Goal: Task Accomplishment & Management: Complete application form

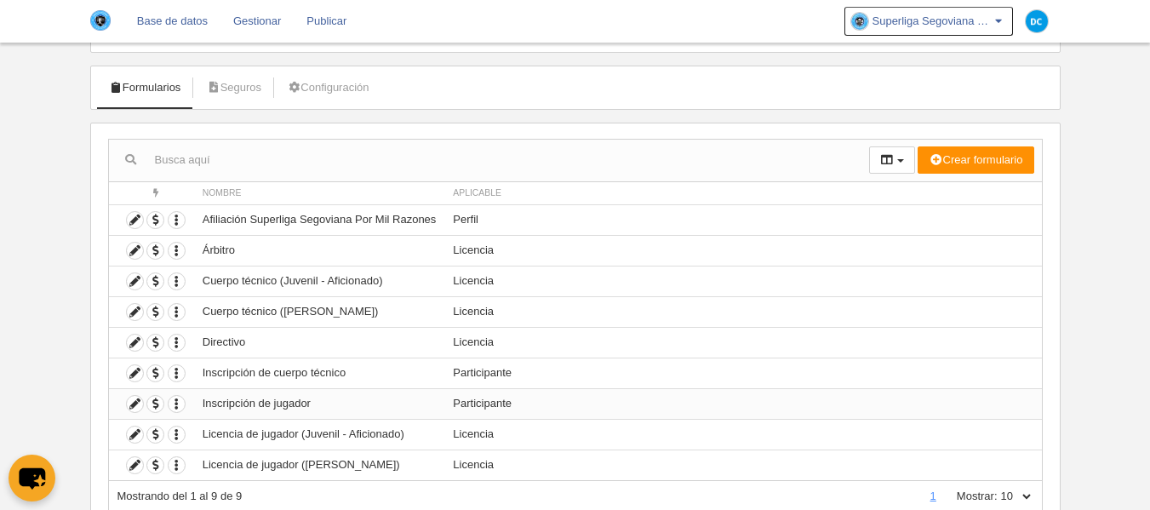
scroll to position [26, 0]
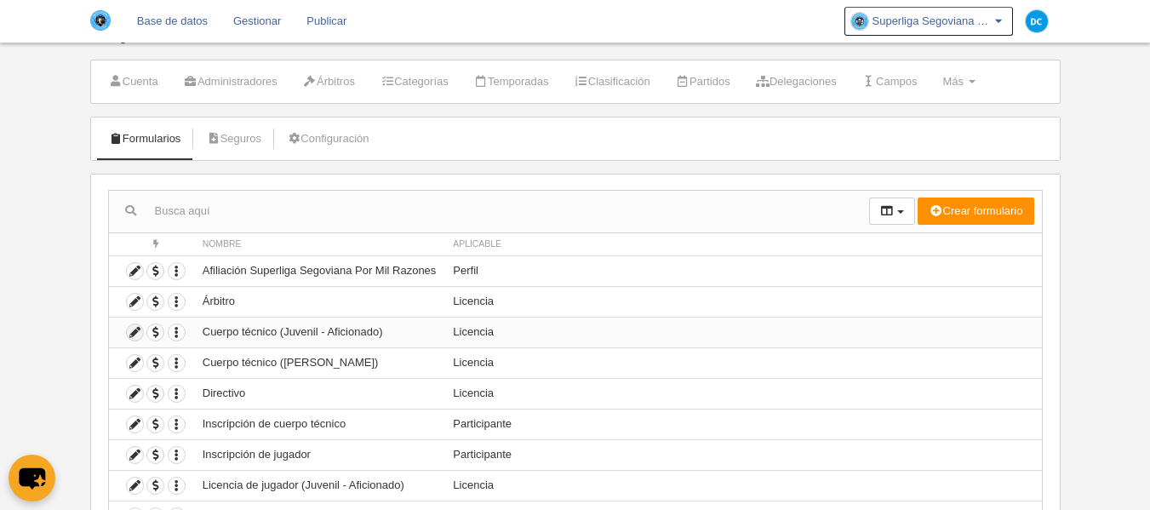
click at [135, 340] on icon at bounding box center [135, 332] width 16 height 16
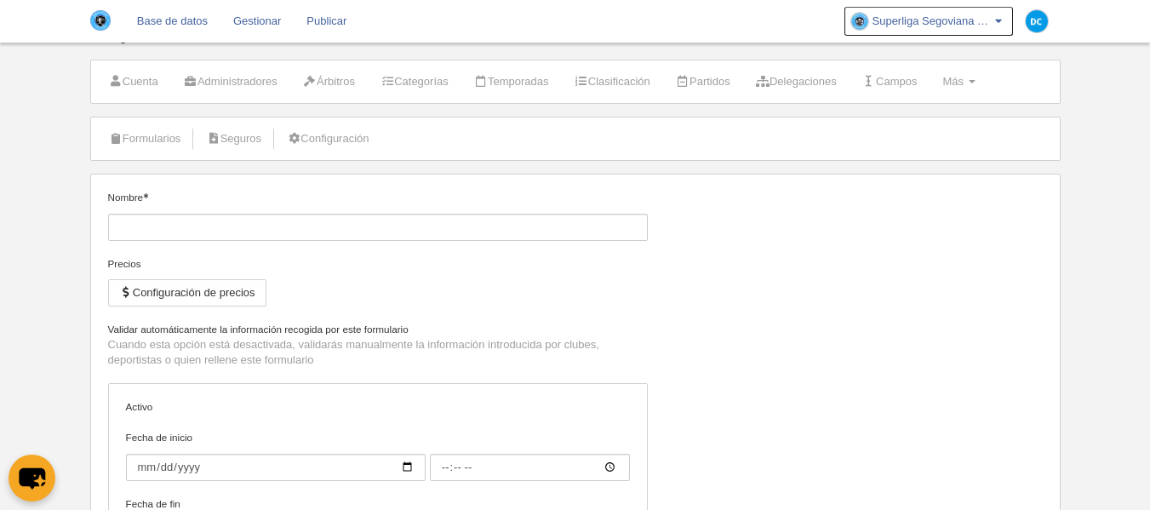
type input "Cuerpo técnico (Juvenil - Aficionado)"
checkbox input "true"
type input "[DATE]"
type input "00:00"
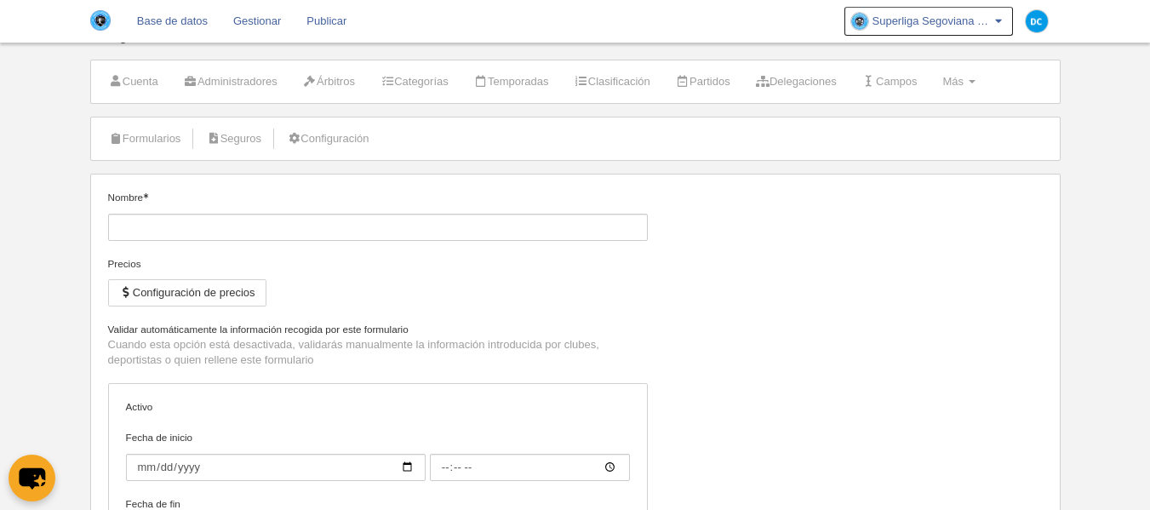
type input "[DATE]"
type input "00:00"
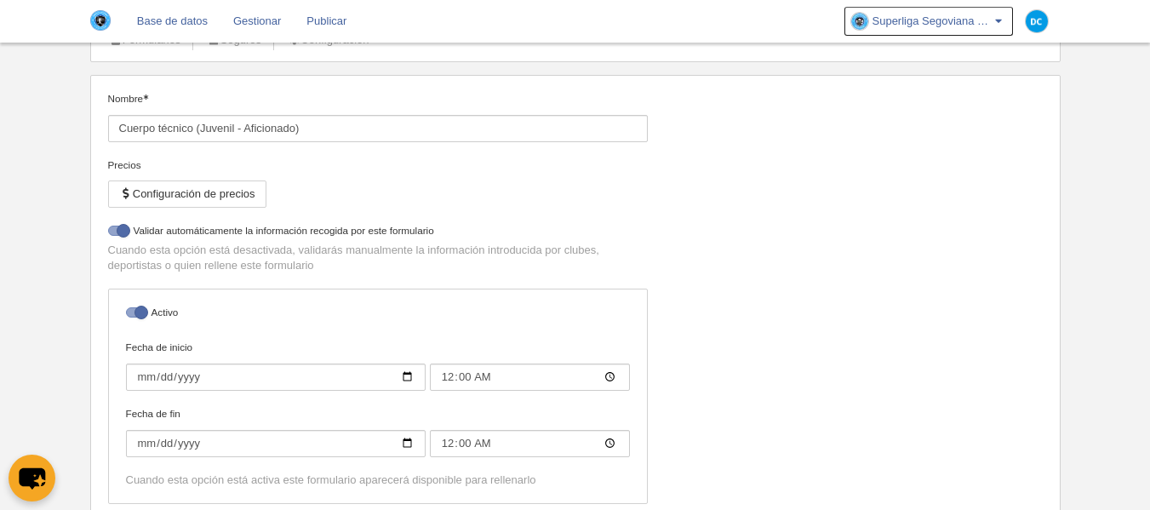
select select "selected"
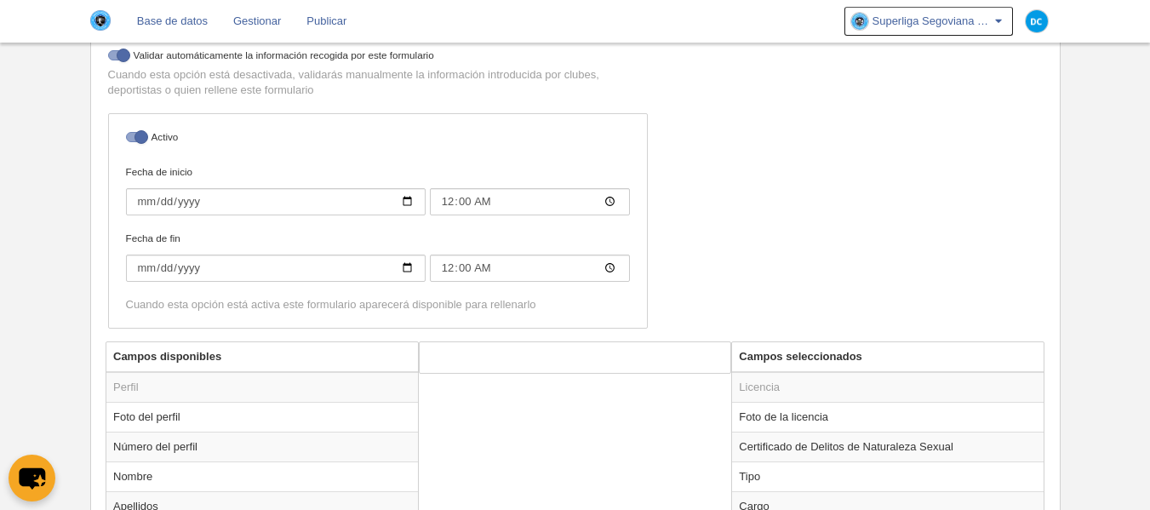
scroll to position [592, 0]
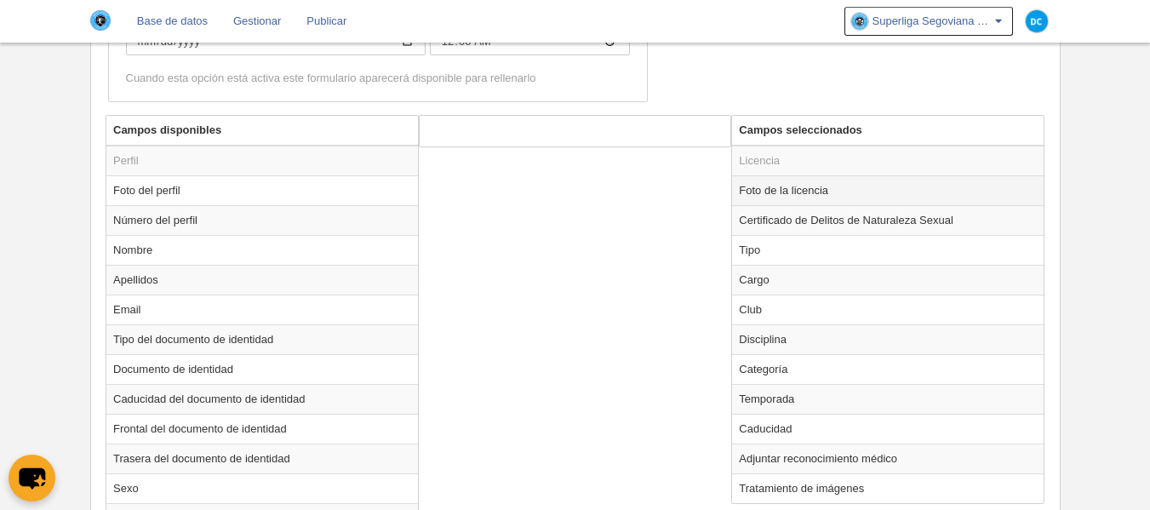
click at [851, 200] on td "Foto de la licencia" at bounding box center [888, 190] width 312 height 30
radio input "true"
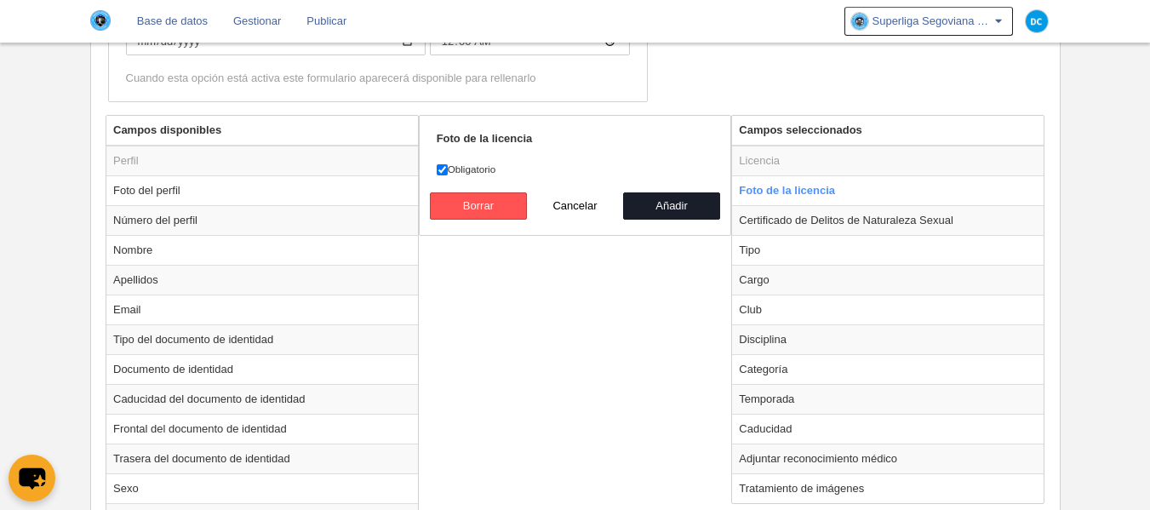
click at [449, 169] on label "Obligatorio" at bounding box center [575, 169] width 277 height 15
click at [448, 169] on input "Obligatorio" at bounding box center [442, 169] width 11 height 11
checkbox input "false"
click at [684, 201] on button "Añadir" at bounding box center [671, 205] width 97 height 27
radio input "false"
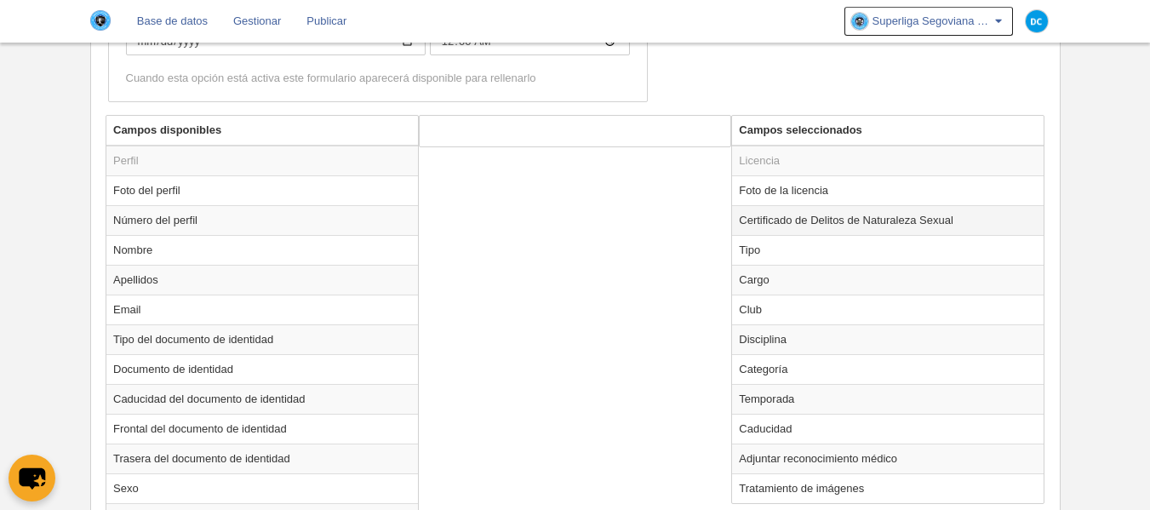
click at [836, 224] on td "Certificado de Delitos de Naturaleza Sexual" at bounding box center [888, 220] width 312 height 30
radio input "true"
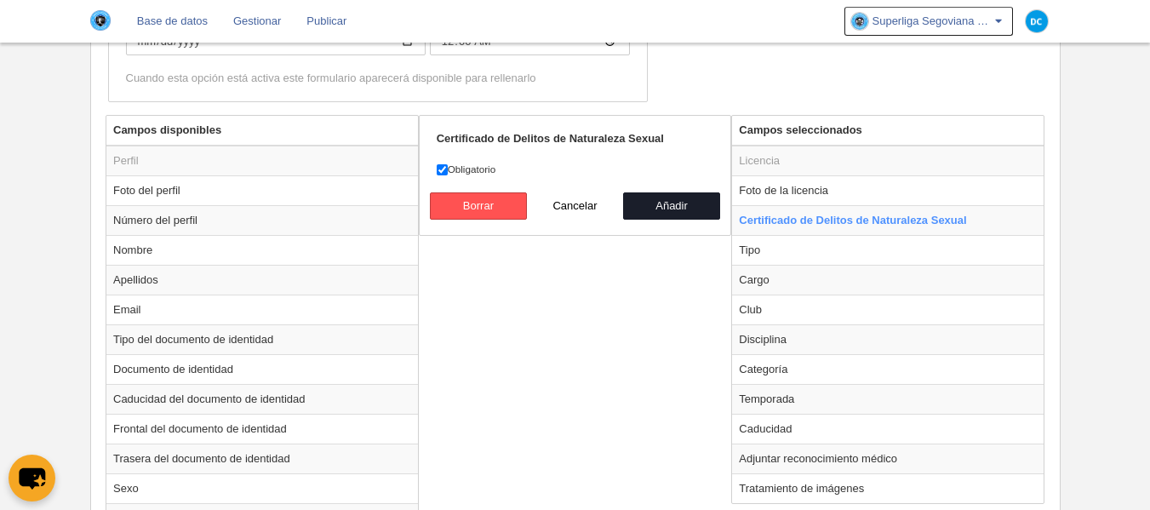
click at [450, 171] on label "Obligatorio" at bounding box center [575, 169] width 277 height 15
click at [448, 171] on input "Obligatorio" at bounding box center [442, 169] width 11 height 11
checkbox input "false"
click at [691, 203] on button "Añadir" at bounding box center [671, 205] width 97 height 27
radio input "false"
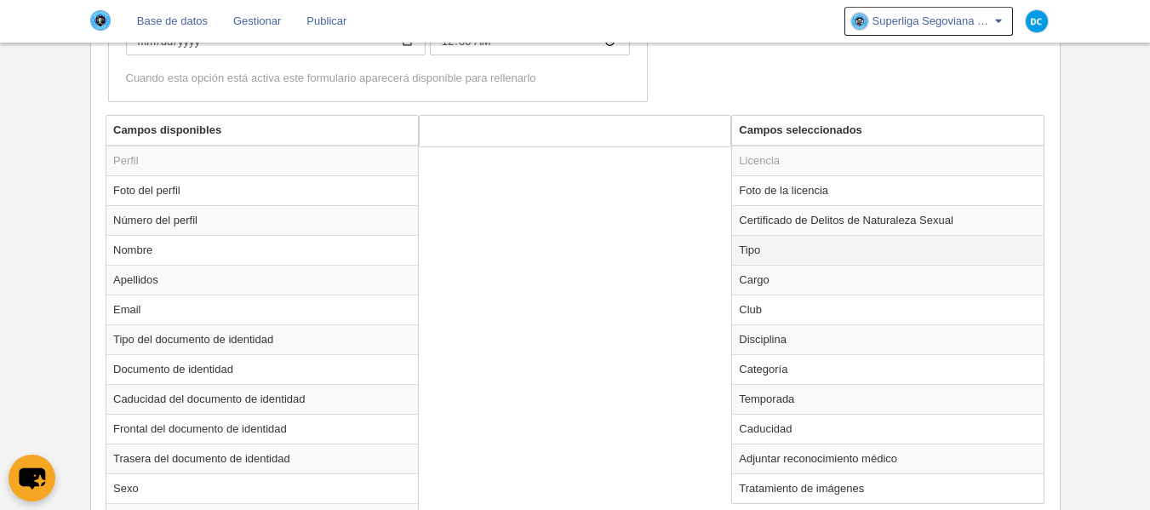
click at [798, 251] on td "Tipo" at bounding box center [888, 250] width 312 height 30
radio input "true"
select select "staff"
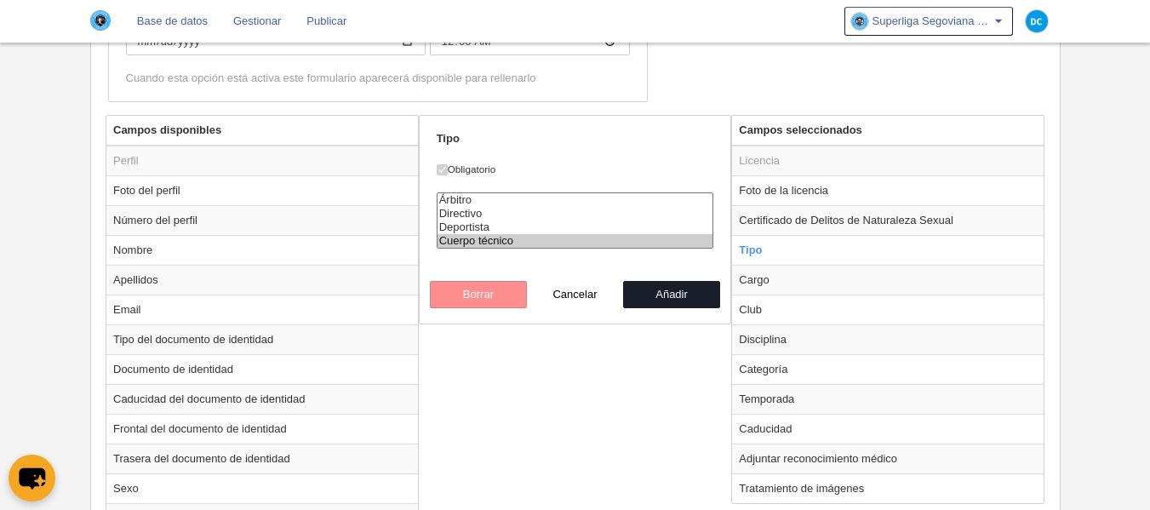
click at [654, 369] on div "Campos disponibles Perfil Foto del perfil Número del perfil Nombre Apellidos Em…" at bounding box center [574, 495] width 947 height 760
click at [813, 283] on td "Cargo" at bounding box center [888, 280] width 312 height 30
radio input "false"
radio input "true"
select select
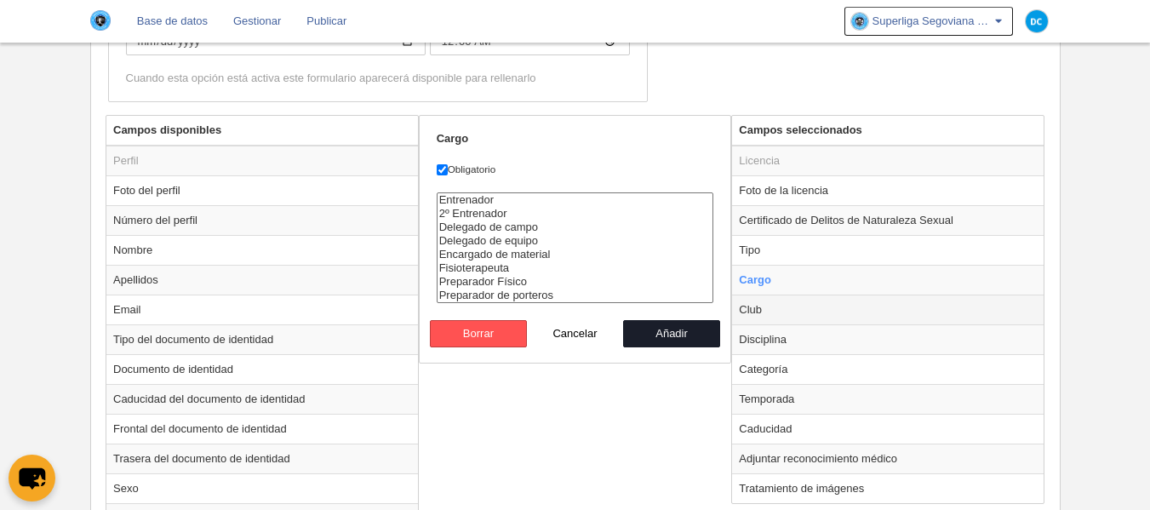
click at [814, 305] on td "Club" at bounding box center [888, 310] width 312 height 30
radio input "false"
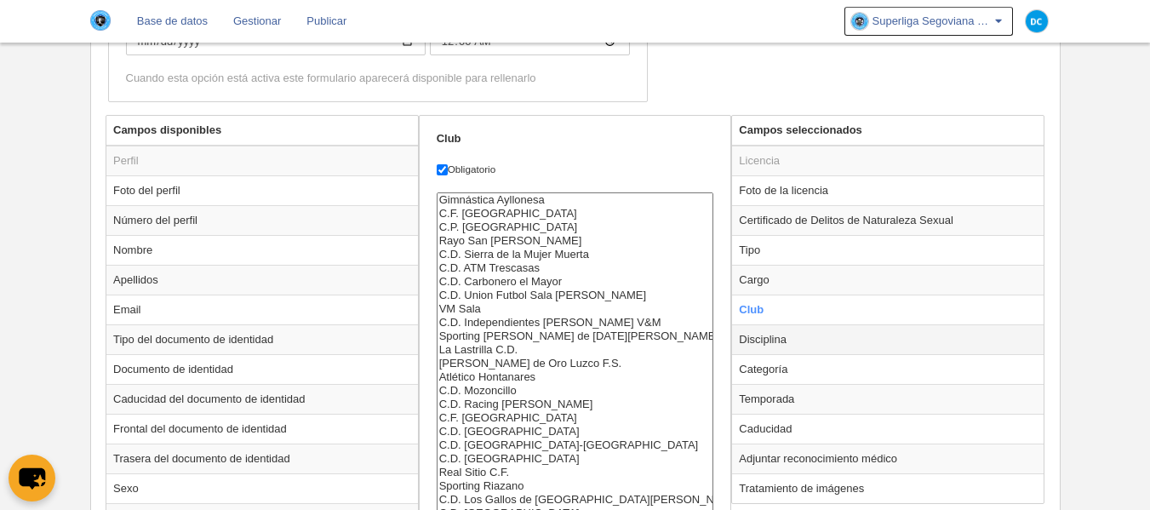
click at [812, 335] on td "Disciplina" at bounding box center [888, 339] width 312 height 30
radio input "false"
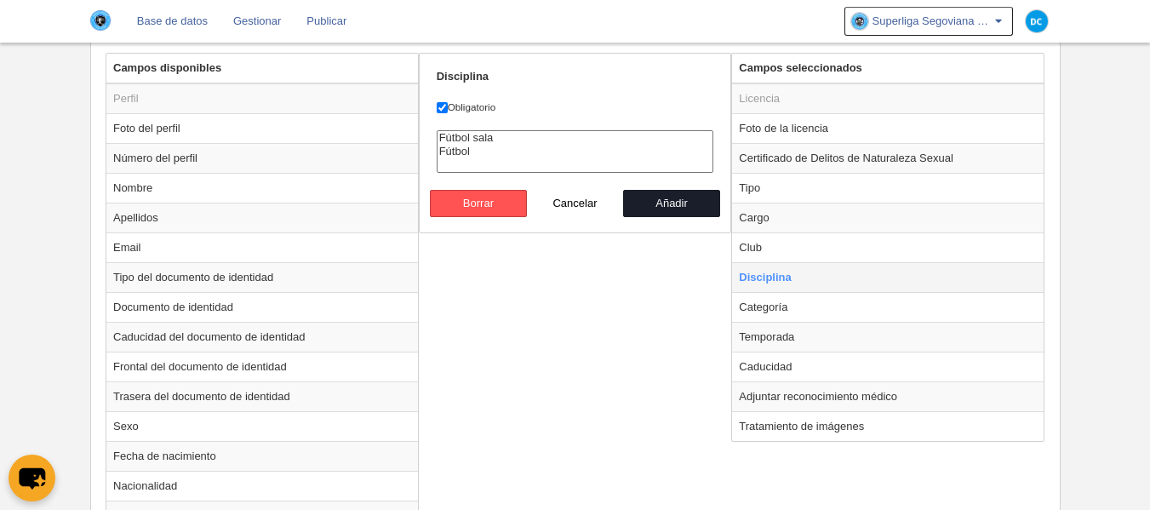
scroll to position [707, 0]
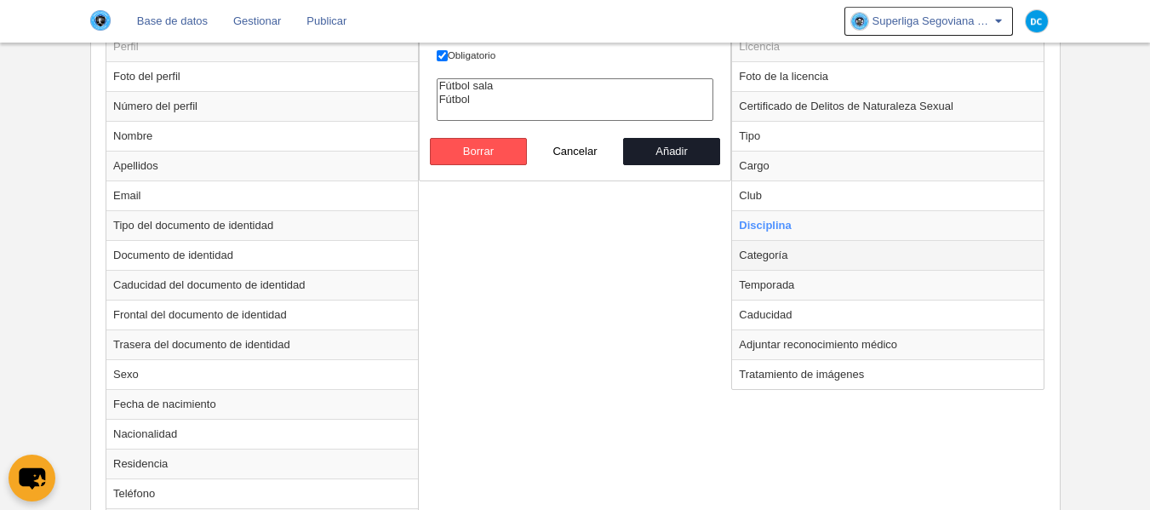
click at [807, 253] on td "Categoría" at bounding box center [888, 255] width 312 height 30
radio input "false"
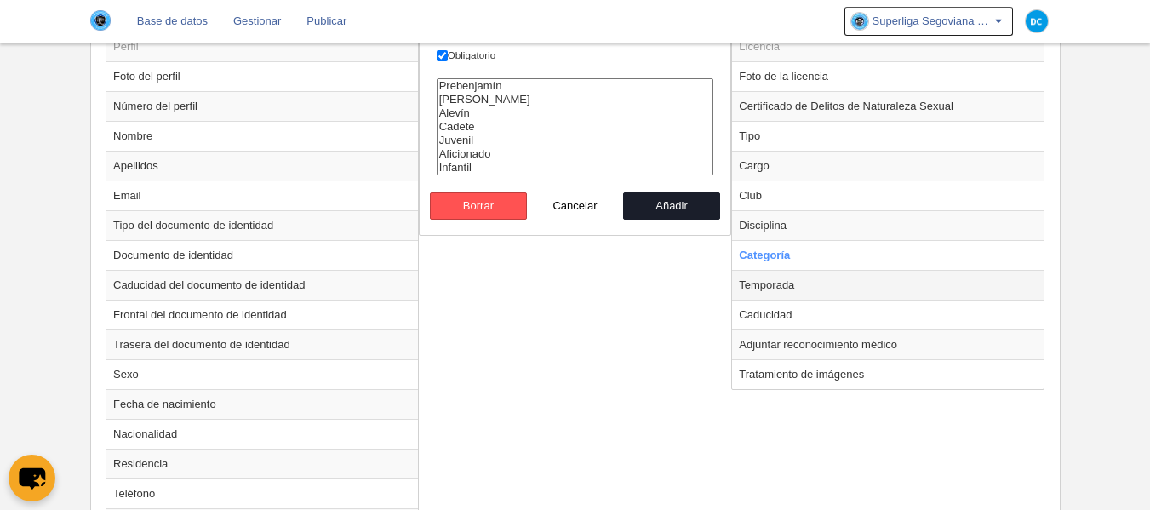
click at [798, 289] on td "Temporada" at bounding box center [888, 285] width 312 height 30
radio input "false"
radio input "true"
select select "8336"
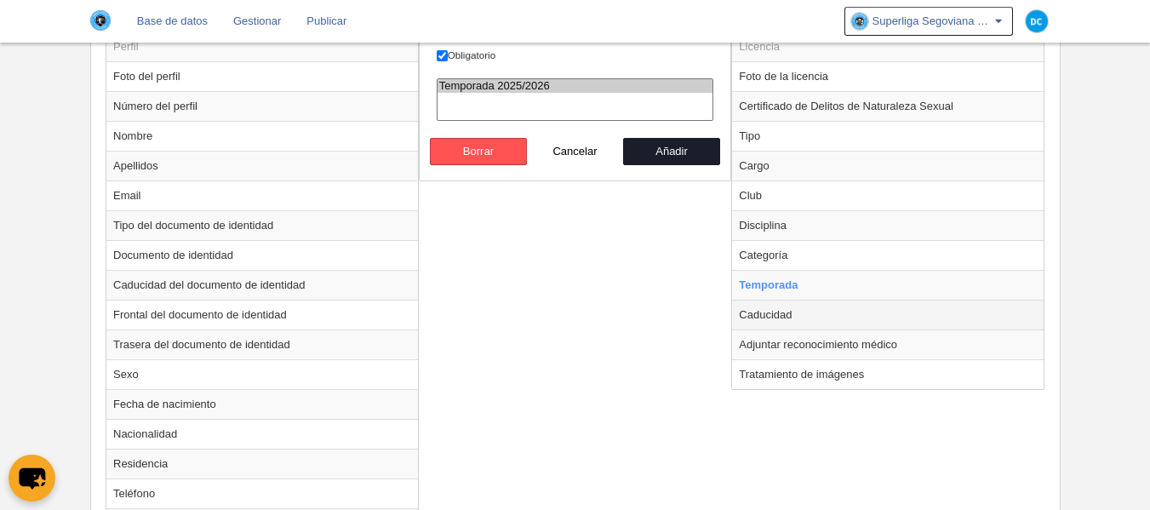
click at [789, 305] on td "Caducidad" at bounding box center [888, 315] width 312 height 30
radio input "false"
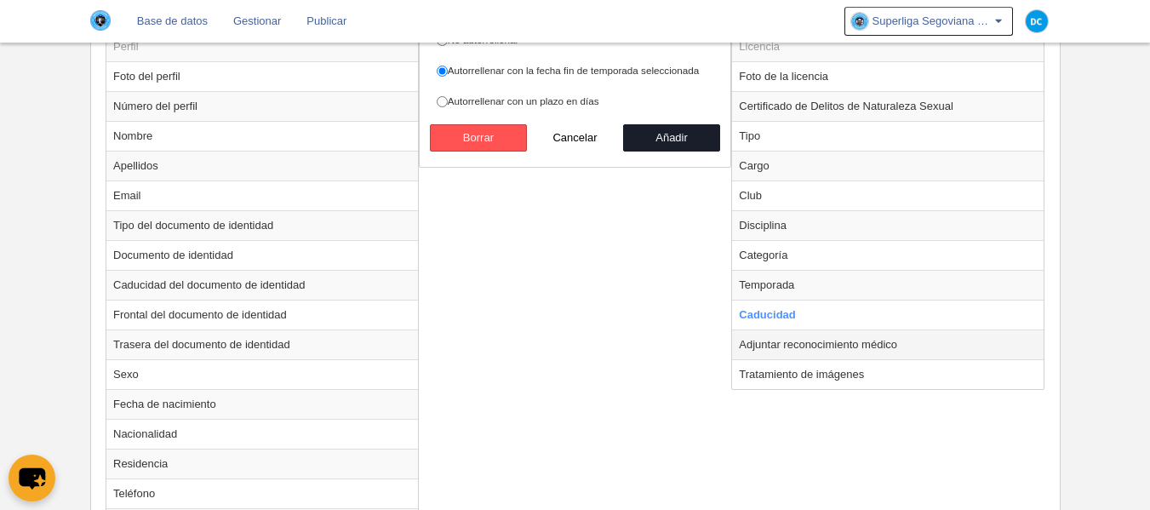
click at [815, 352] on td "Adjuntar reconocimiento médico" at bounding box center [888, 344] width 312 height 30
radio input "false"
radio input "true"
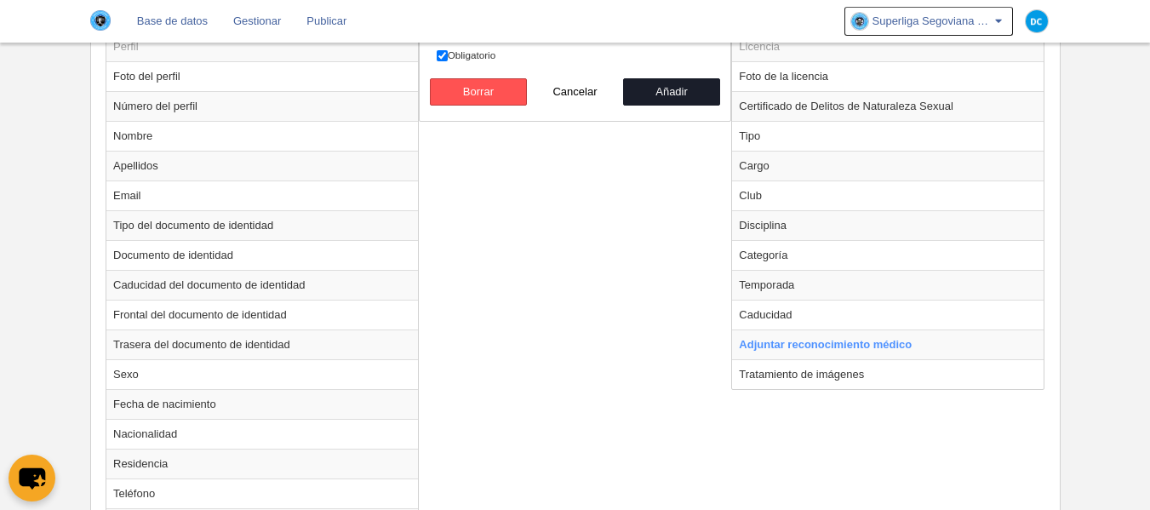
click at [451, 54] on label "Obligatorio" at bounding box center [575, 55] width 277 height 15
click at [448, 54] on input "Obligatorio" at bounding box center [442, 55] width 11 height 11
checkbox input "false"
click at [684, 89] on button "Añadir" at bounding box center [671, 91] width 97 height 27
radio input "false"
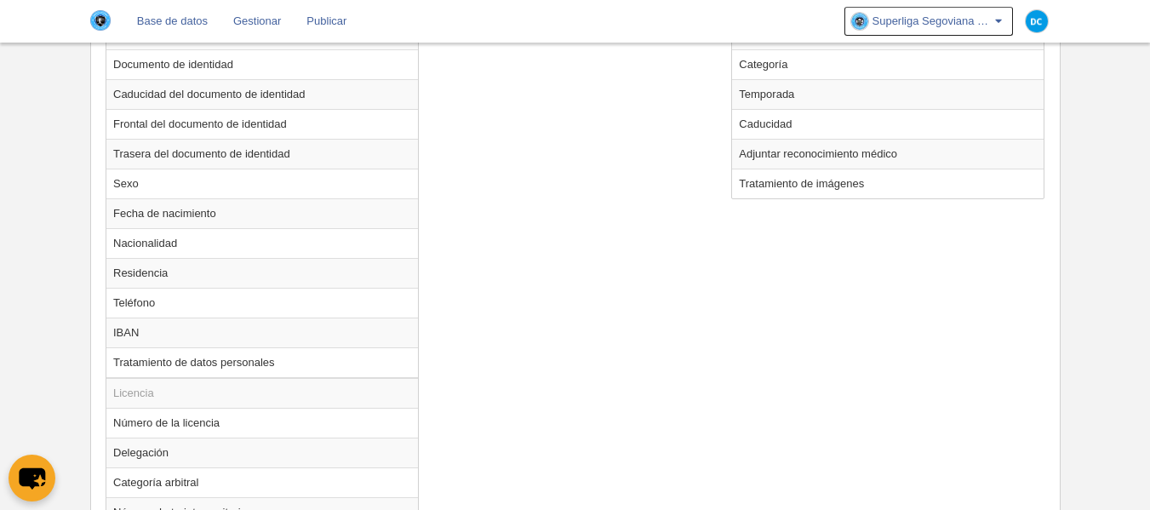
scroll to position [1044, 0]
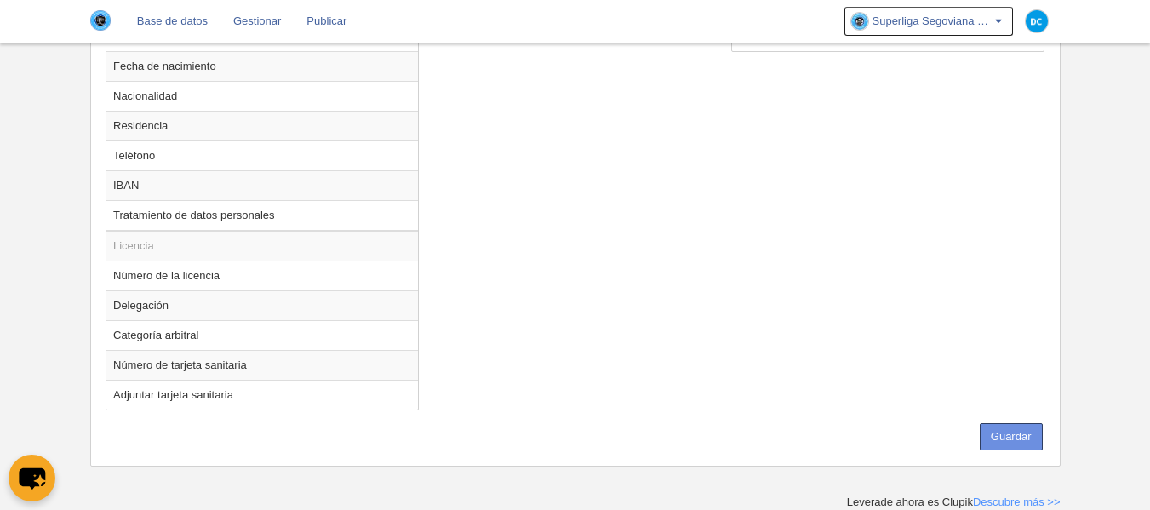
click at [1018, 433] on button "Guardar" at bounding box center [1011, 436] width 63 height 27
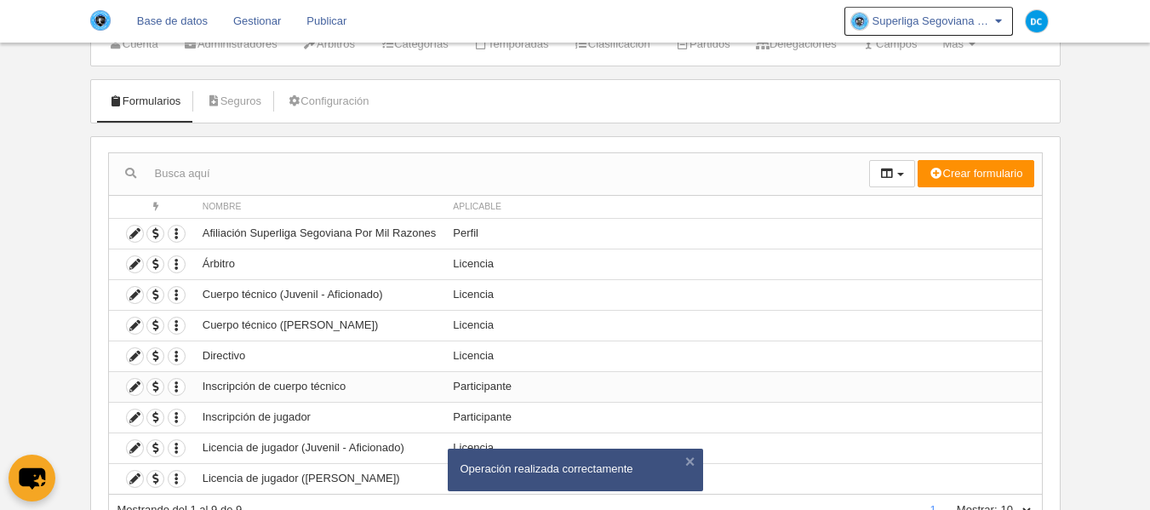
scroll to position [113, 0]
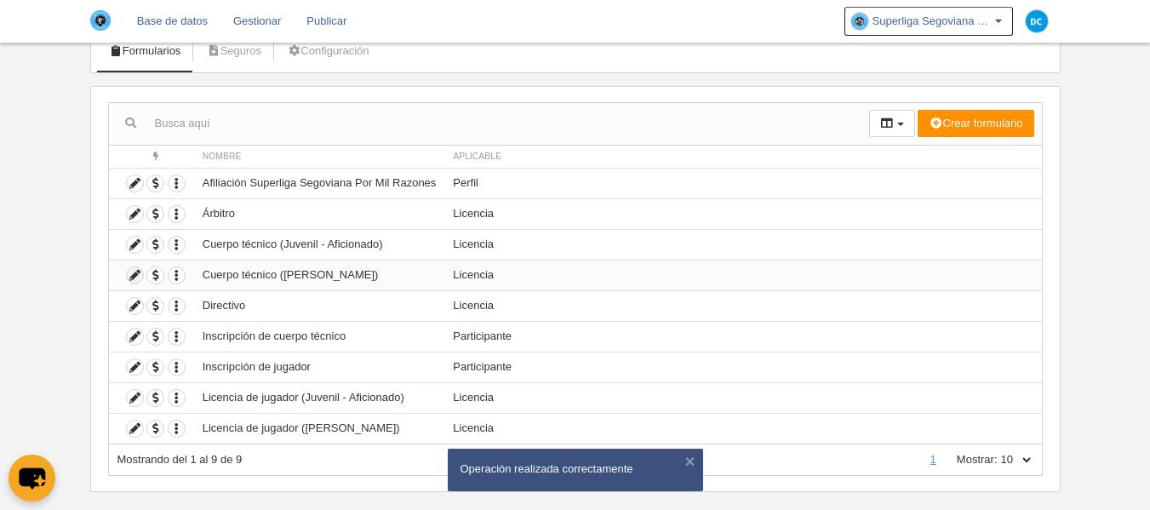
click at [134, 272] on icon at bounding box center [135, 275] width 16 height 16
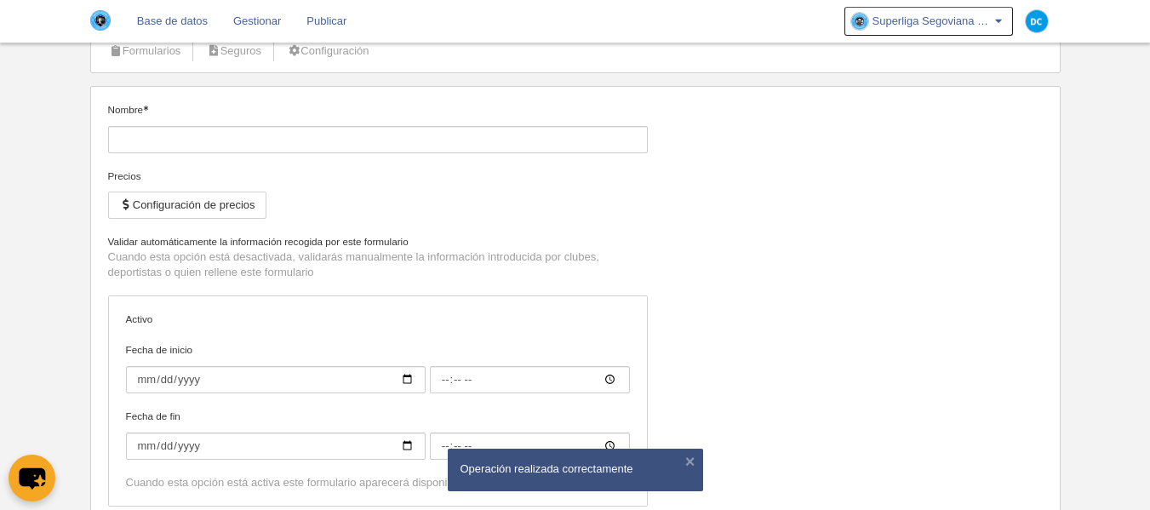
type input "Cuerpo técnico ([PERSON_NAME])"
checkbox input "true"
type input "[DATE]"
type input "00:00"
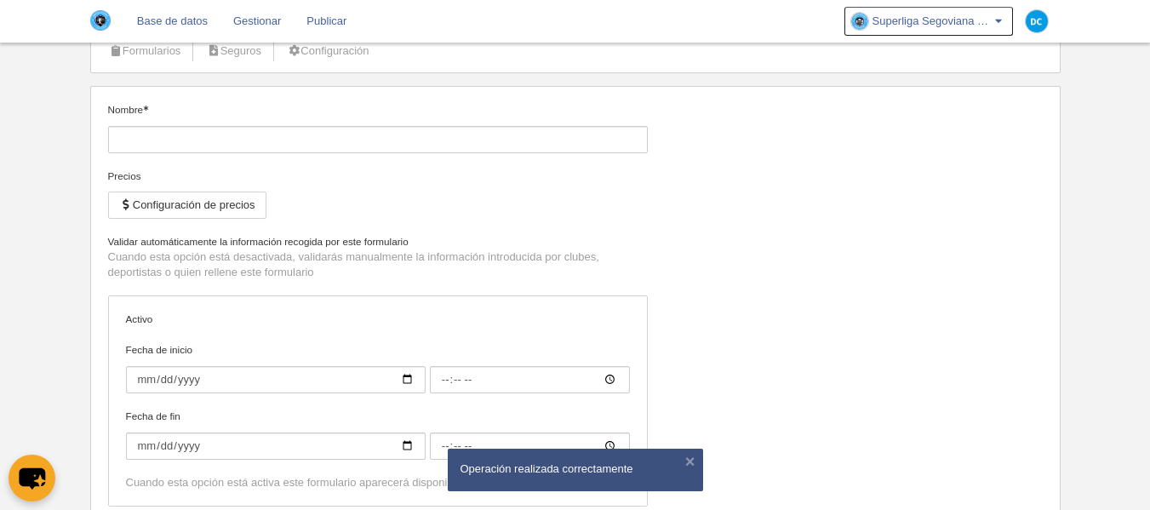
type input "[DATE]"
type input "00:00"
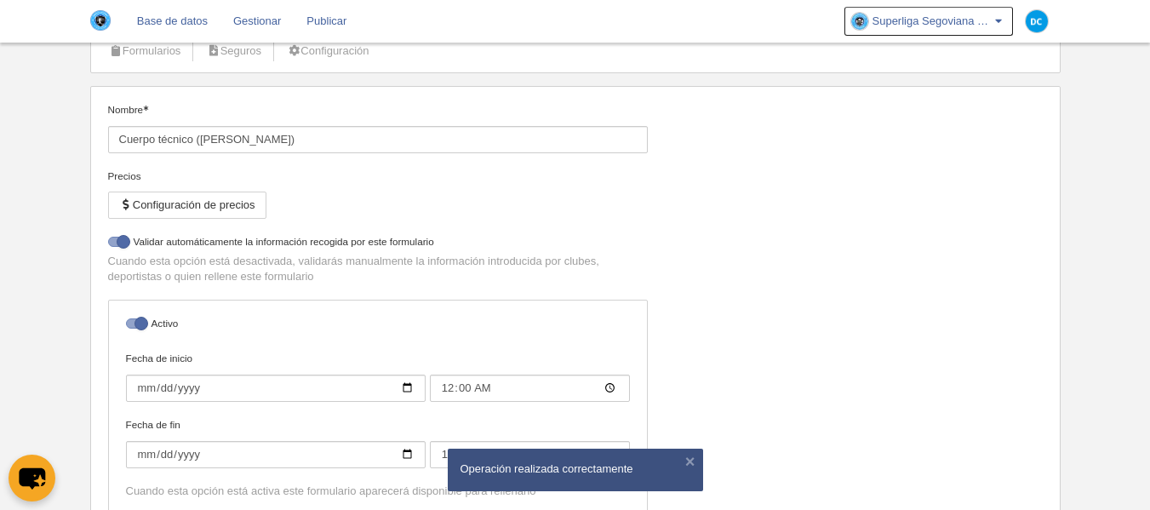
select select "selected"
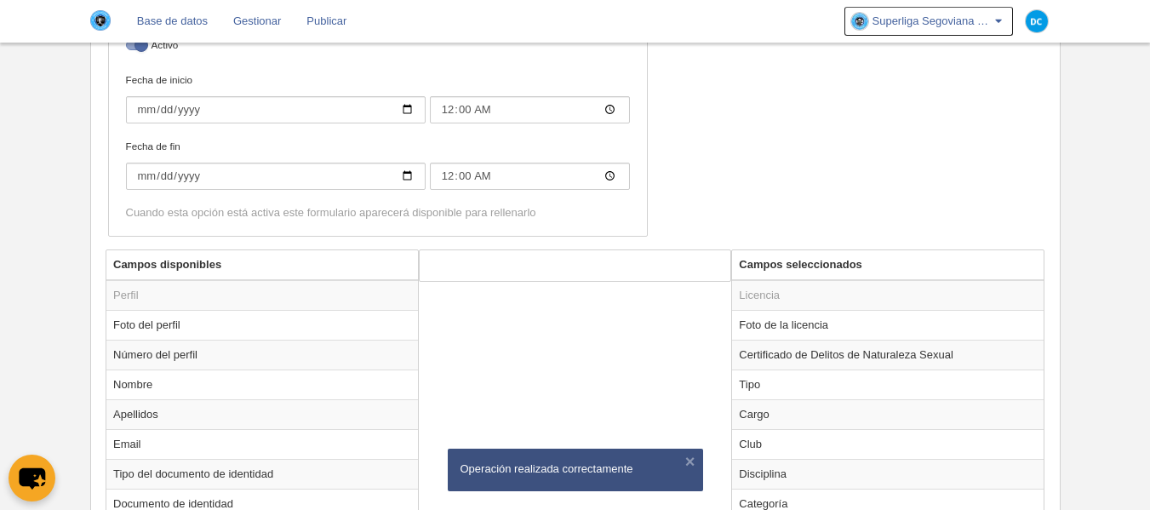
scroll to position [568, 0]
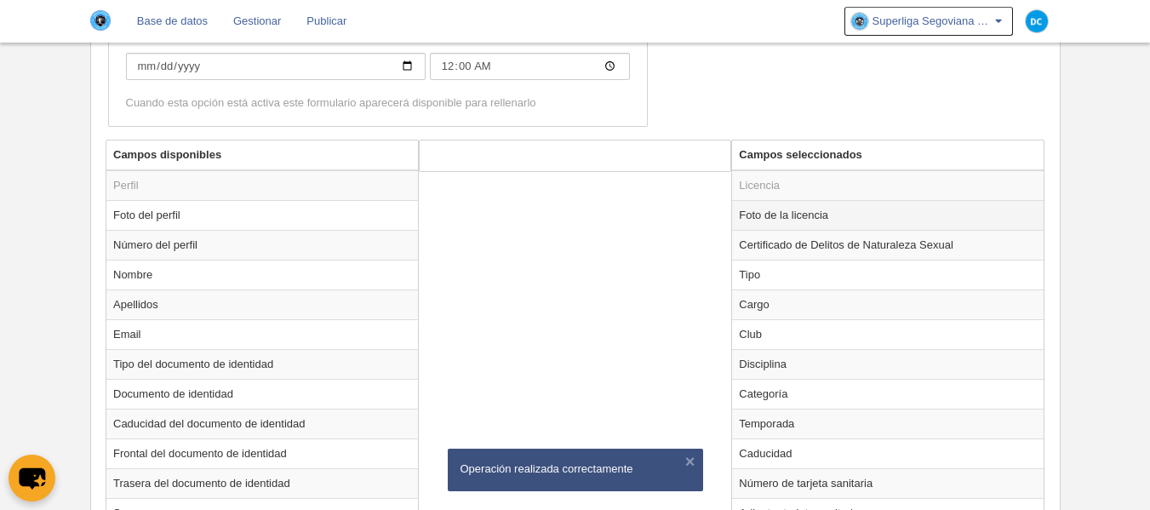
click at [832, 221] on td "Foto de la licencia" at bounding box center [888, 215] width 312 height 30
radio input "true"
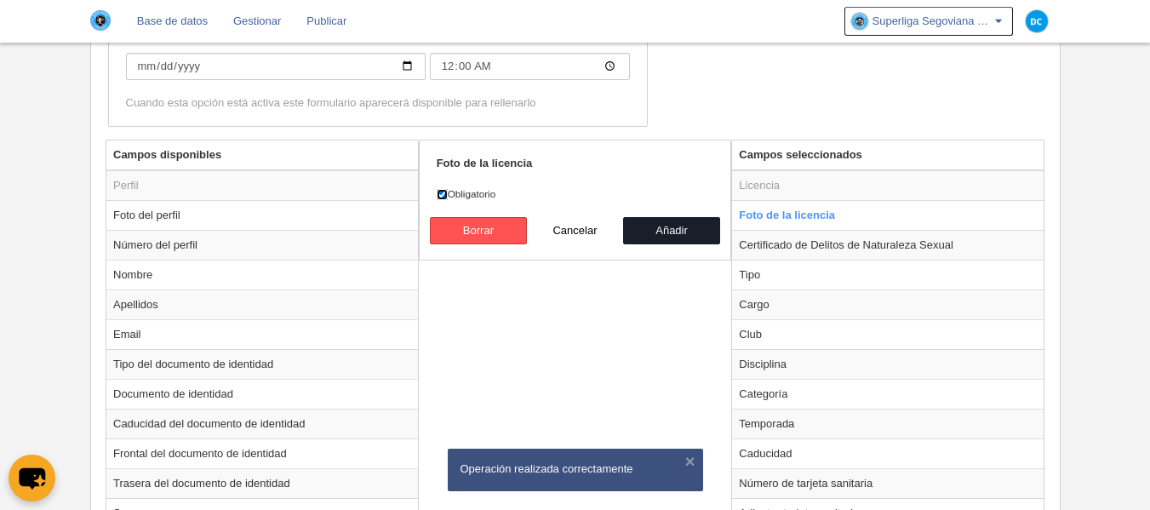
click at [447, 190] on input "Obligatorio" at bounding box center [442, 194] width 11 height 11
checkbox input "false"
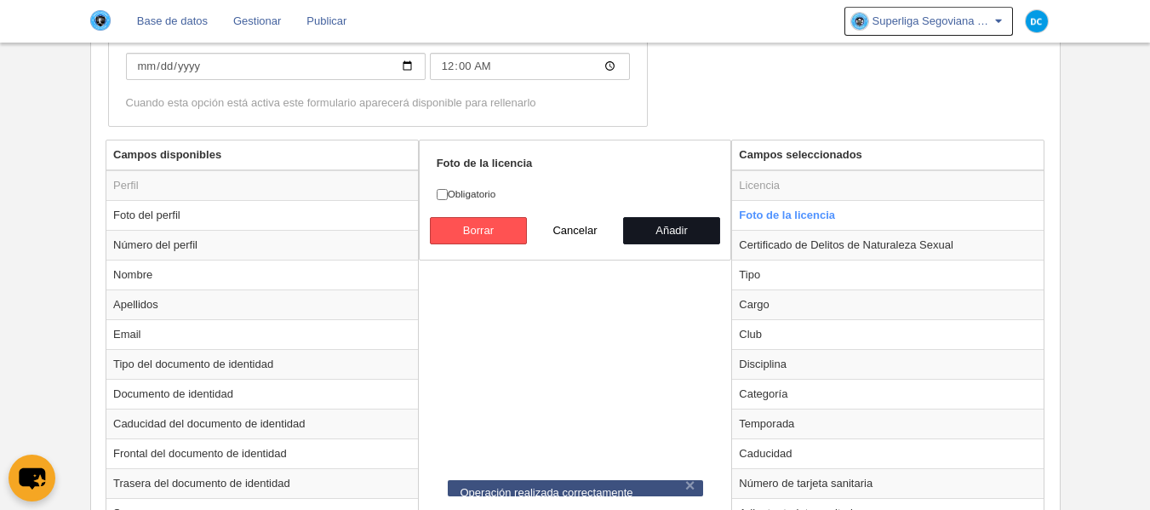
click at [664, 226] on button "Añadir" at bounding box center [671, 230] width 97 height 27
radio input "false"
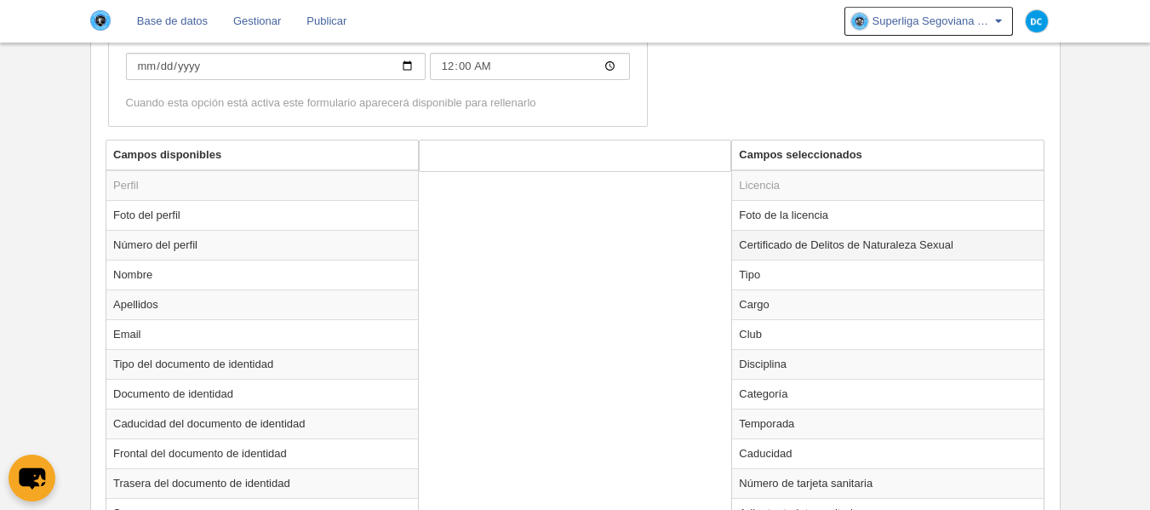
click at [815, 249] on td "Certificado de Delitos de Naturaleza Sexual" at bounding box center [888, 245] width 312 height 30
radio input "true"
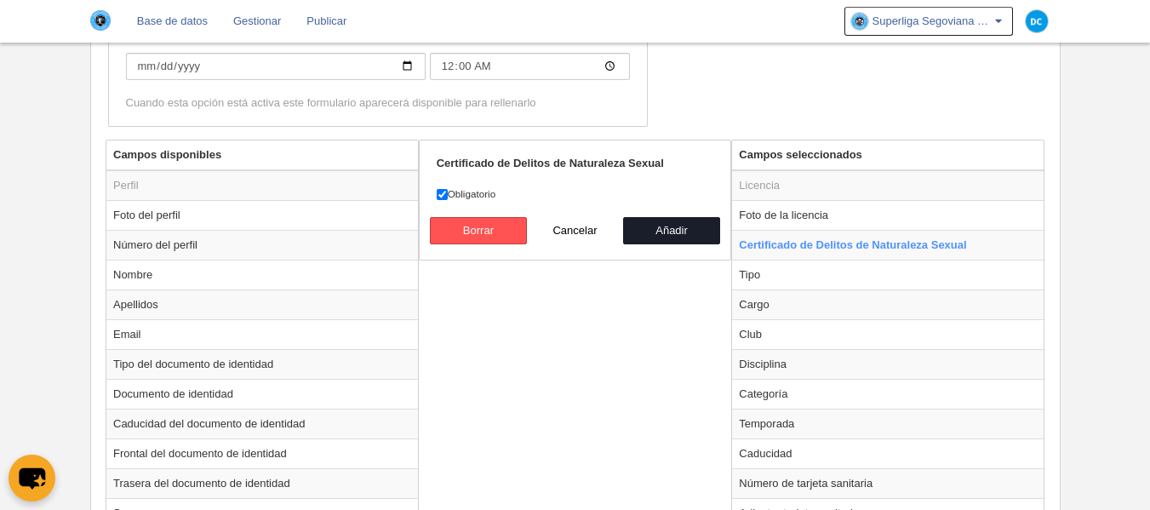
click at [449, 187] on label "Obligatorio" at bounding box center [575, 193] width 277 height 15
click at [448, 189] on input "Obligatorio" at bounding box center [442, 194] width 11 height 11
checkbox input "false"
click at [700, 226] on button "Añadir" at bounding box center [671, 230] width 97 height 27
radio input "false"
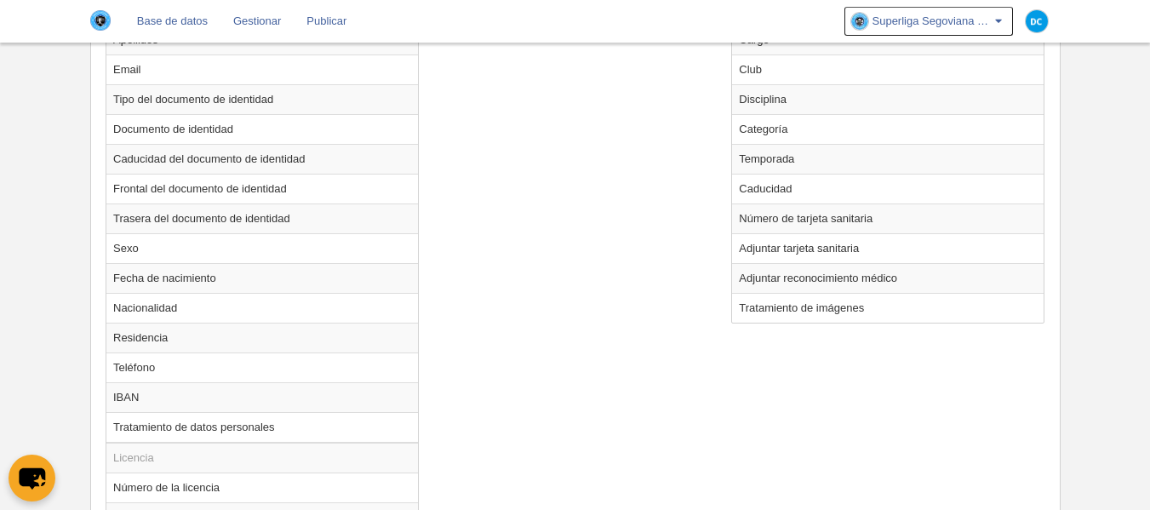
scroll to position [794, 0]
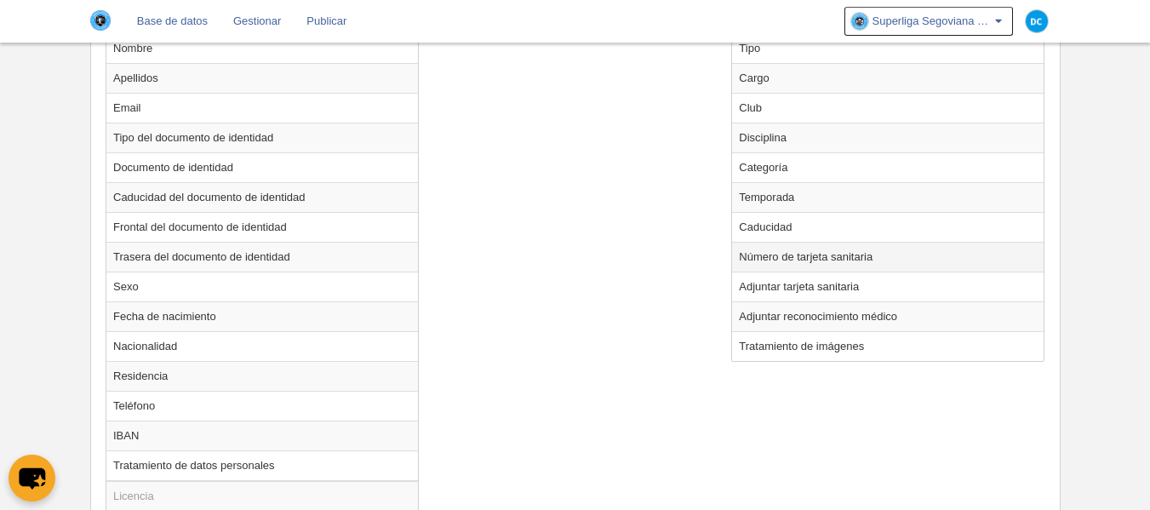
click at [811, 262] on td "Número de tarjeta sanitaria" at bounding box center [888, 257] width 312 height 30
radio input "true"
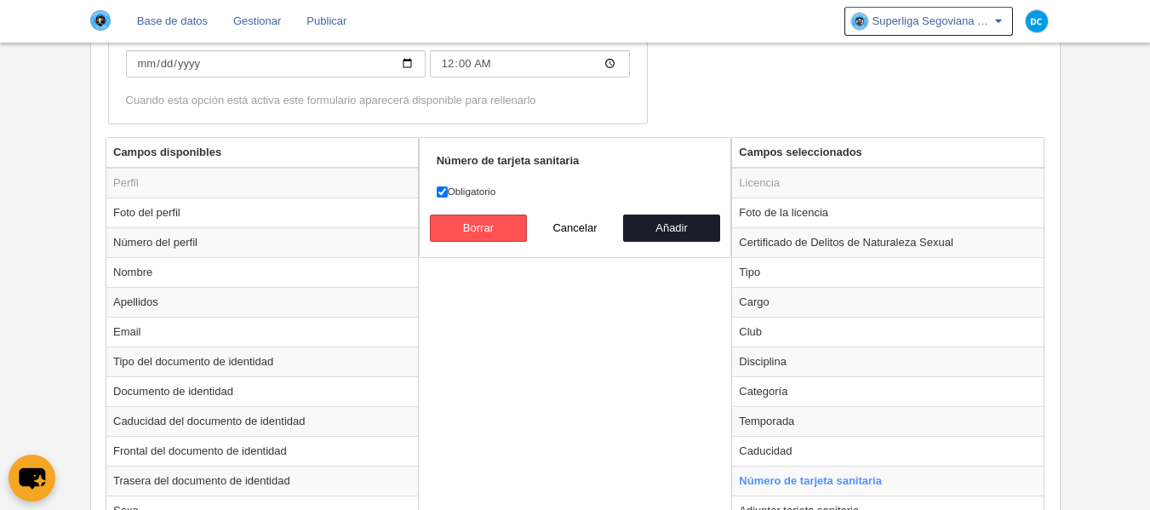
scroll to position [568, 0]
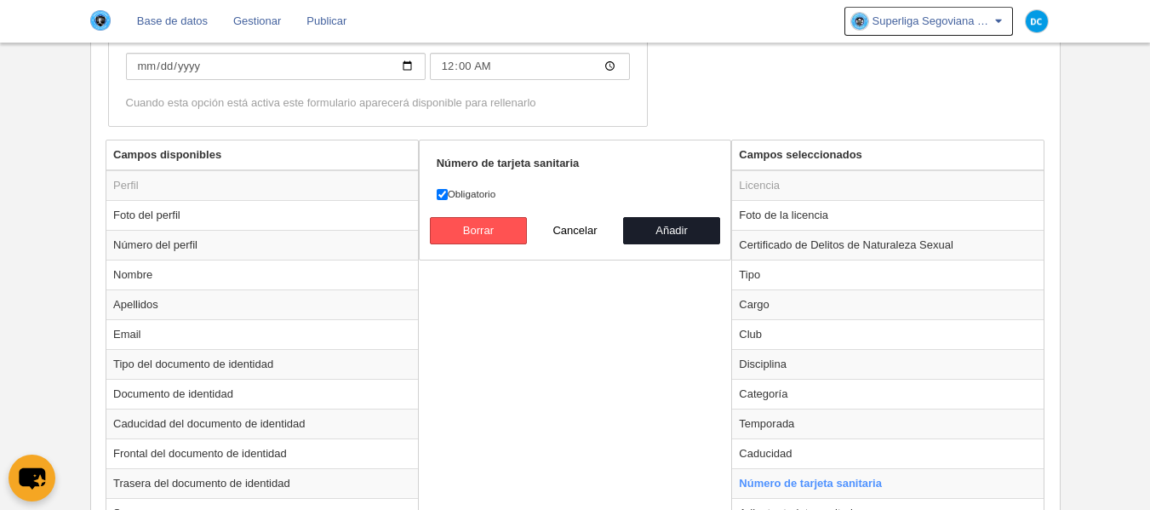
click at [463, 203] on form "Número de tarjeta sanitaria Obligatorio [GEOGRAPHIC_DATA] Cancelar Añadir" at bounding box center [575, 200] width 277 height 89
click at [458, 194] on label "Obligatorio" at bounding box center [575, 193] width 277 height 15
click at [448, 194] on input "Obligatorio" at bounding box center [442, 194] width 11 height 11
checkbox input "false"
click at [696, 243] on button "Añadir" at bounding box center [671, 230] width 97 height 27
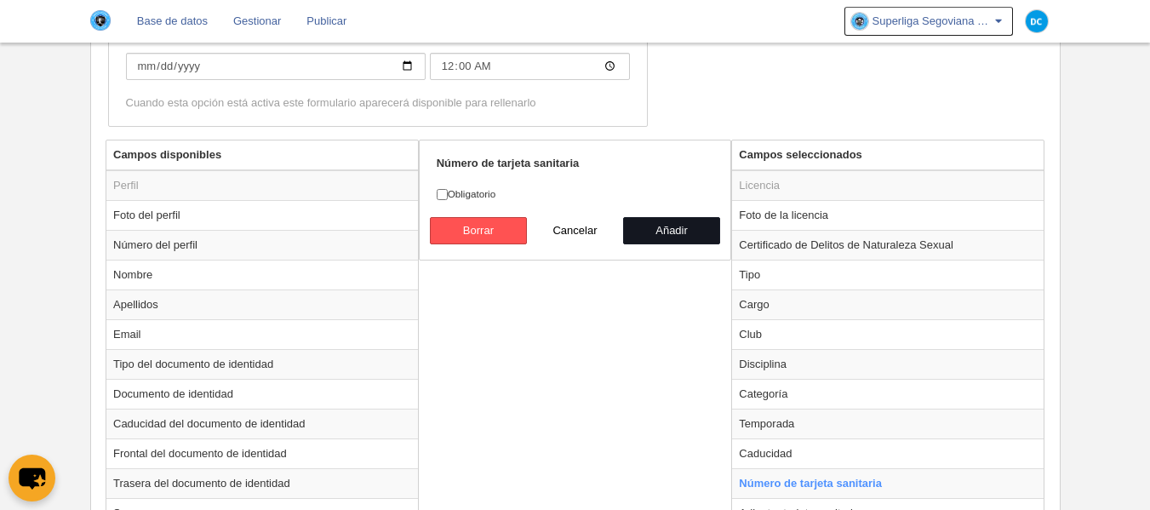
radio input "false"
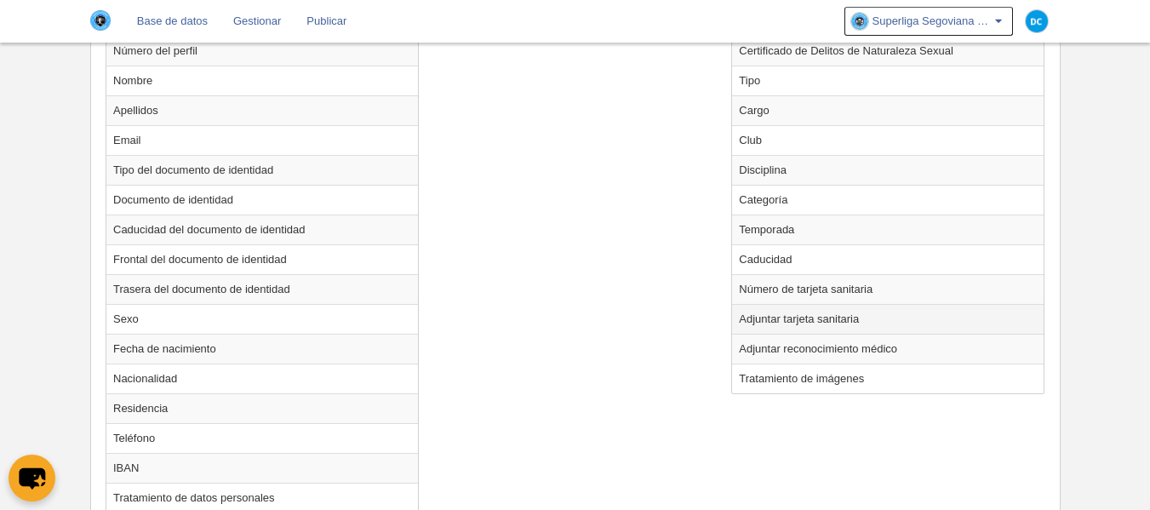
scroll to position [794, 0]
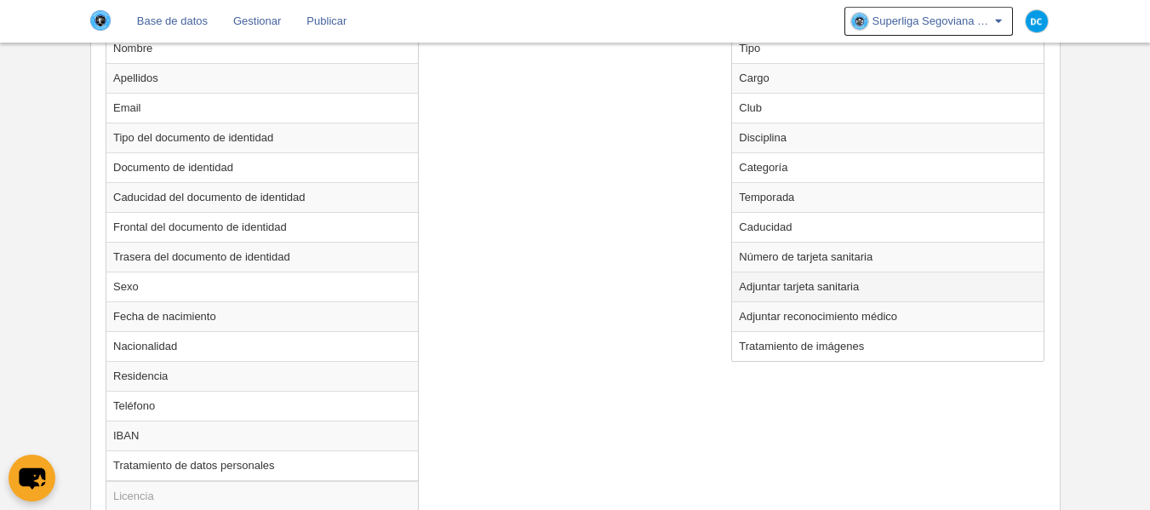
click at [783, 297] on td "Adjuntar tarjeta sanitaria" at bounding box center [888, 287] width 312 height 30
radio input "true"
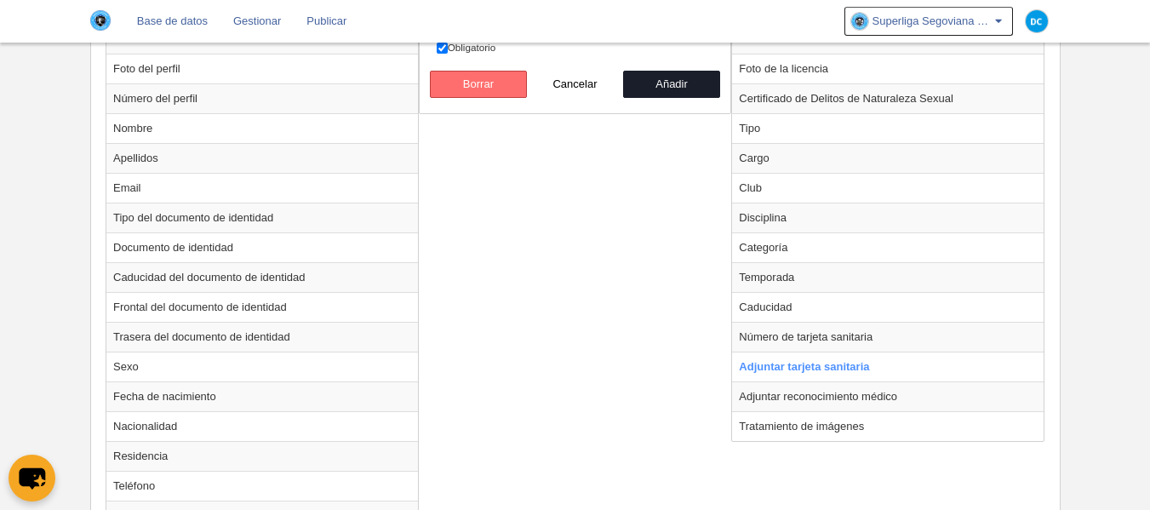
scroll to position [568, 0]
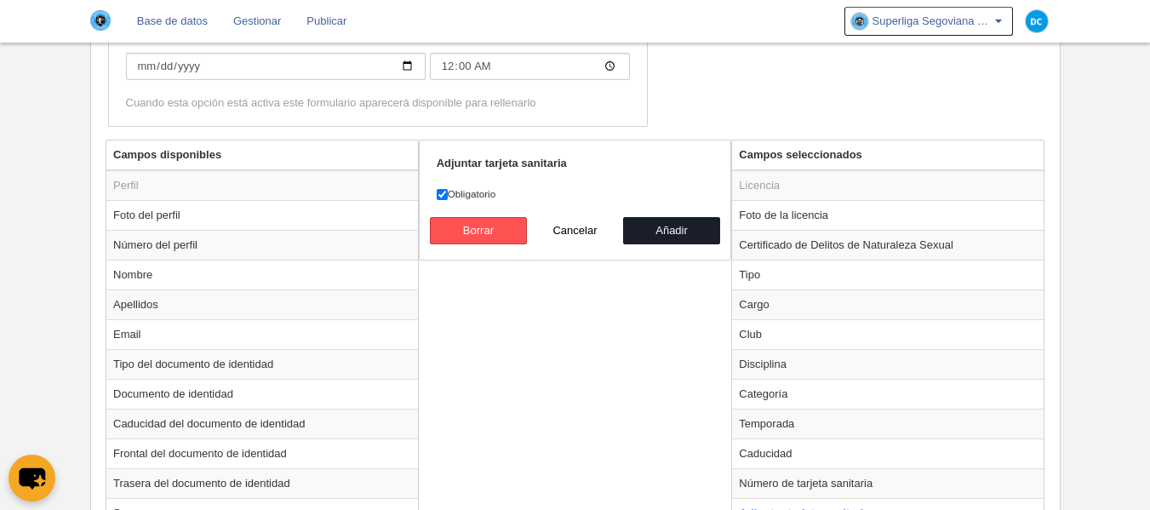
click at [479, 199] on label "Obligatorio" at bounding box center [575, 193] width 277 height 15
click at [448, 199] on input "Obligatorio" at bounding box center [442, 194] width 11 height 11
checkbox input "false"
click at [701, 238] on button "Añadir" at bounding box center [671, 230] width 97 height 27
radio input "false"
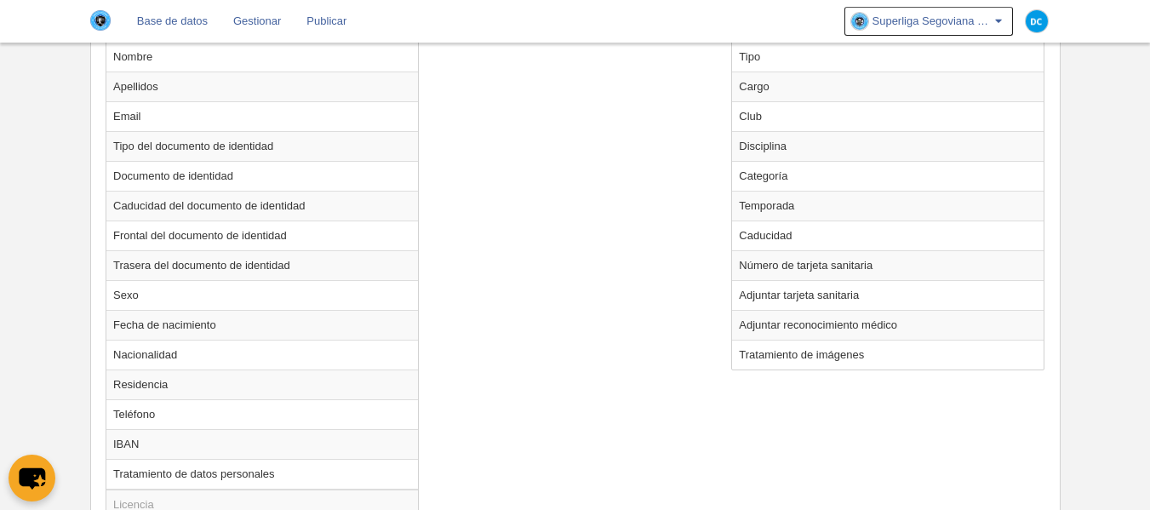
scroll to position [908, 0]
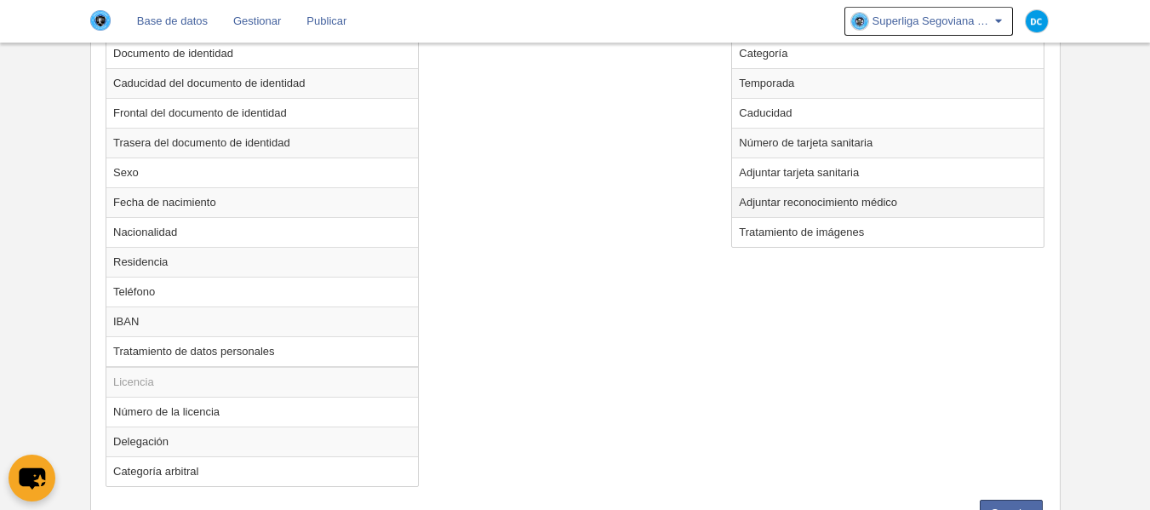
click at [797, 209] on td "Adjuntar reconocimiento médico" at bounding box center [888, 202] width 312 height 30
radio input "true"
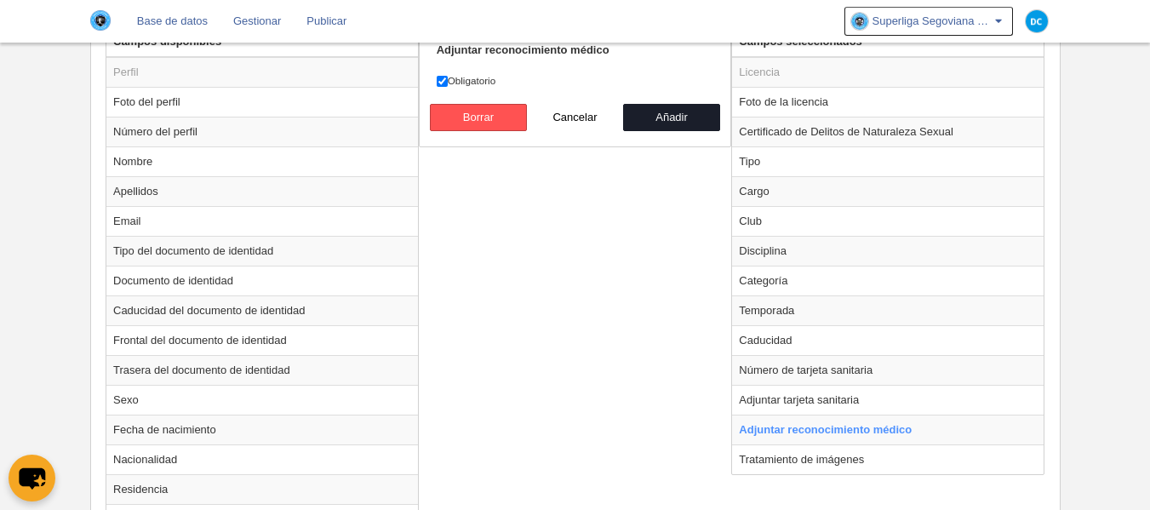
click at [456, 77] on label "Obligatorio" at bounding box center [575, 80] width 277 height 15
click at [448, 77] on input "Obligatorio" at bounding box center [442, 81] width 11 height 11
checkbox input "false"
click at [712, 118] on button "Añadir" at bounding box center [671, 117] width 97 height 27
radio input "false"
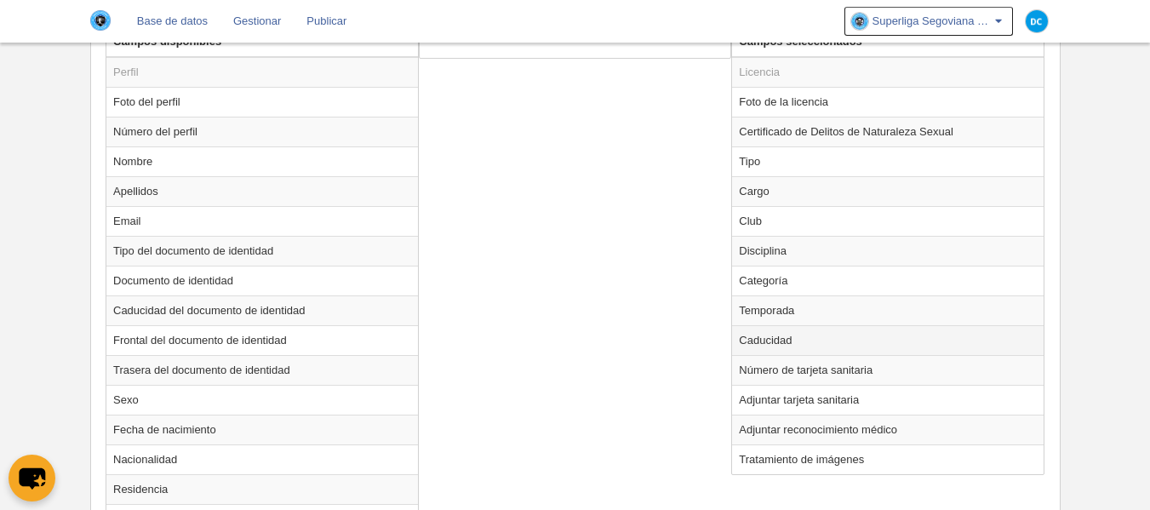
click at [793, 342] on td "Caducidad" at bounding box center [888, 340] width 312 height 30
radio input "true"
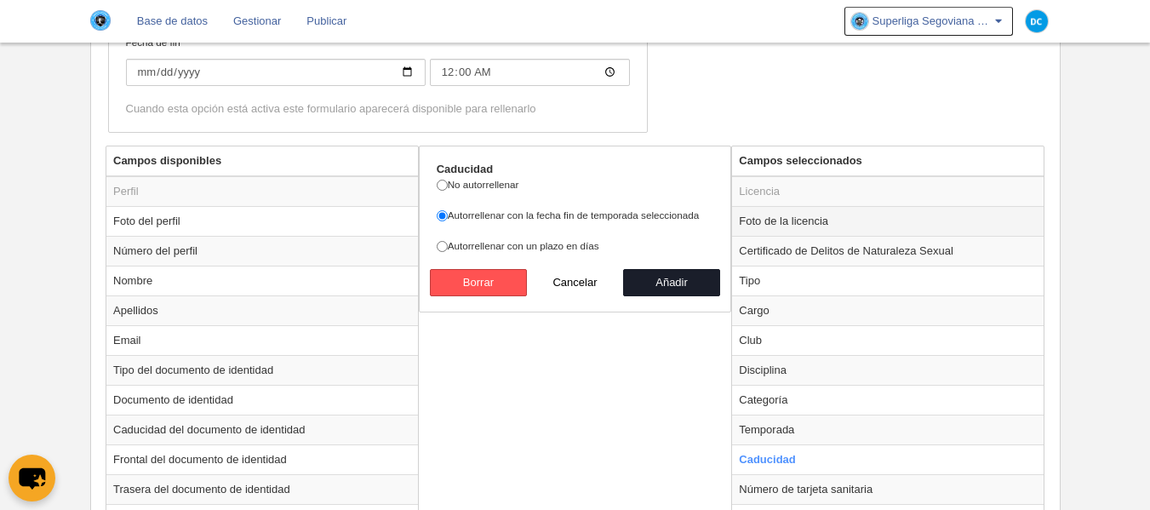
scroll to position [454, 0]
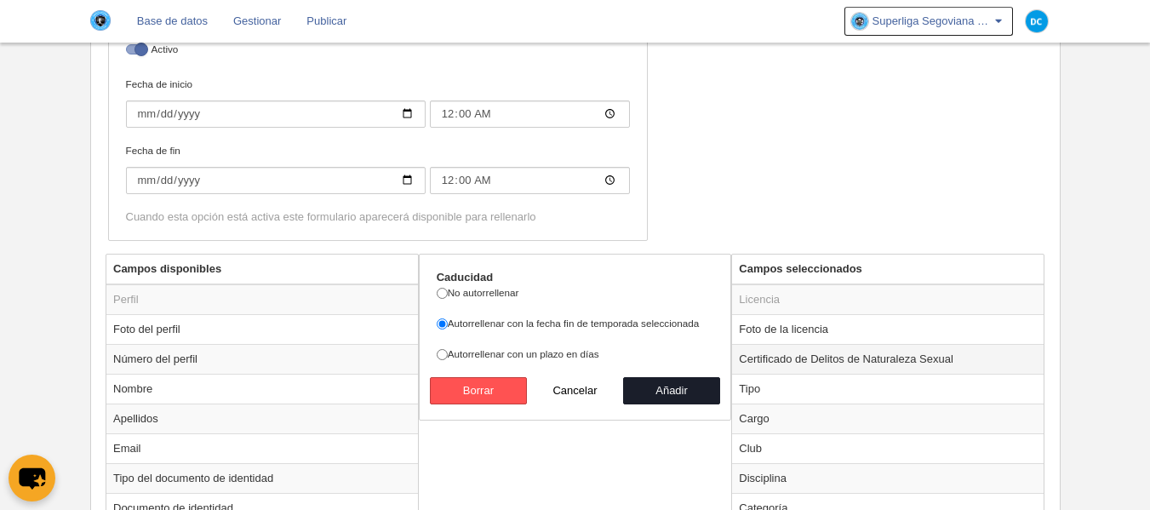
click at [827, 370] on td "Certificado de Delitos de Naturaleza Sexual" at bounding box center [888, 359] width 312 height 30
radio input "true"
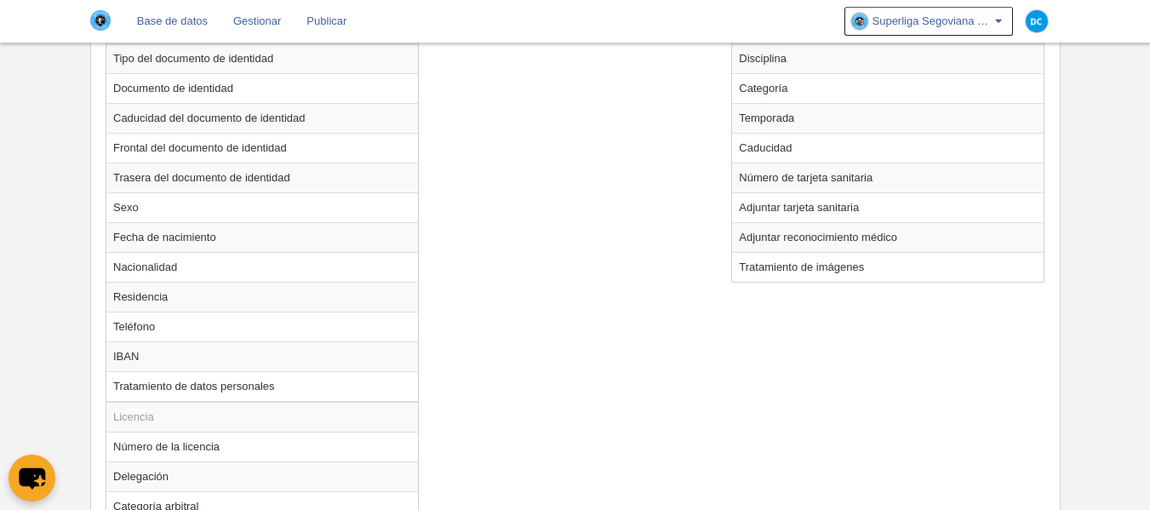
scroll to position [985, 0]
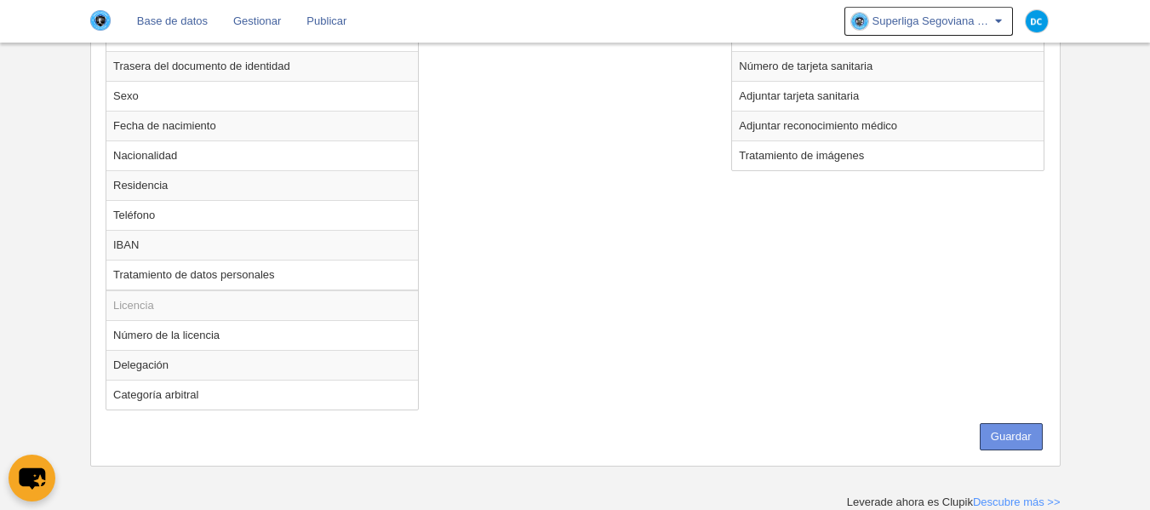
click at [1000, 427] on button "Guardar" at bounding box center [1011, 436] width 63 height 27
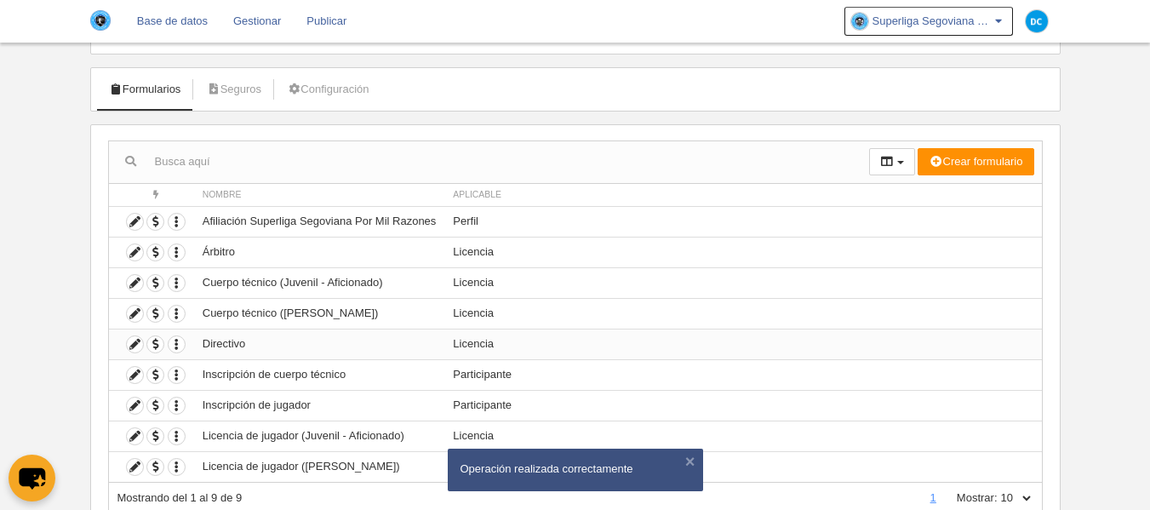
scroll to position [113, 0]
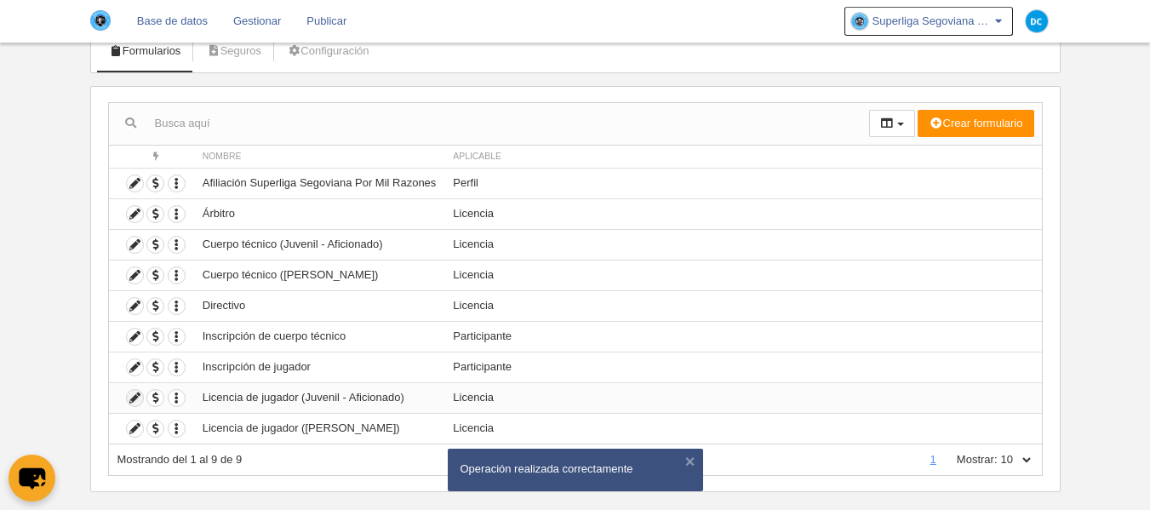
click at [140, 401] on icon at bounding box center [135, 398] width 16 height 16
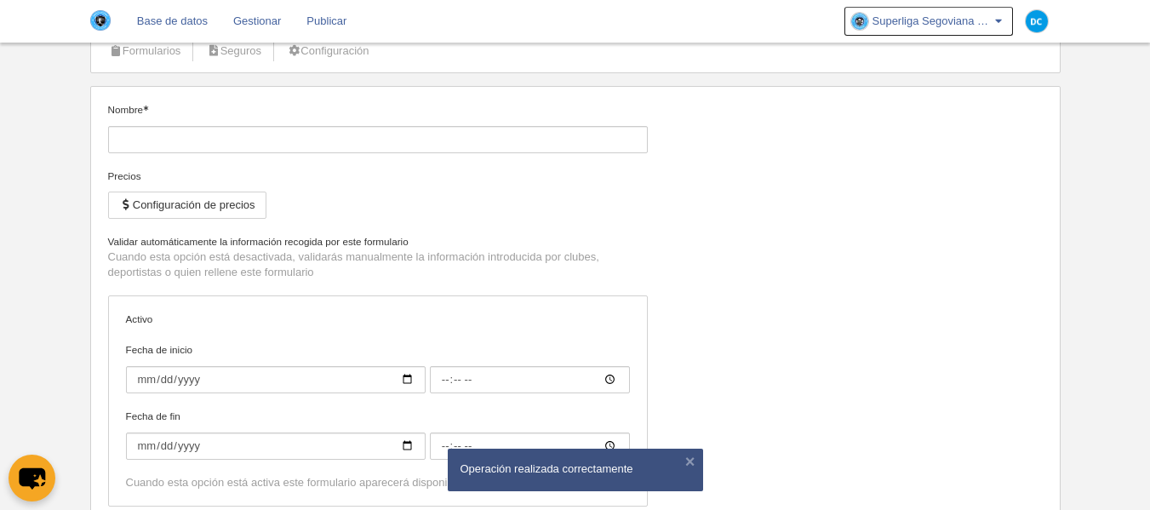
type input "Licencia de jugador (Juvenil - Aficionado)"
checkbox input "true"
type input "[DATE]"
type input "00:00"
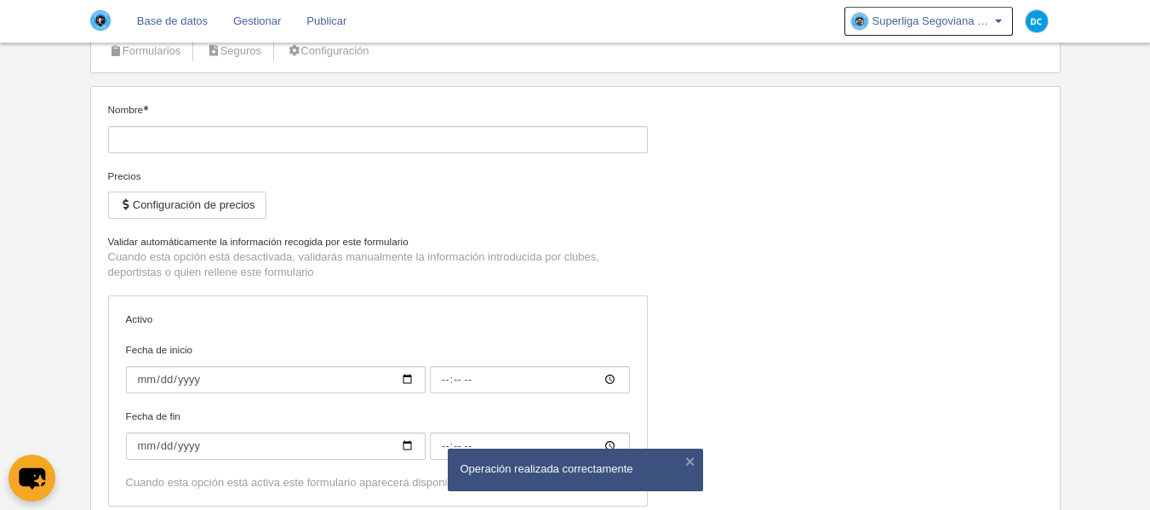
type input "[DATE]"
type input "00:00"
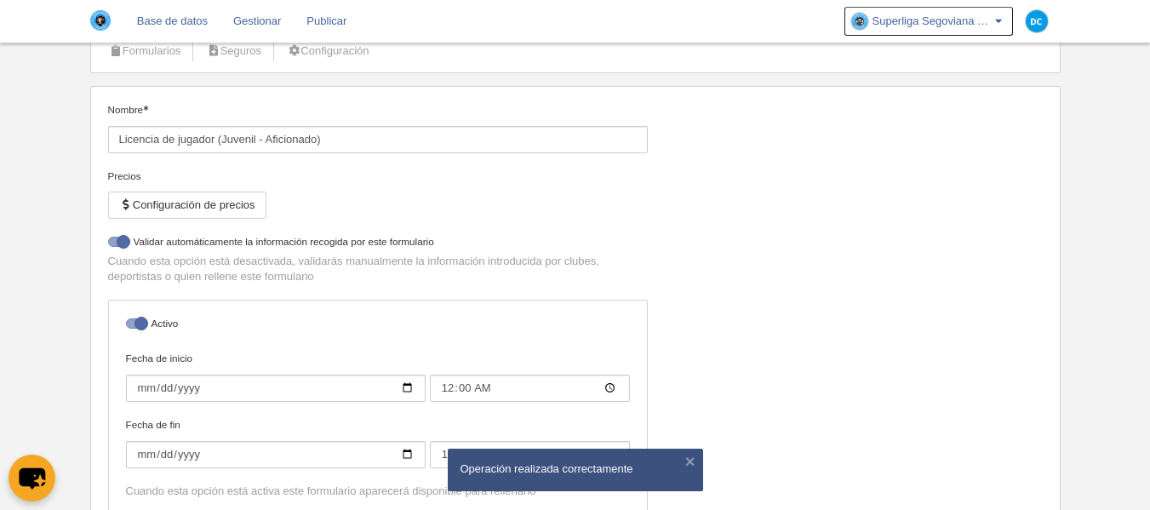
select select "selected"
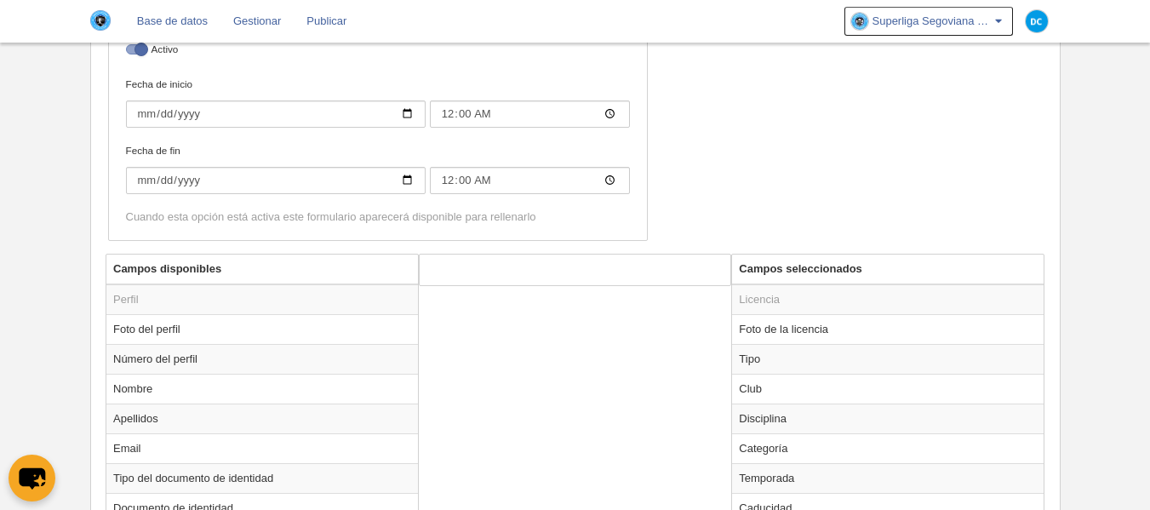
scroll to position [340, 0]
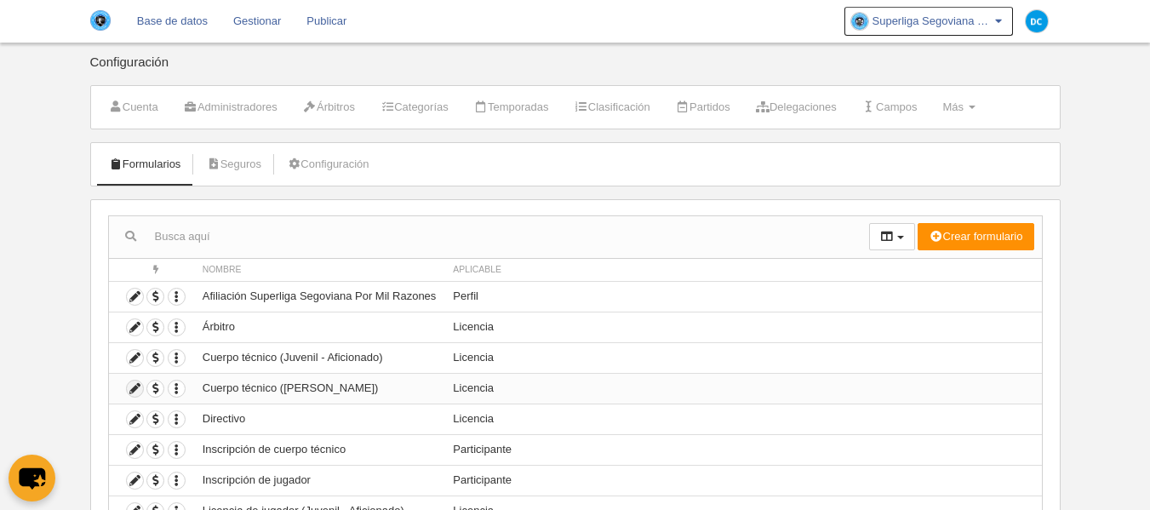
click at [139, 389] on icon at bounding box center [135, 388] width 16 height 16
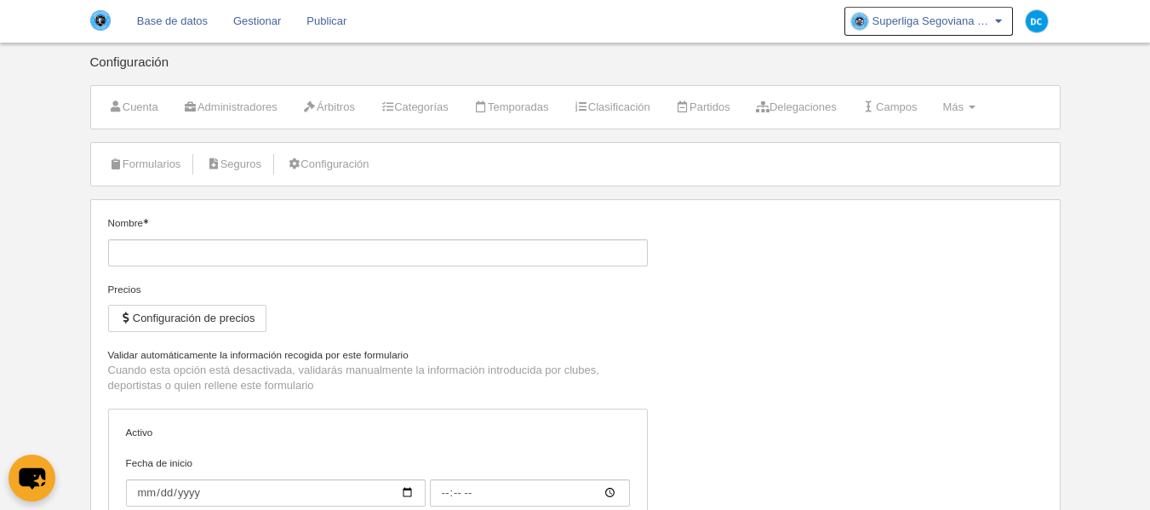
type input "Cuerpo técnico ([PERSON_NAME])"
checkbox input "true"
type input "[DATE]"
type input "00:00"
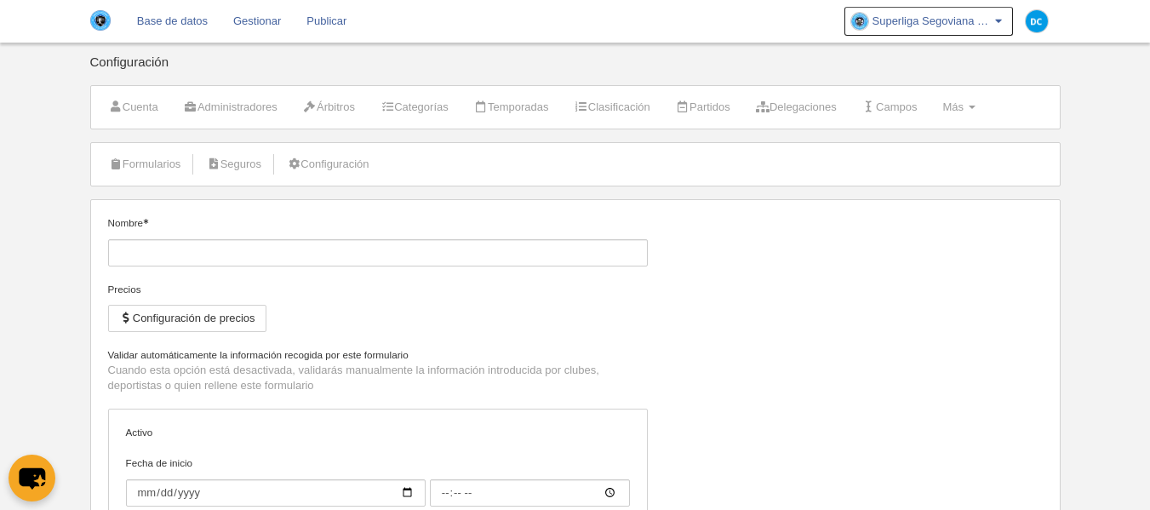
type input "[DATE]"
type input "00:00"
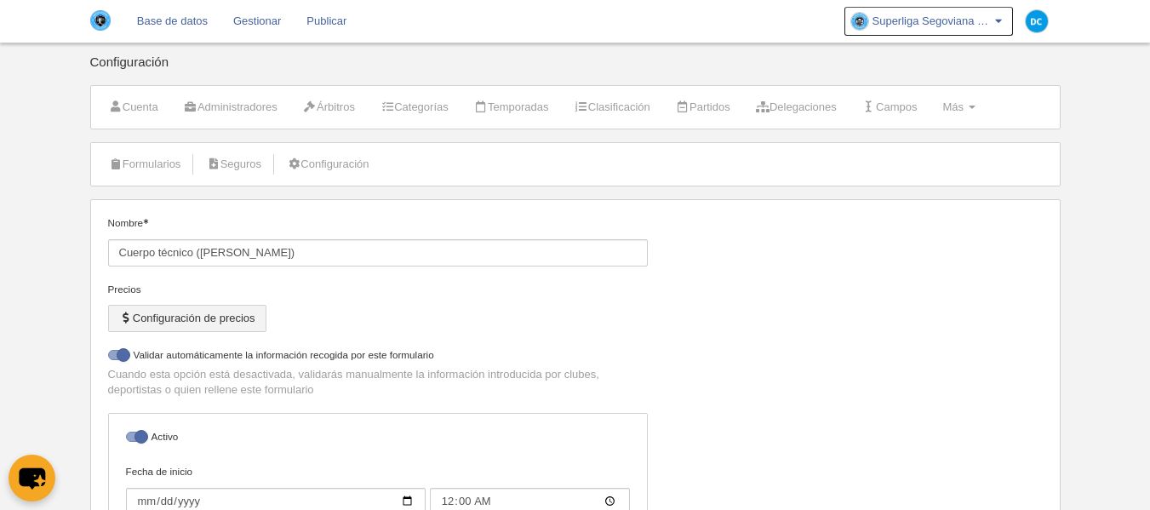
select select "selected"
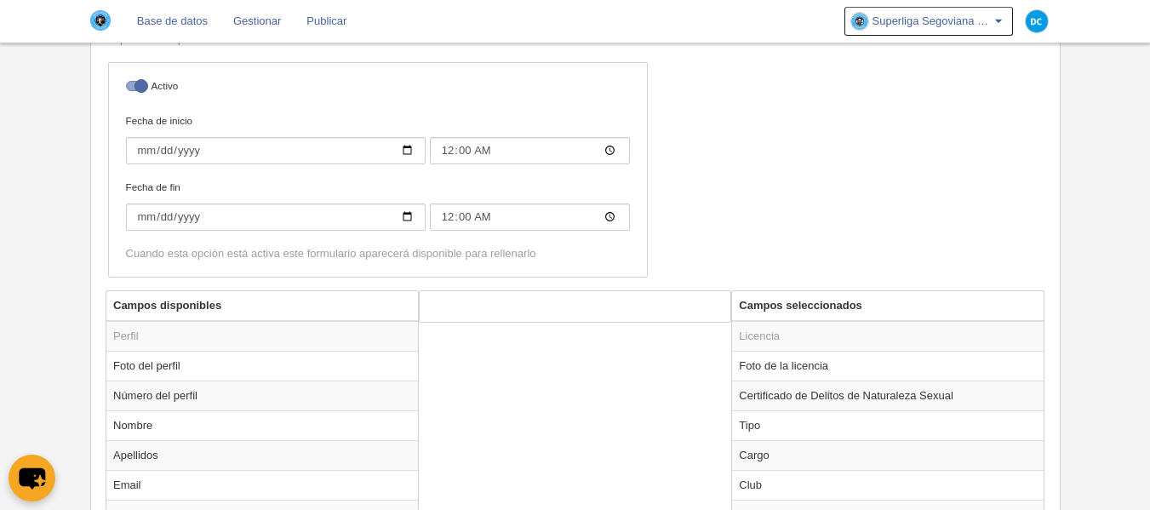
scroll to position [557, 0]
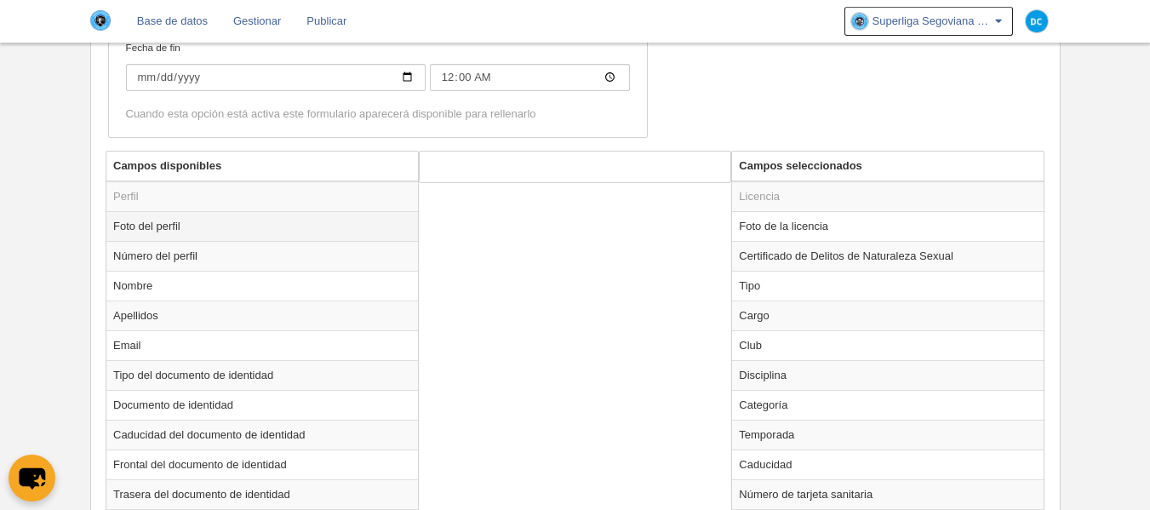
click at [214, 229] on td "Foto del perfil" at bounding box center [262, 226] width 312 height 30
radio input "true"
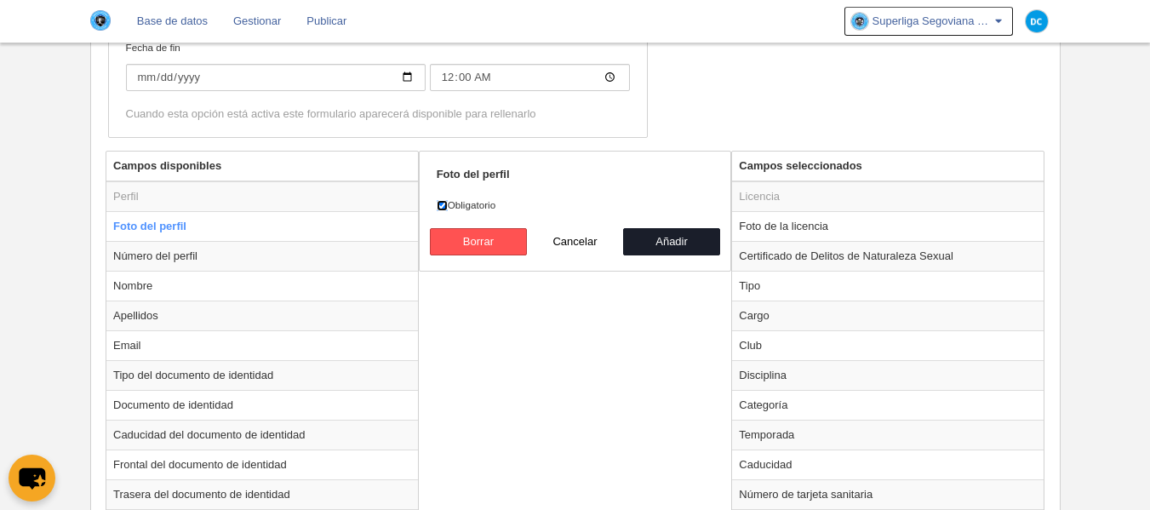
click at [445, 204] on input "Obligatorio" at bounding box center [442, 205] width 11 height 11
checkbox input "false"
click at [684, 242] on button "Añadir" at bounding box center [671, 241] width 97 height 27
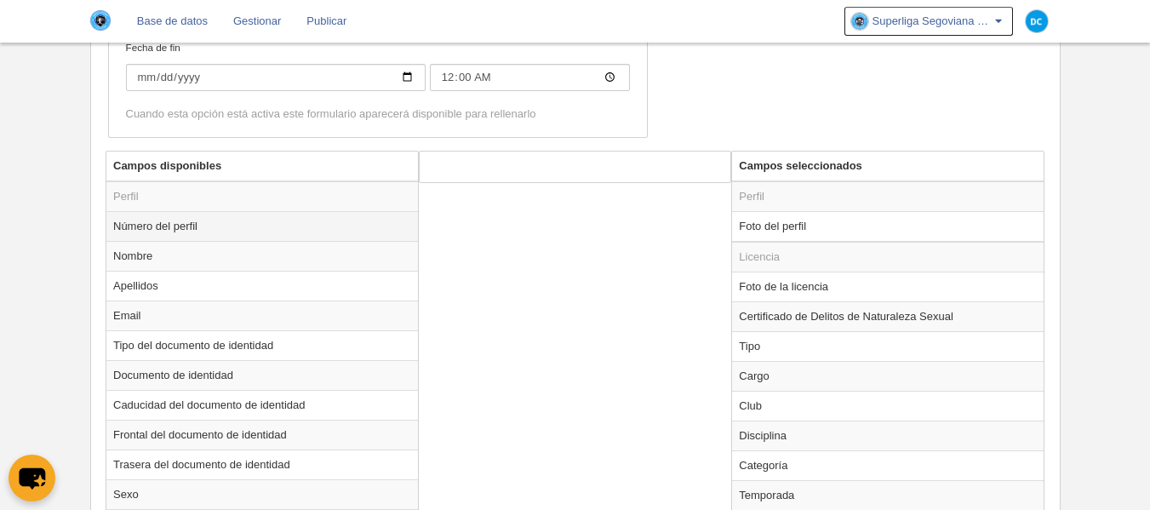
click at [234, 222] on td "Número del perfil" at bounding box center [262, 226] width 312 height 30
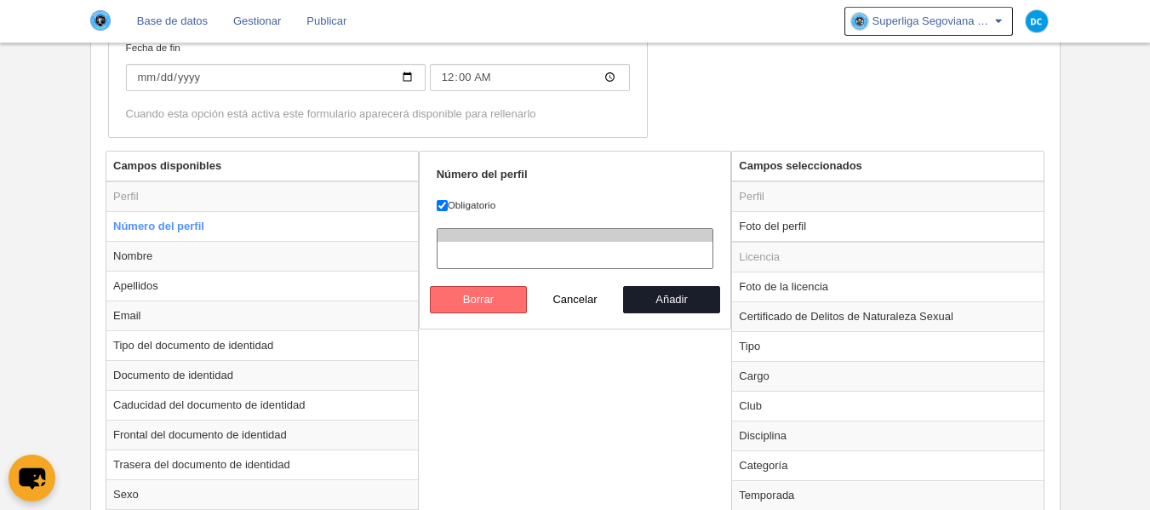
click at [485, 300] on button "Borrar" at bounding box center [478, 299] width 97 height 27
radio input "false"
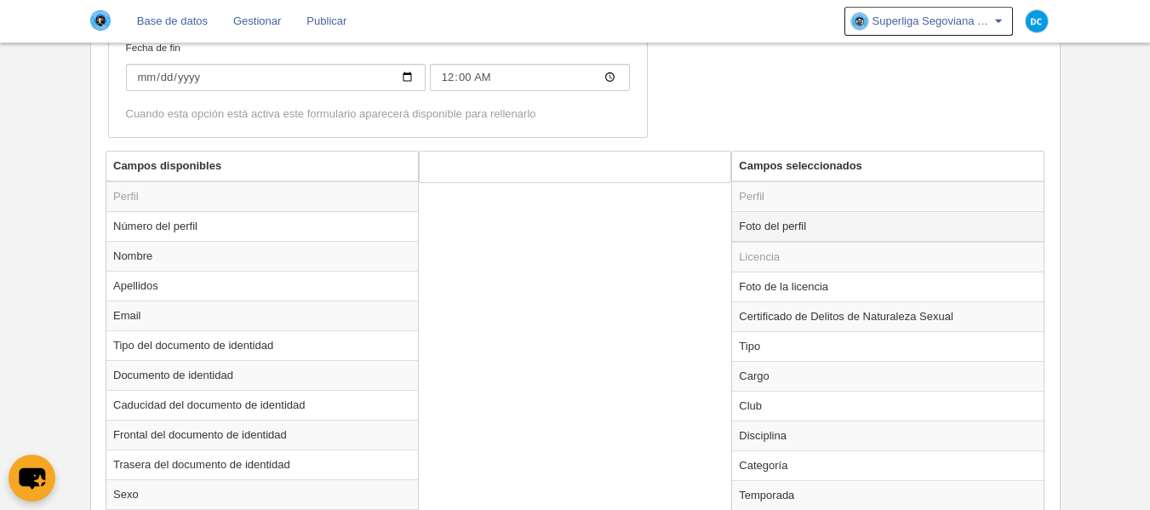
click at [812, 225] on td "Foto del perfil" at bounding box center [888, 226] width 312 height 31
radio input "true"
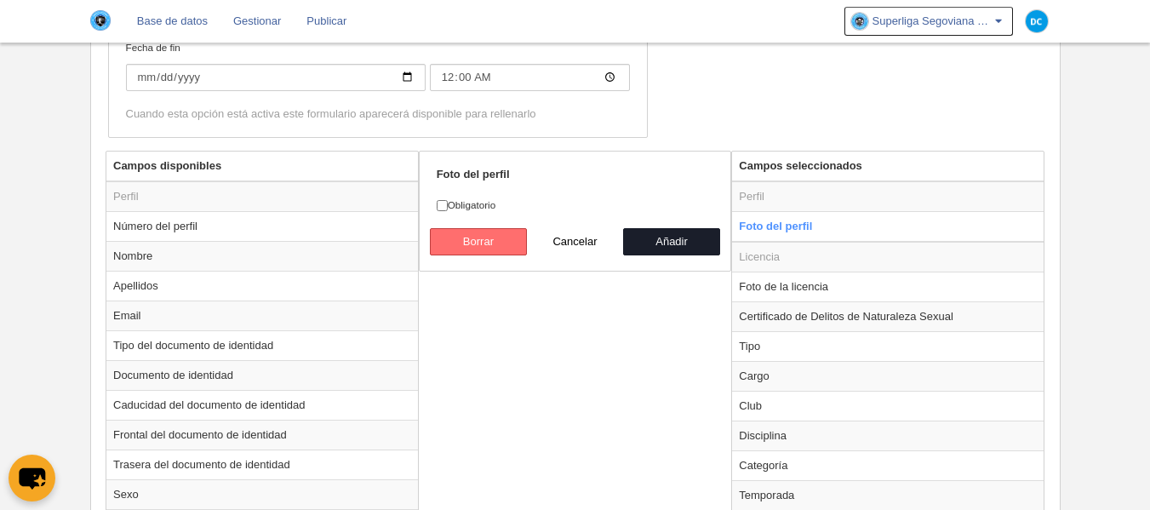
click at [508, 243] on button "Borrar" at bounding box center [478, 241] width 97 height 27
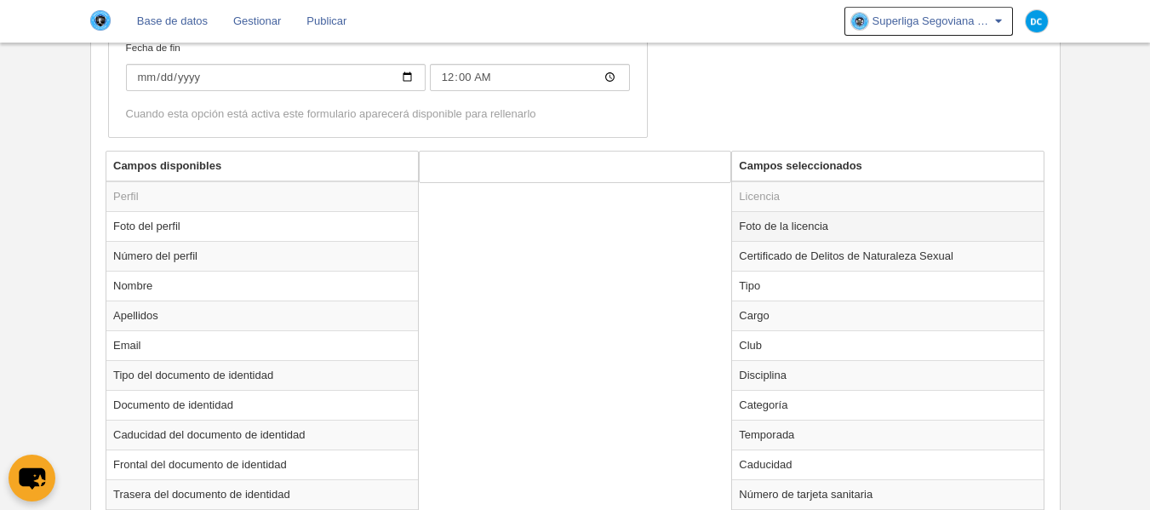
click at [785, 231] on td "Foto de la licencia" at bounding box center [888, 226] width 312 height 30
radio input "true"
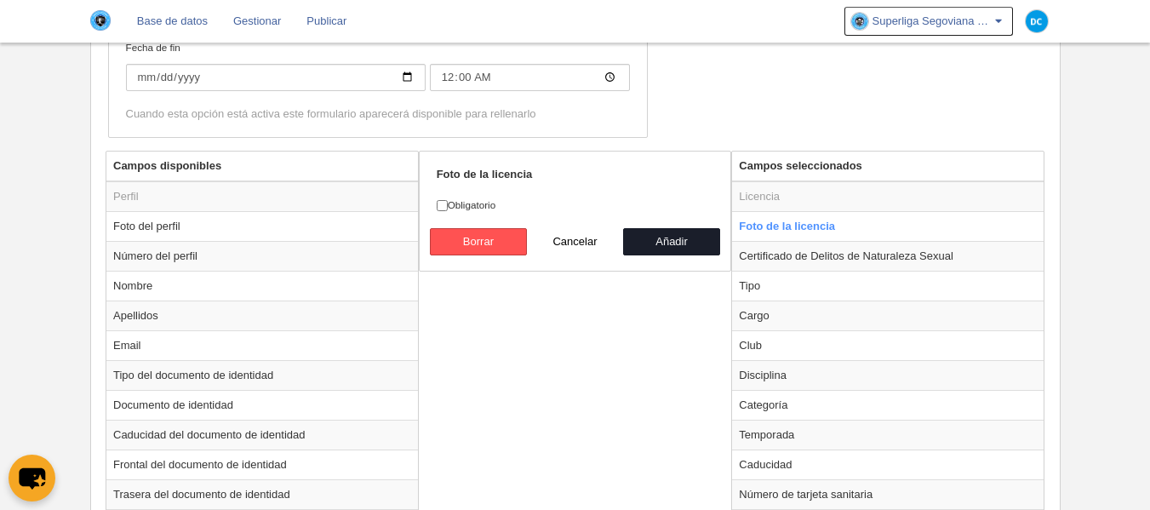
click at [546, 346] on div "Campos disponibles Perfil Foto del perfil Número del perfil Nombre Apellidos Em…" at bounding box center [574, 501] width 947 height 701
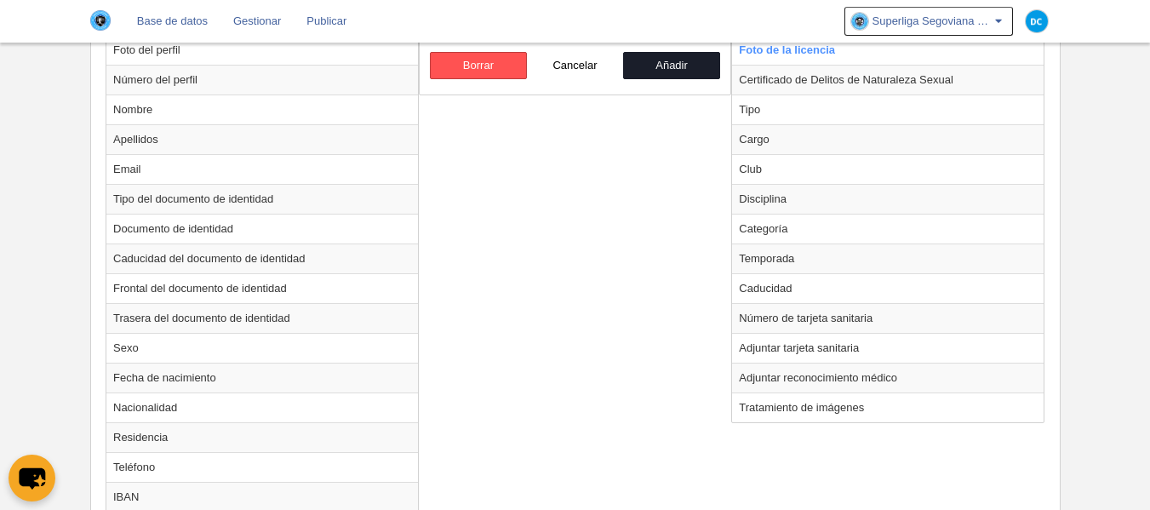
scroll to position [985, 0]
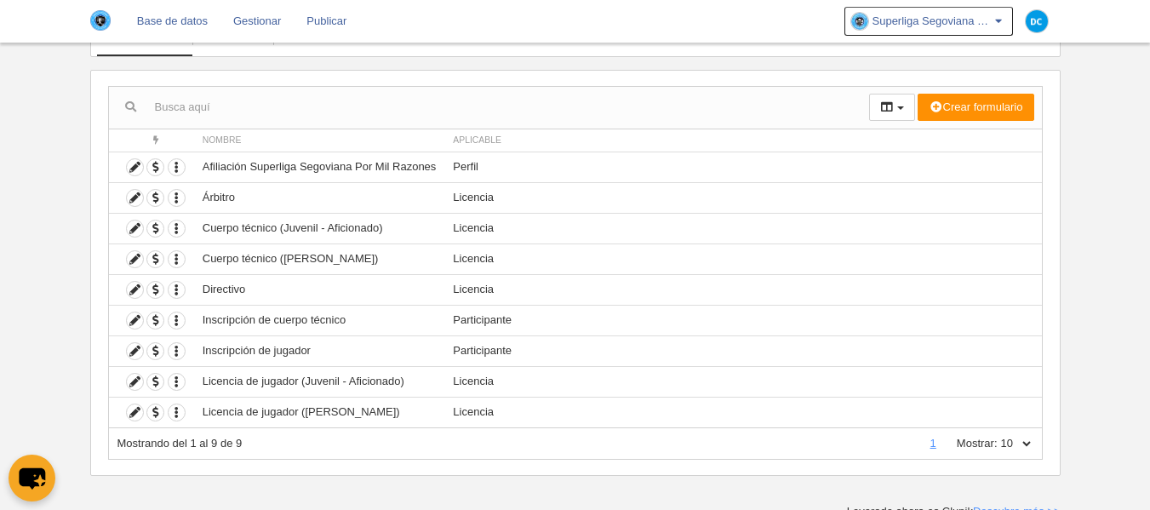
scroll to position [139, 0]
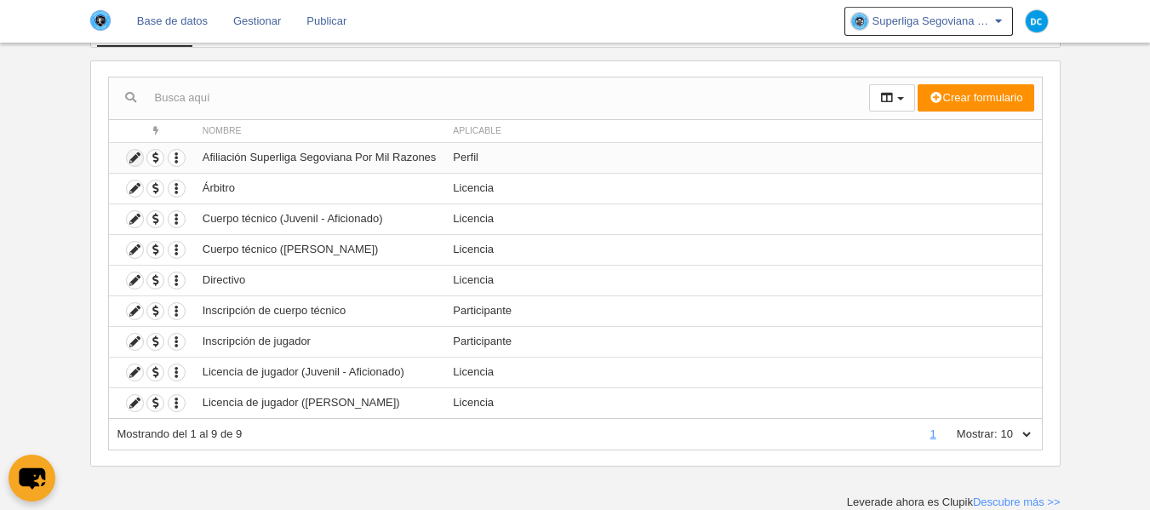
click at [141, 156] on icon at bounding box center [135, 158] width 16 height 16
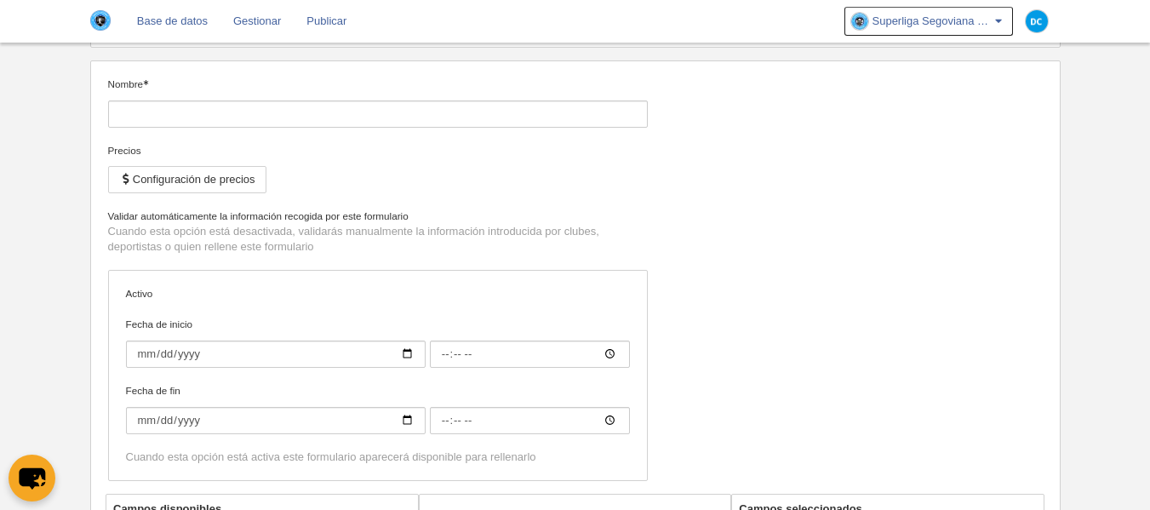
type input "Afiliación Superliga Segoviana Por Mil Razones"
checkbox input "true"
type input "[DATE]"
type input "00:00"
type input "[DATE]"
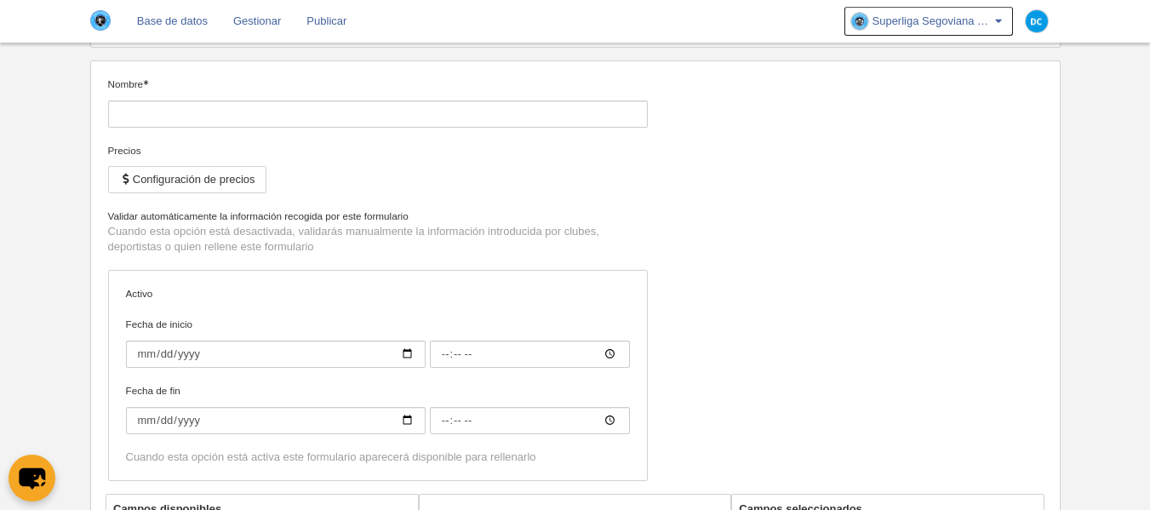
type input "23:59"
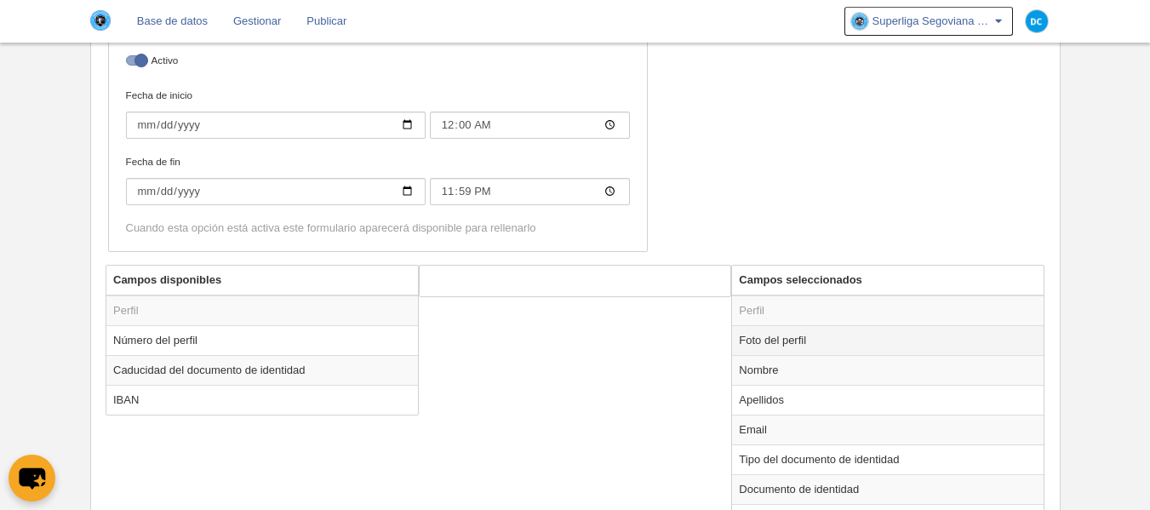
scroll to position [490, 0]
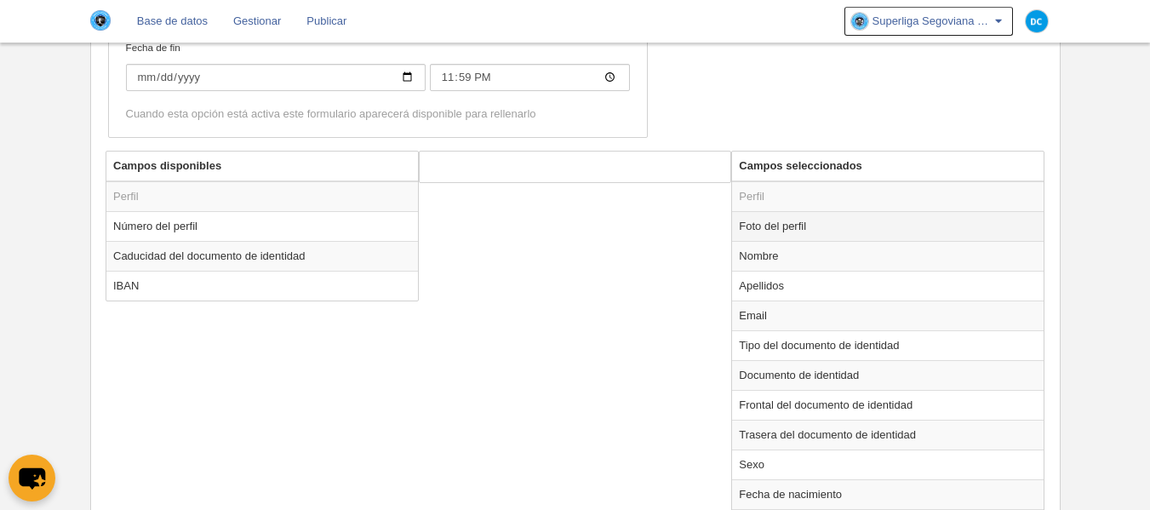
click at [803, 237] on td "Foto del perfil" at bounding box center [888, 226] width 312 height 30
radio input "true"
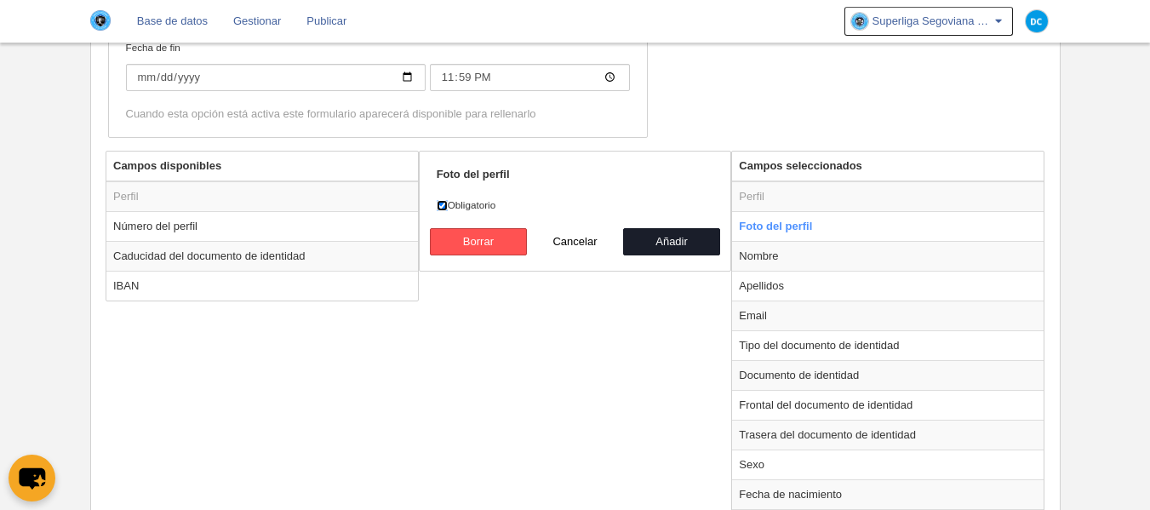
click at [443, 203] on input "Obligatorio" at bounding box center [442, 205] width 11 height 11
checkbox input "false"
click at [663, 231] on button "Añadir" at bounding box center [671, 241] width 97 height 27
radio input "false"
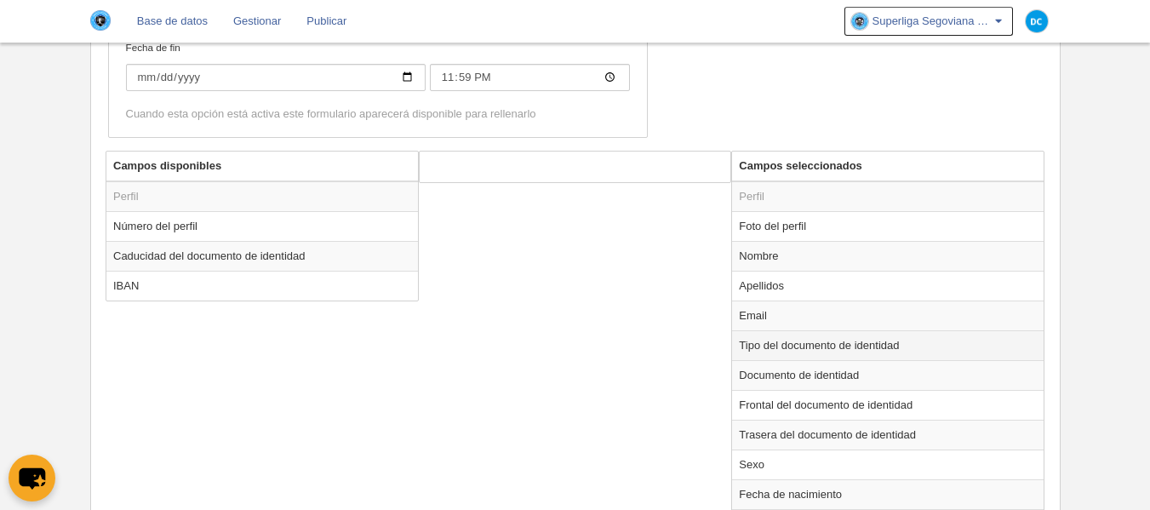
click at [787, 342] on td "Tipo del documento de identidad" at bounding box center [888, 345] width 312 height 30
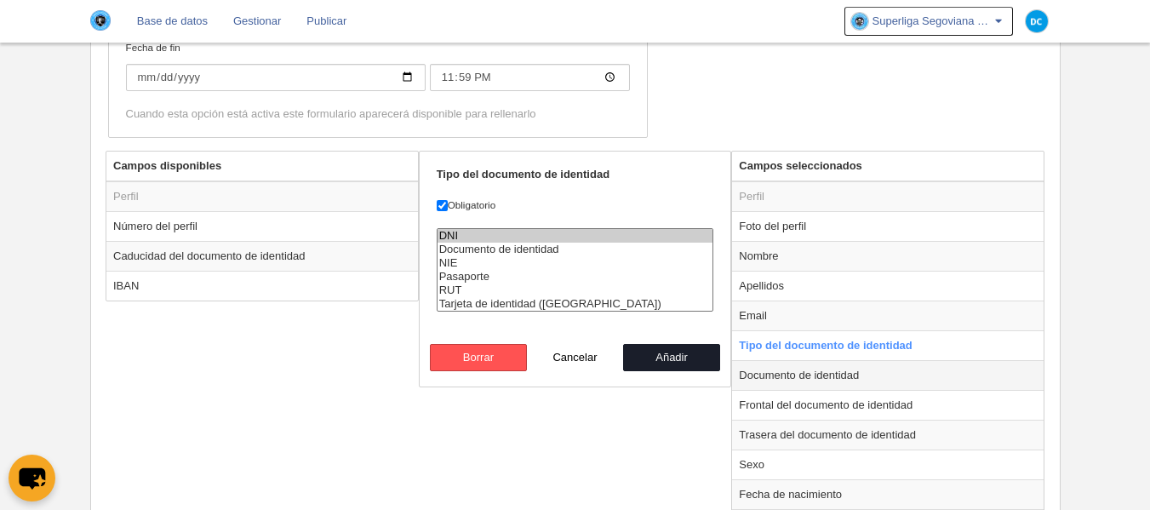
click at [786, 372] on td "Documento de identidad" at bounding box center [888, 375] width 312 height 30
radio input "false"
radio input "true"
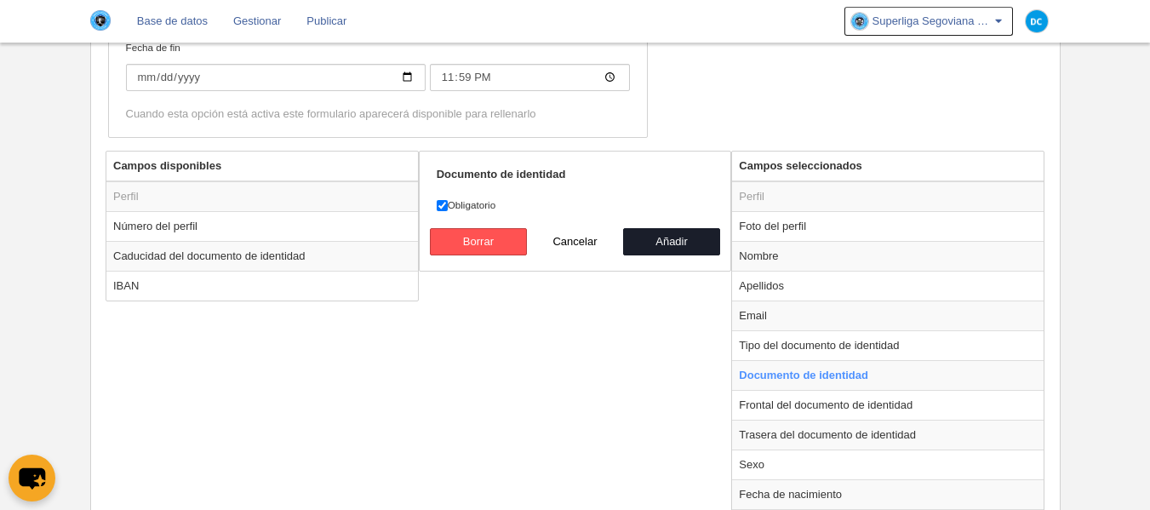
click at [452, 208] on label "Obligatorio" at bounding box center [575, 204] width 277 height 15
click at [448, 208] on input "Obligatorio" at bounding box center [442, 205] width 11 height 11
checkbox input "false"
click at [661, 237] on button "Añadir" at bounding box center [671, 241] width 97 height 27
radio input "false"
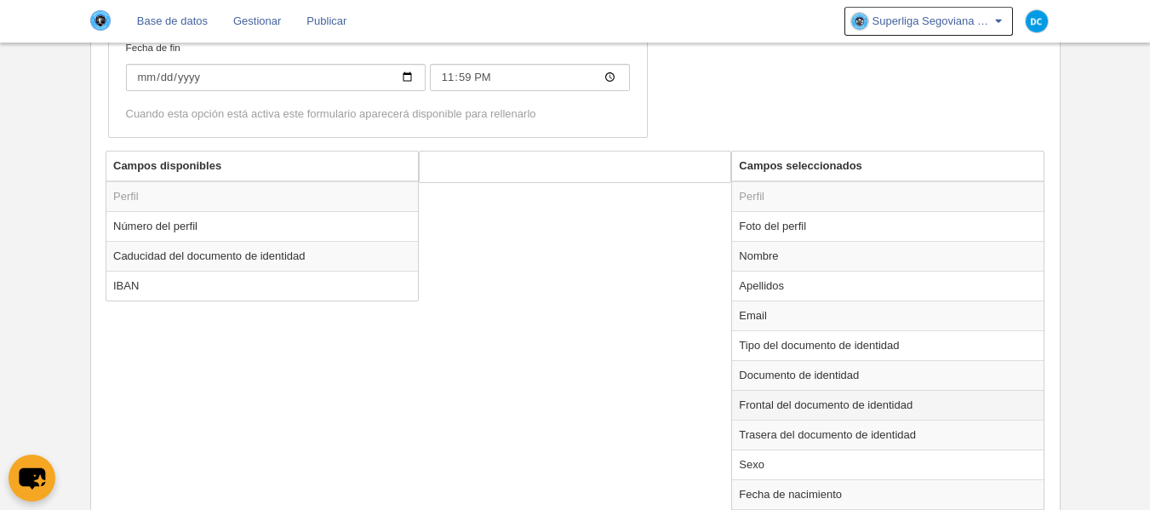
click at [832, 409] on td "Frontal del documento de identidad" at bounding box center [888, 405] width 312 height 30
radio input "true"
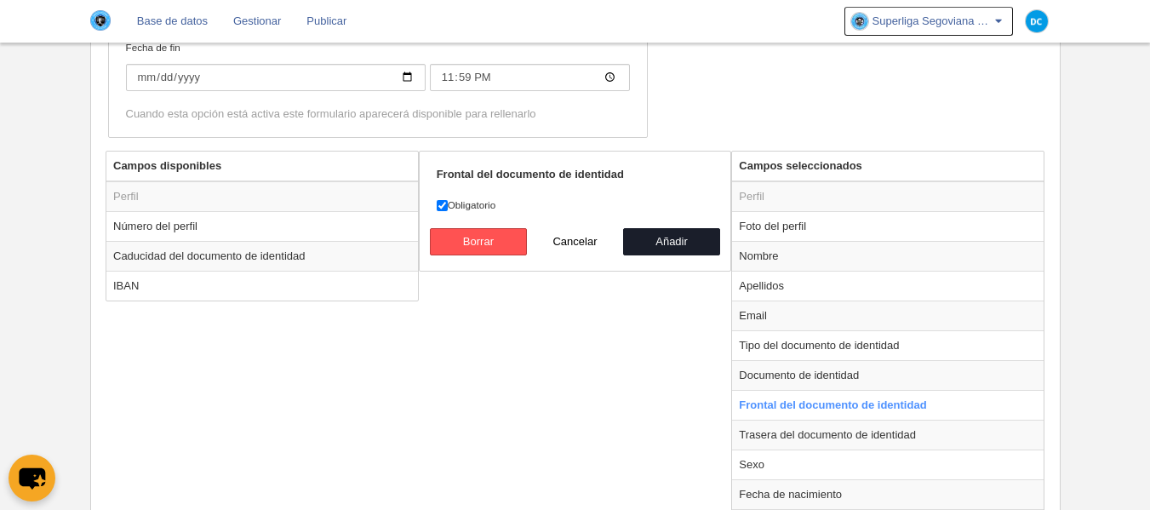
click at [466, 194] on form "Frontal del documento de identidad Obligatorio [GEOGRAPHIC_DATA] Cancelar Añadir" at bounding box center [575, 211] width 277 height 89
click at [474, 204] on label "Obligatorio" at bounding box center [575, 204] width 277 height 15
click at [448, 204] on input "Obligatorio" at bounding box center [442, 205] width 11 height 11
checkbox input "false"
drag, startPoint x: 675, startPoint y: 244, endPoint x: 754, endPoint y: 365, distance: 144.5
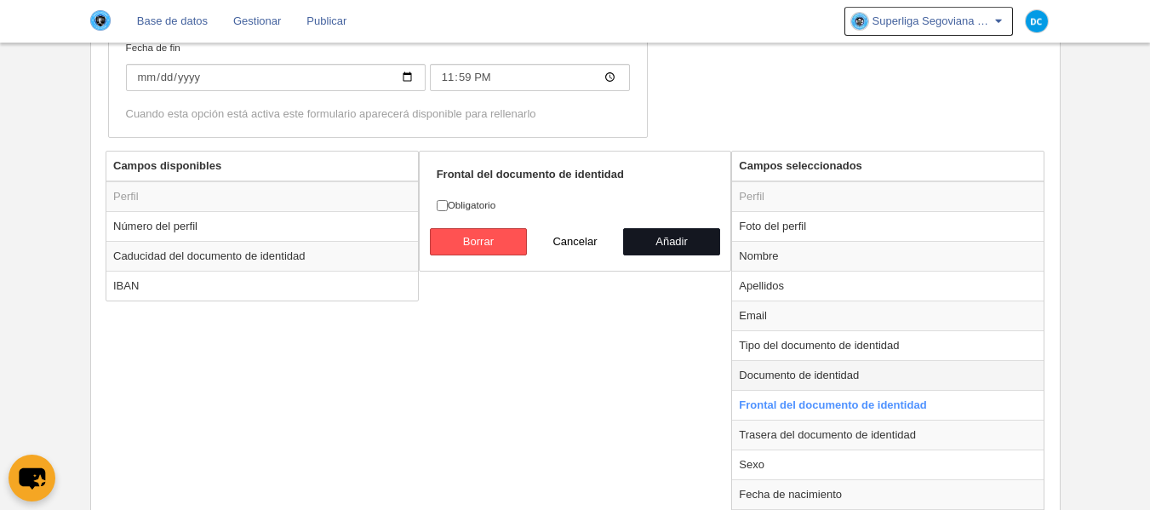
click at [675, 245] on button "Añadir" at bounding box center [671, 241] width 97 height 27
radio input "false"
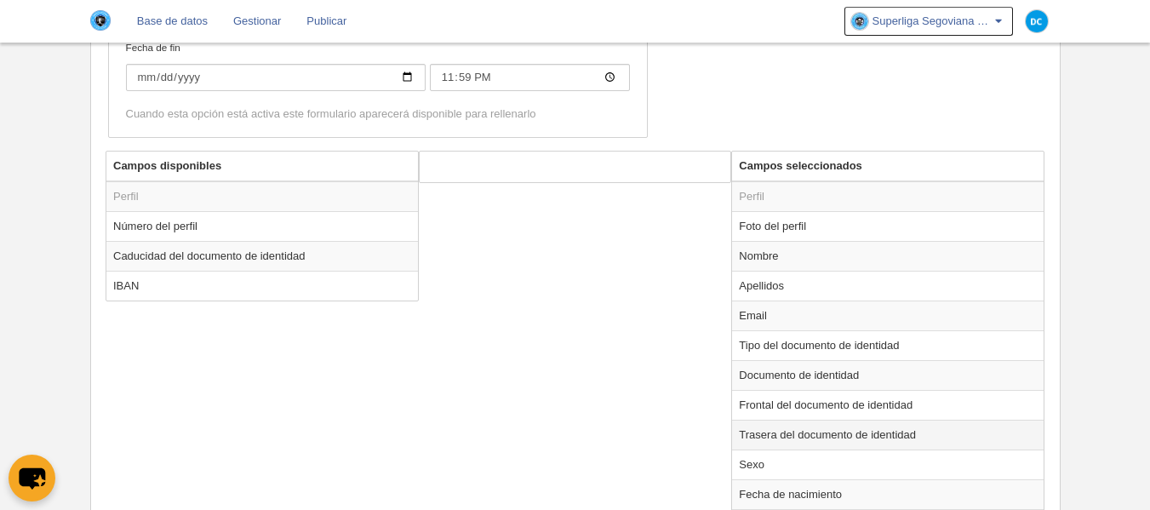
click at [810, 424] on td "Trasera del documento de identidad" at bounding box center [888, 435] width 312 height 30
radio input "true"
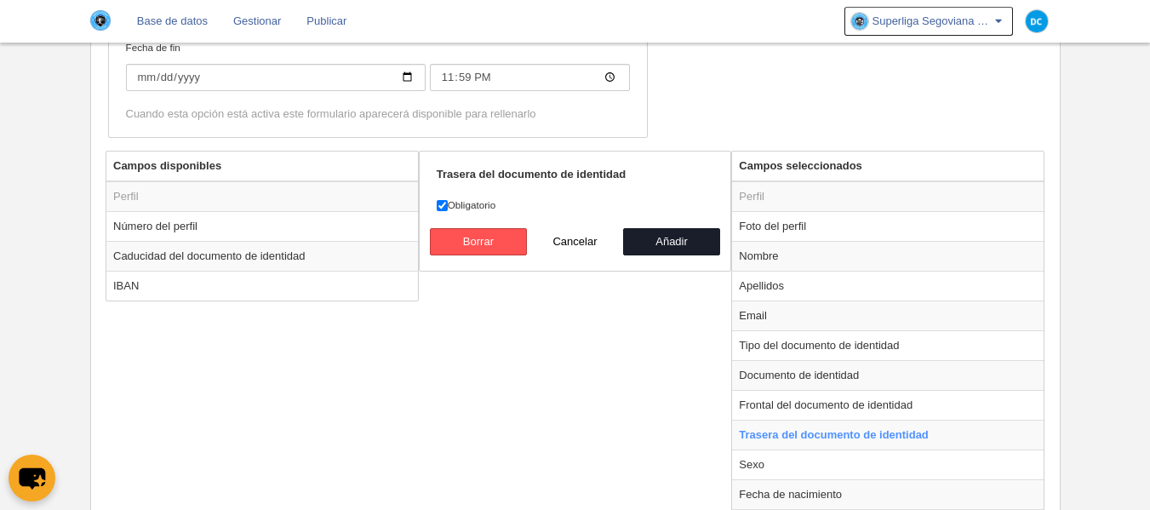
click at [488, 209] on label "Obligatorio" at bounding box center [575, 204] width 277 height 15
click at [448, 209] on input "Obligatorio" at bounding box center [442, 205] width 11 height 11
checkbox input "false"
click at [702, 246] on button "Añadir" at bounding box center [671, 241] width 97 height 27
radio input "false"
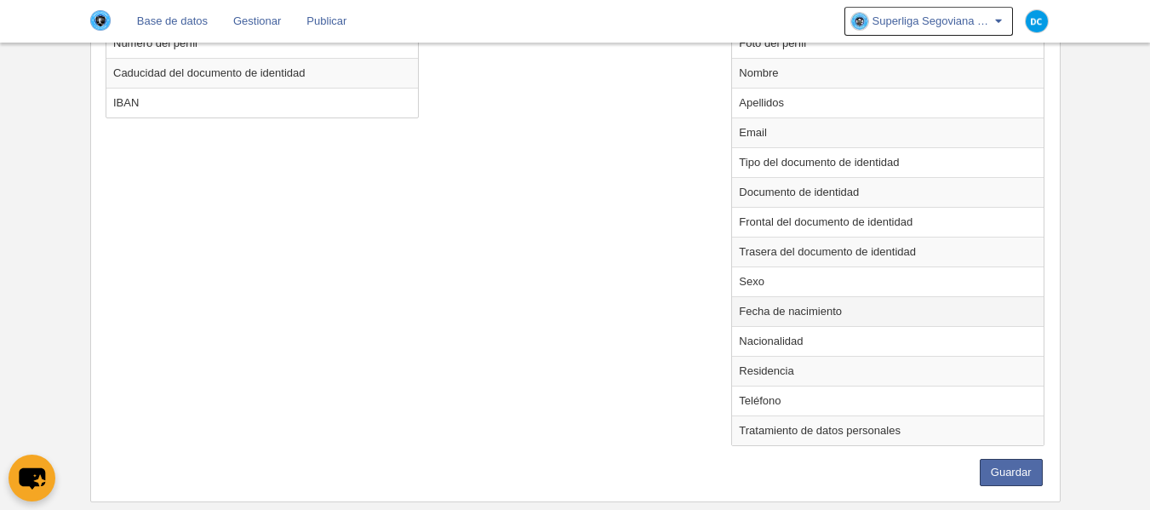
scroll to position [709, 0]
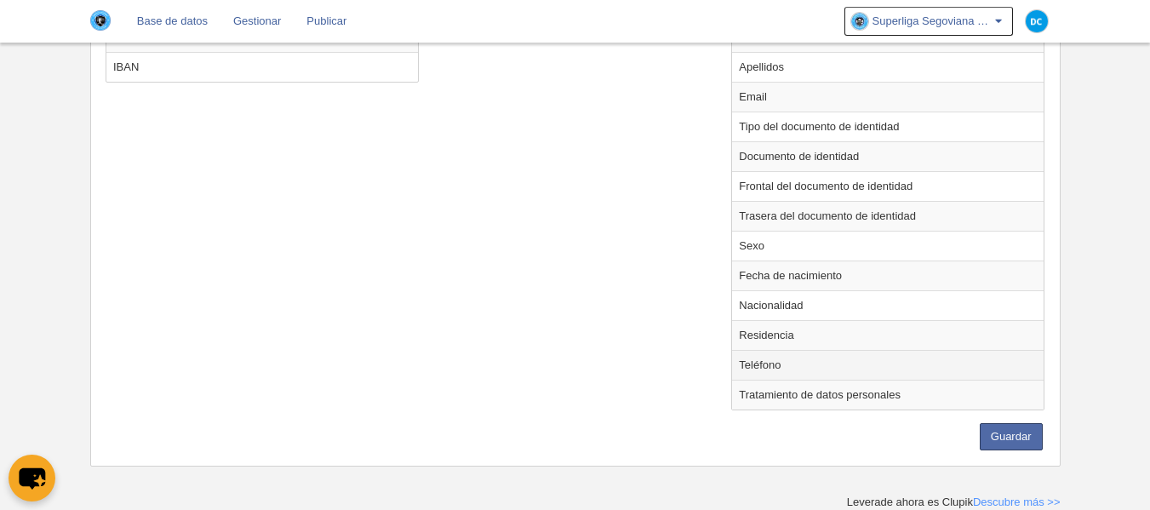
click at [801, 360] on td "Teléfono" at bounding box center [888, 365] width 312 height 30
radio input "true"
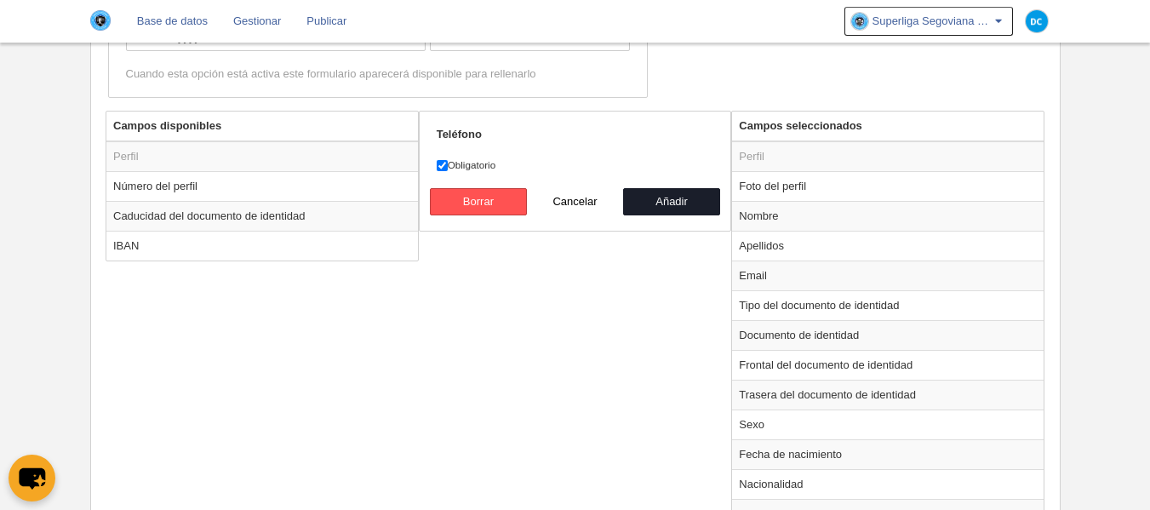
scroll to position [482, 0]
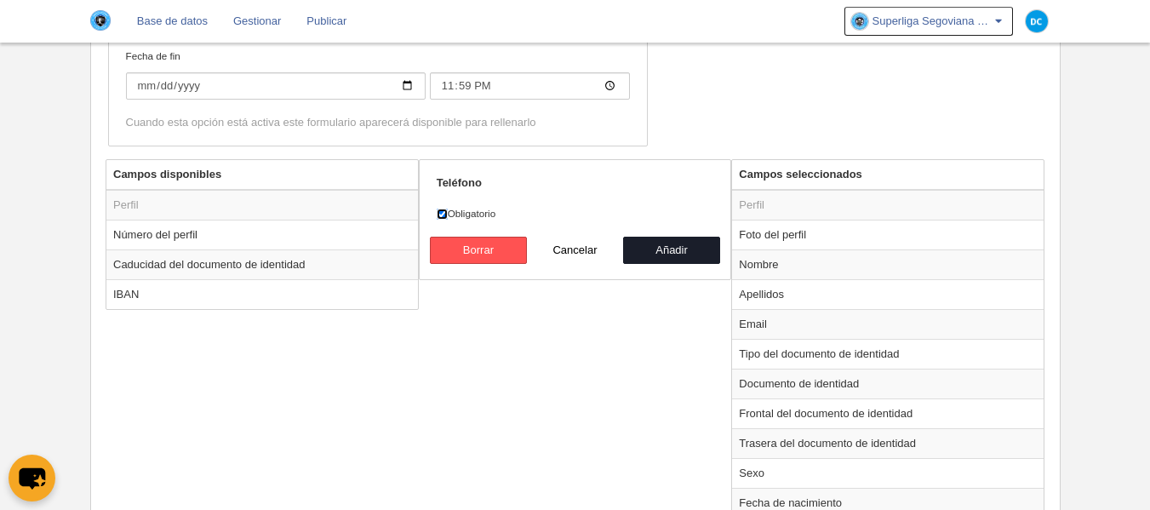
click at [446, 212] on input "Obligatorio" at bounding box center [442, 214] width 11 height 11
checkbox input "false"
click at [668, 251] on button "Añadir" at bounding box center [671, 250] width 97 height 27
radio input "false"
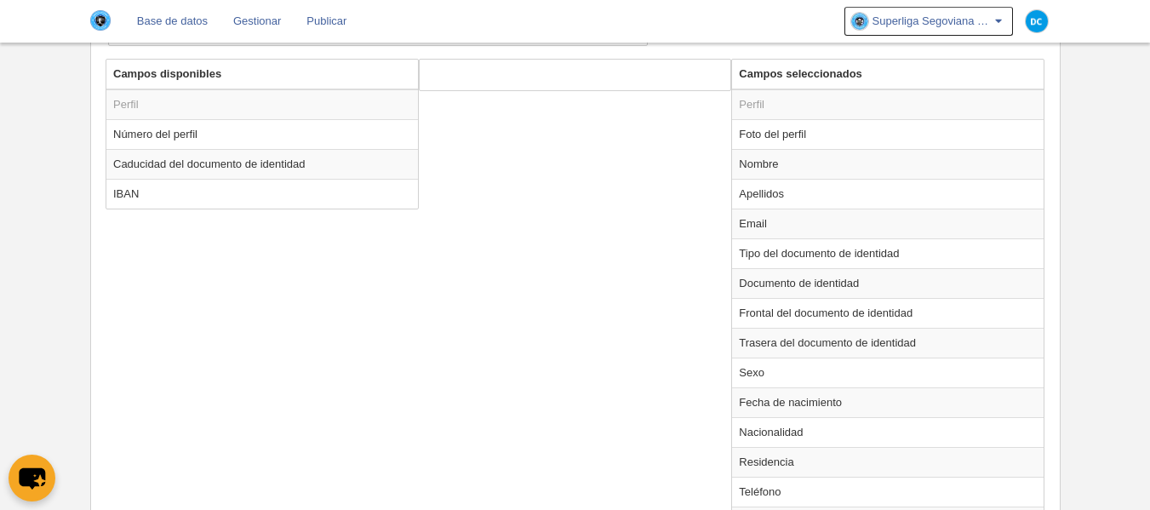
scroll to position [709, 0]
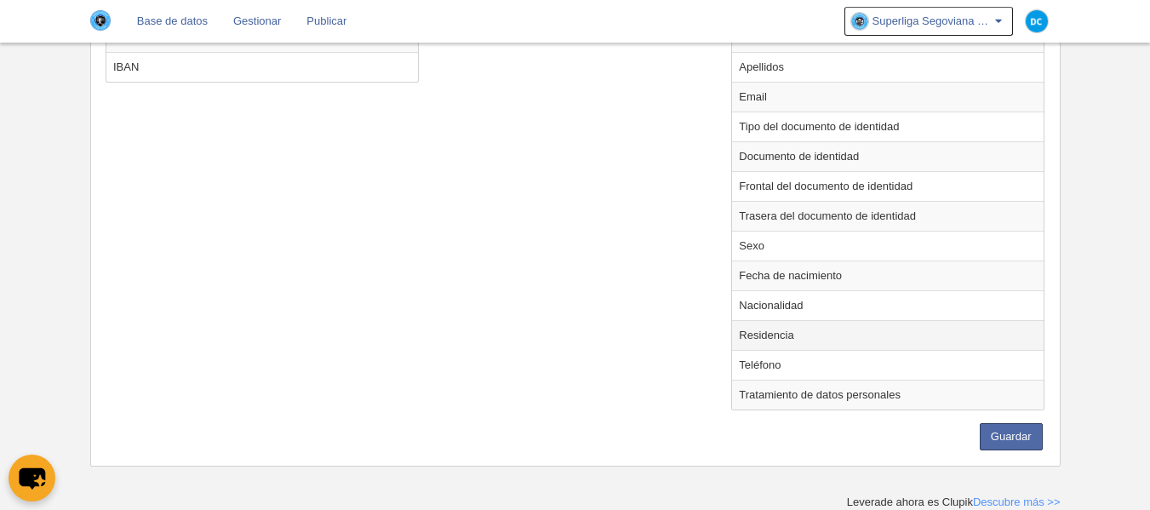
click at [775, 342] on td "Residencia" at bounding box center [888, 335] width 312 height 30
radio input "true"
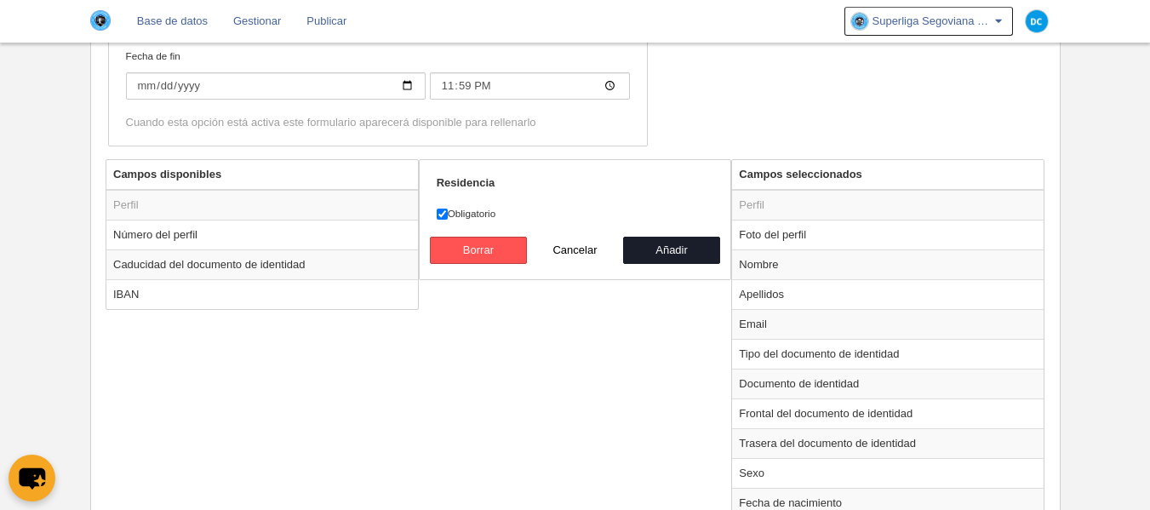
scroll to position [596, 0]
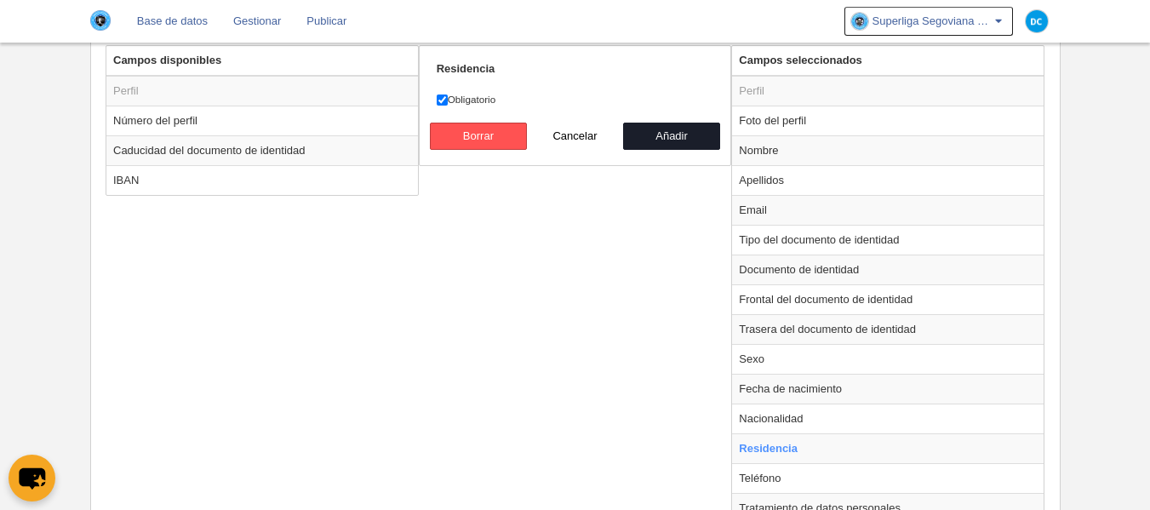
click at [446, 107] on form "Residencia Obligatorio [GEOGRAPHIC_DATA] Cancelar Añadir" at bounding box center [575, 105] width 277 height 89
click at [484, 92] on label "Obligatorio" at bounding box center [575, 99] width 277 height 15
click at [448, 94] on input "Obligatorio" at bounding box center [442, 99] width 11 height 11
checkbox input "false"
click at [676, 138] on button "Añadir" at bounding box center [671, 136] width 97 height 27
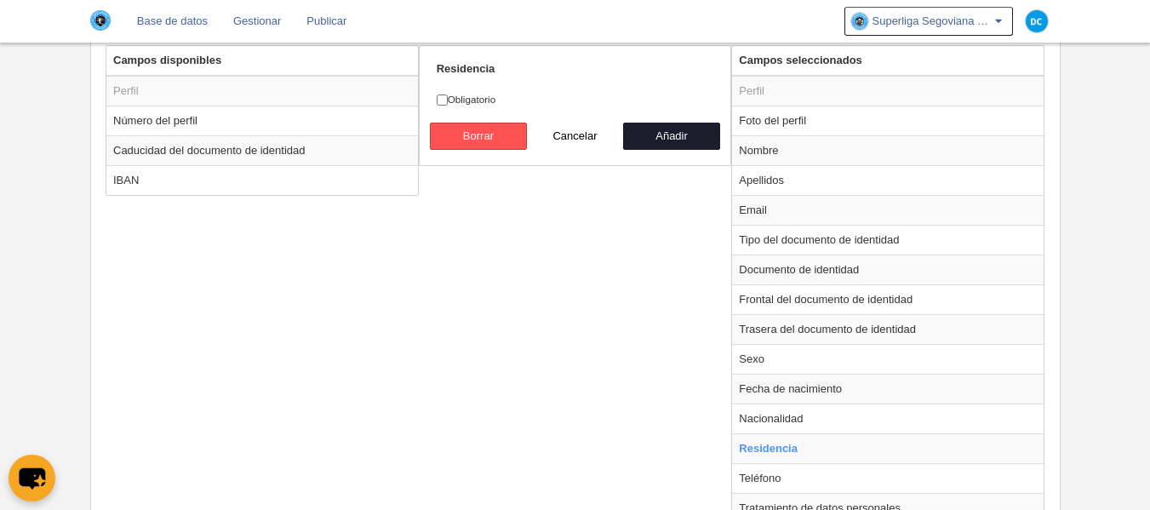
radio input "false"
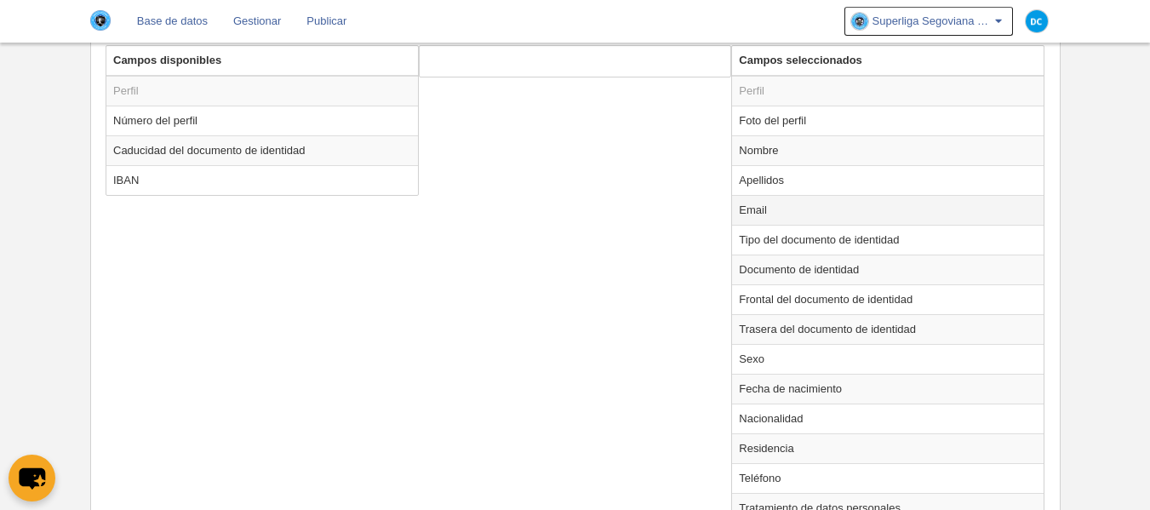
click at [782, 205] on td "Email" at bounding box center [888, 210] width 312 height 30
radio input "true"
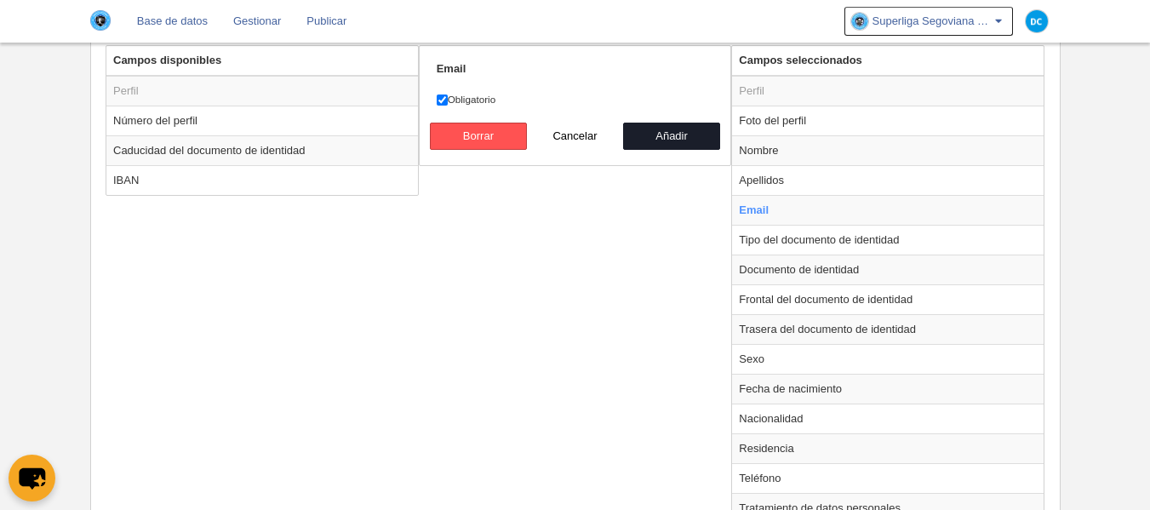
click at [429, 91] on div "Email Obligatorio [GEOGRAPHIC_DATA] Cancelar Añadir" at bounding box center [575, 105] width 313 height 121
click at [446, 102] on input "Obligatorio" at bounding box center [442, 99] width 11 height 11
checkbox input "false"
click at [669, 136] on button "Añadir" at bounding box center [671, 136] width 97 height 27
radio input "false"
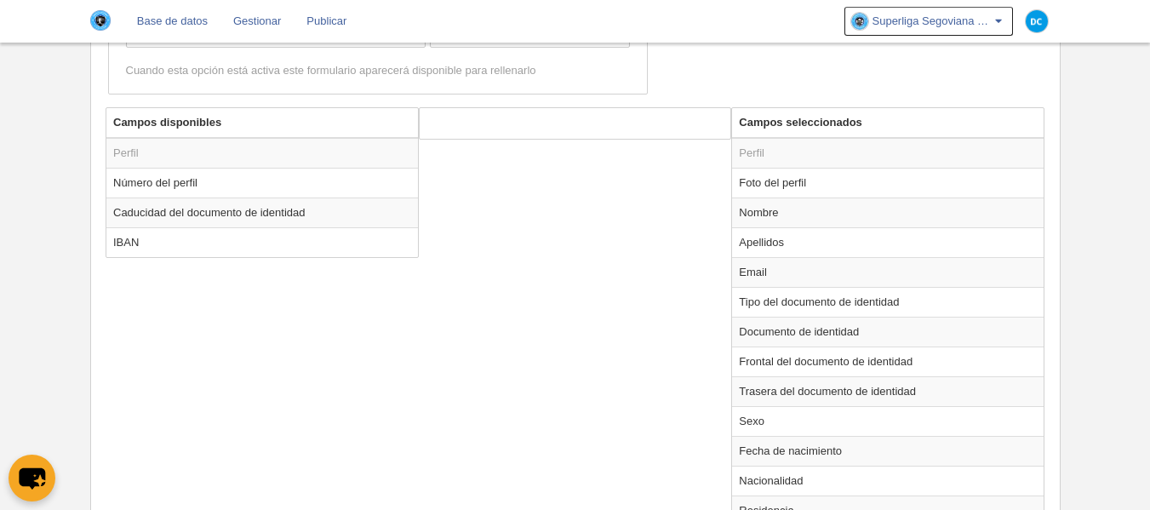
scroll to position [709, 0]
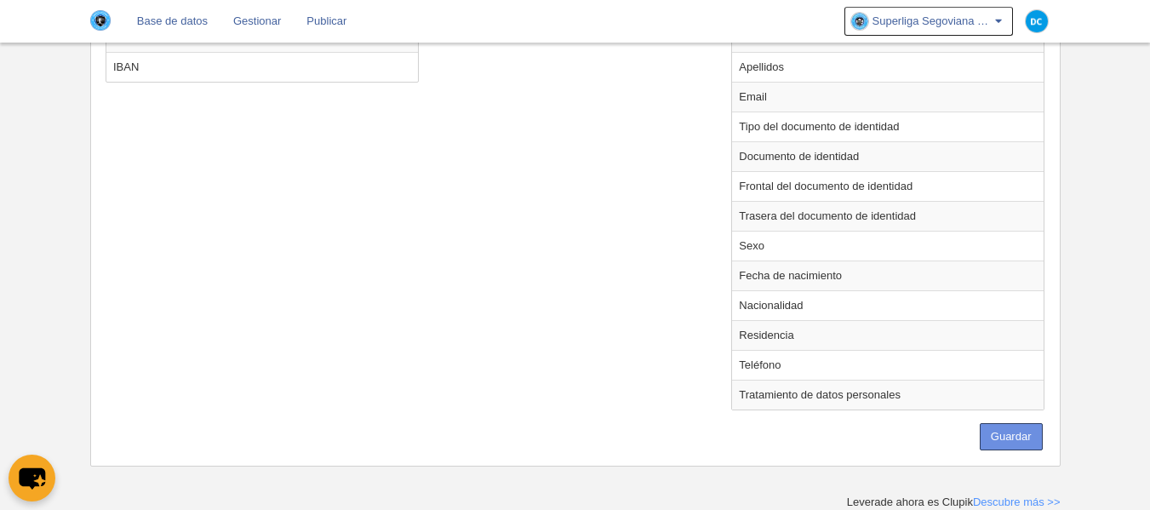
click at [1028, 437] on button "Guardar" at bounding box center [1011, 436] width 63 height 27
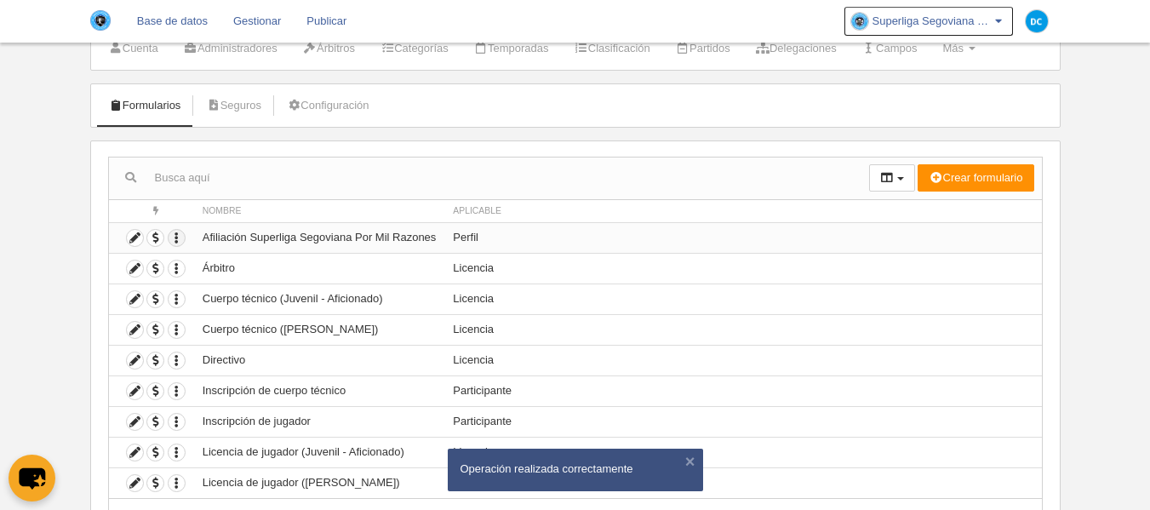
scroll to position [139, 0]
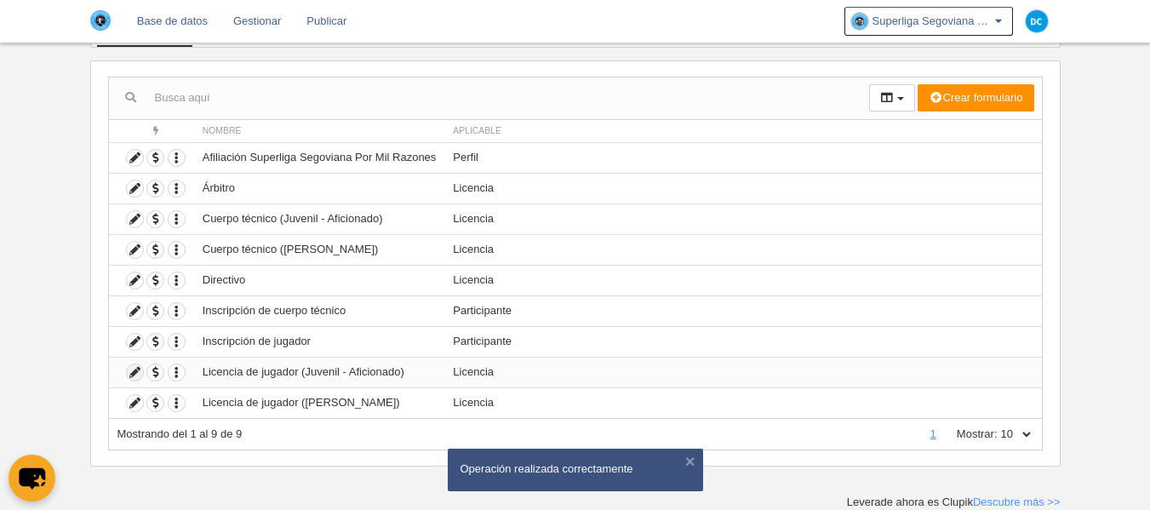
click at [135, 378] on icon at bounding box center [135, 372] width 16 height 16
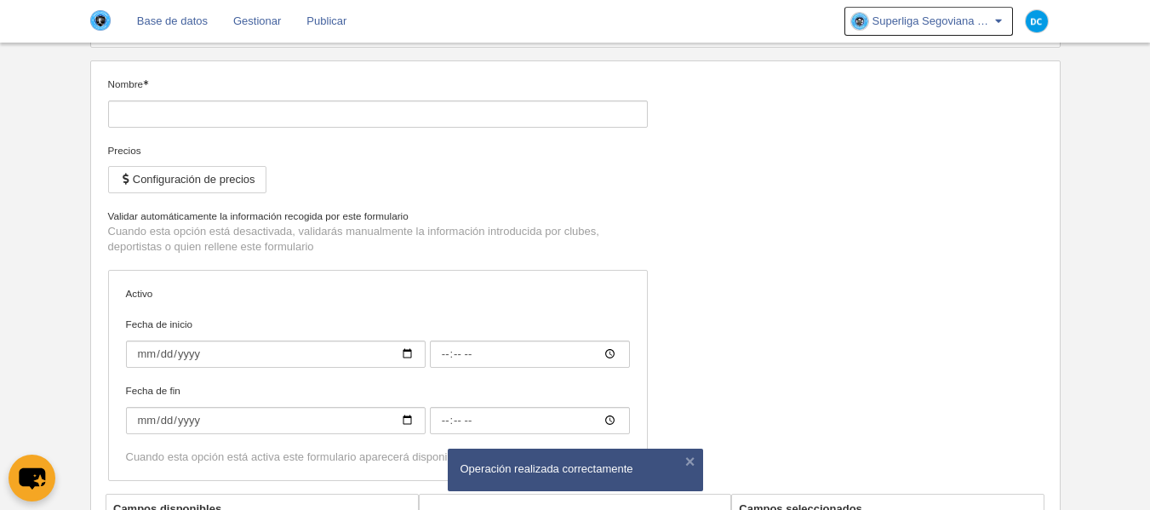
type input "Licencia de jugador (Juvenil - Aficionado)"
checkbox input "true"
type input "[DATE]"
type input "00:00"
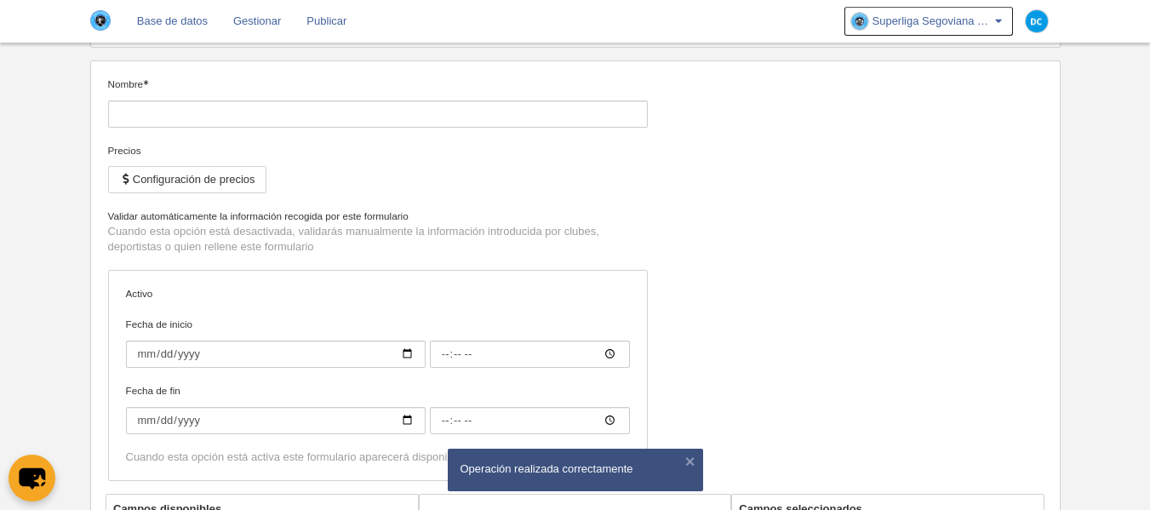
type input "[DATE]"
type input "00:00"
select select "selected"
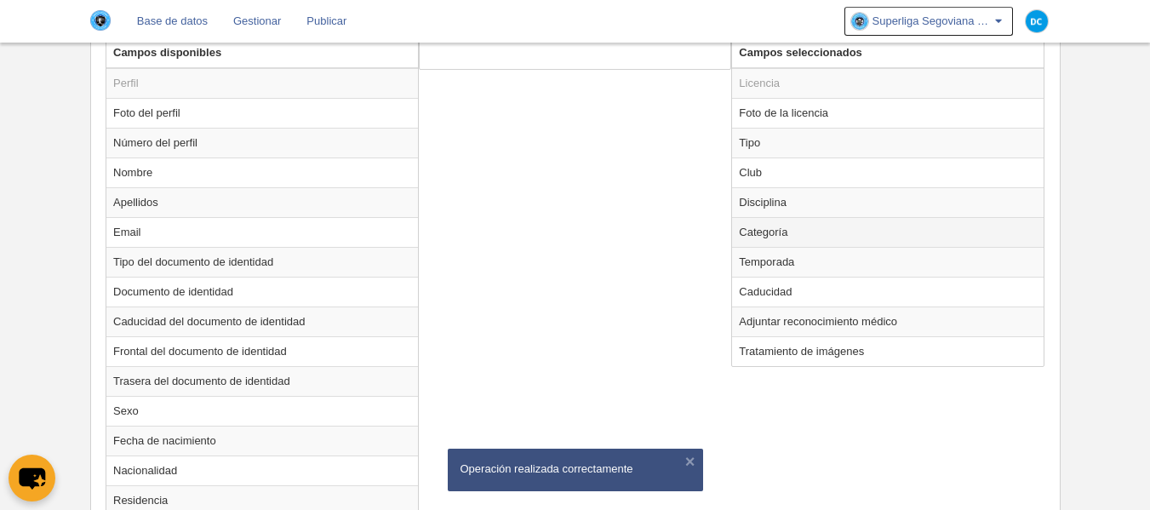
scroll to position [557, 0]
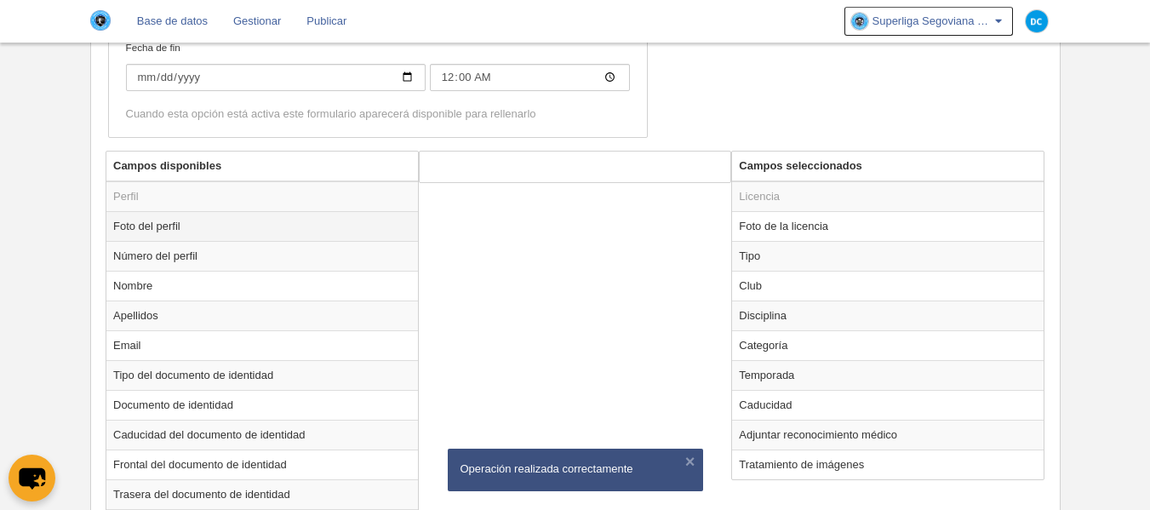
click at [208, 230] on td "Foto del perfil" at bounding box center [262, 226] width 312 height 30
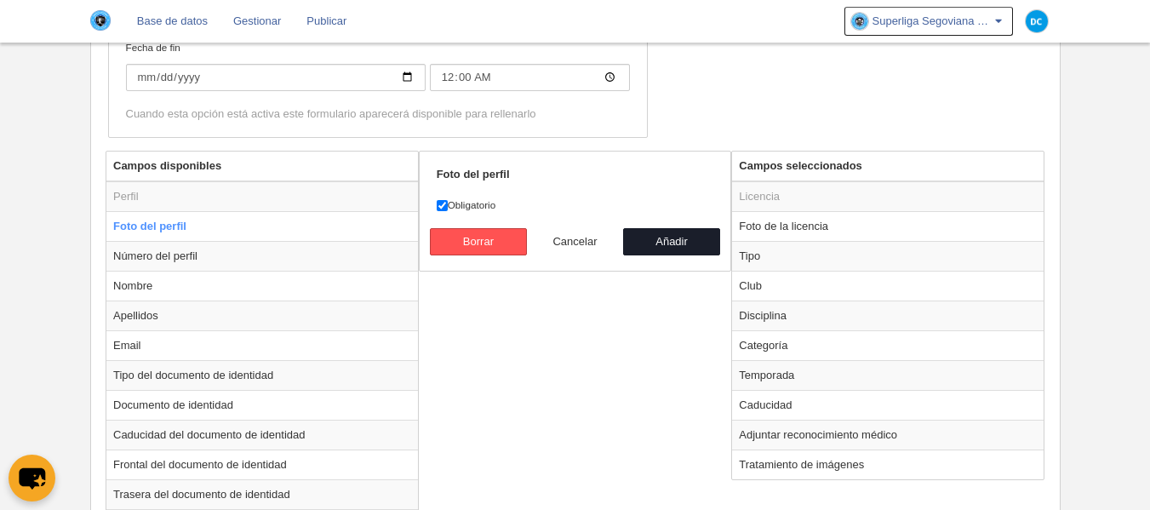
click at [571, 252] on button "Cancelar" at bounding box center [575, 241] width 97 height 27
radio input "false"
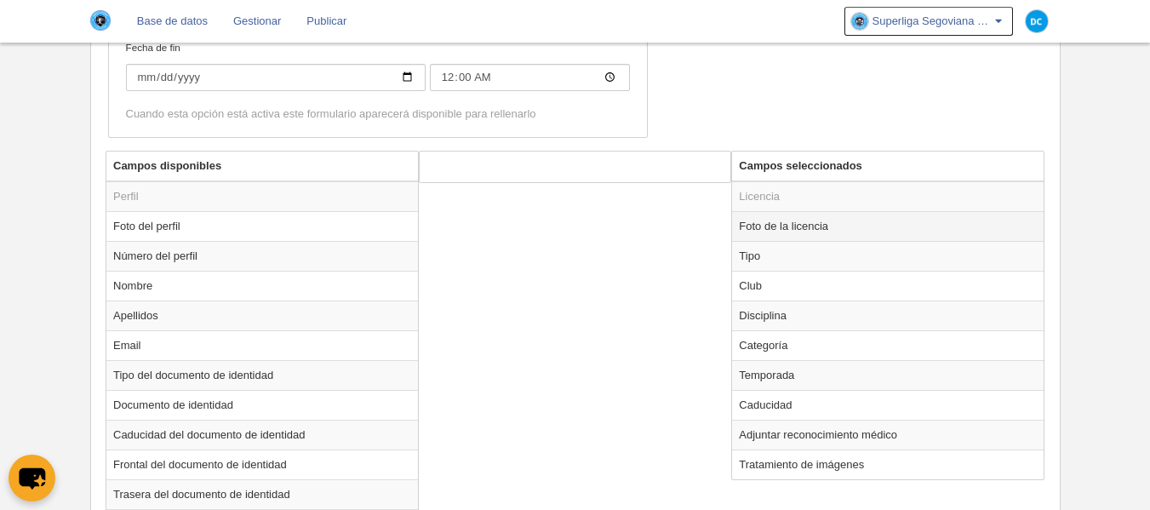
click at [848, 235] on td "Foto de la licencia" at bounding box center [888, 226] width 312 height 30
radio input "true"
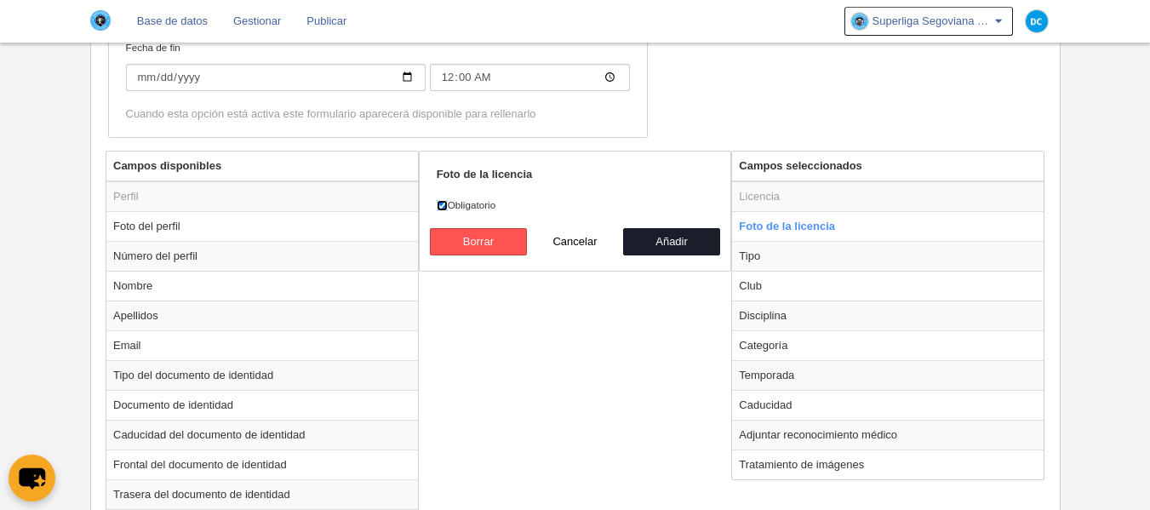
click at [440, 208] on input "Obligatorio" at bounding box center [442, 205] width 11 height 11
checkbox input "false"
click at [697, 239] on button "Añadir" at bounding box center [671, 241] width 97 height 27
radio input "false"
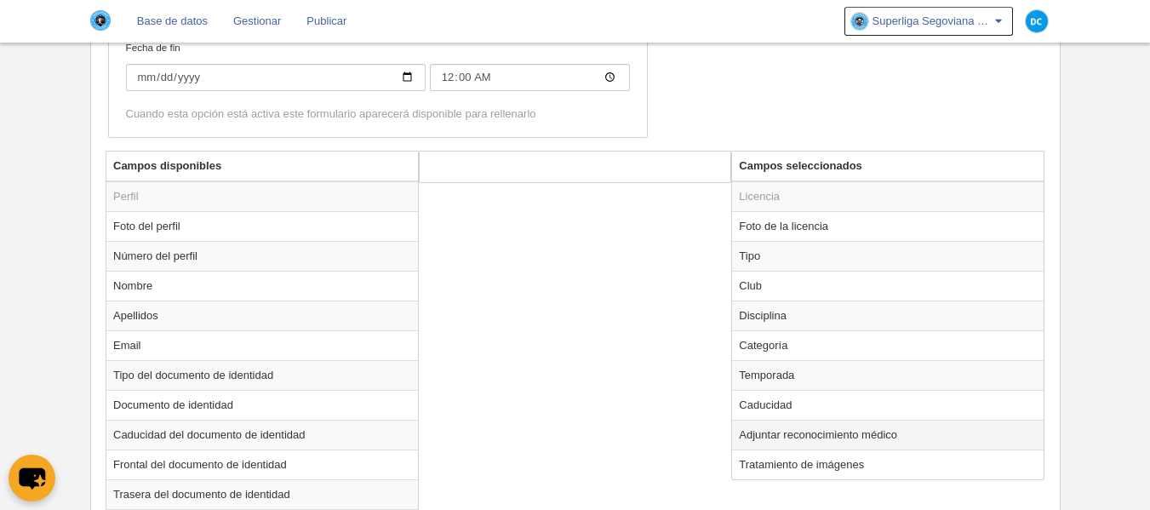
click at [791, 432] on td "Adjuntar reconocimiento médico" at bounding box center [888, 435] width 312 height 30
radio input "true"
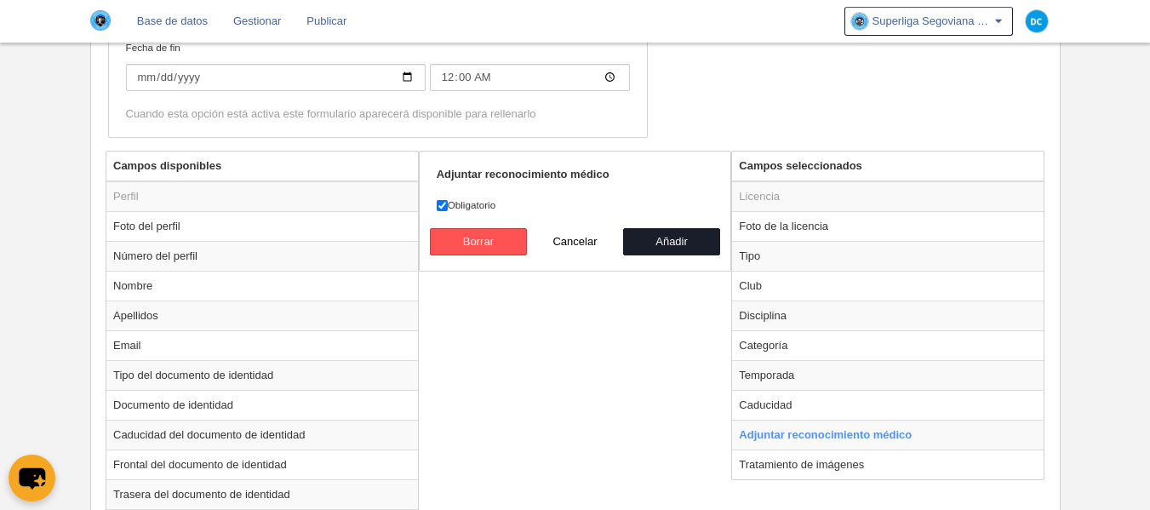
click at [463, 203] on label "Obligatorio" at bounding box center [575, 204] width 277 height 15
click at [448, 203] on input "Obligatorio" at bounding box center [442, 205] width 11 height 11
checkbox input "false"
click at [657, 238] on button "Añadir" at bounding box center [671, 241] width 97 height 27
radio input "false"
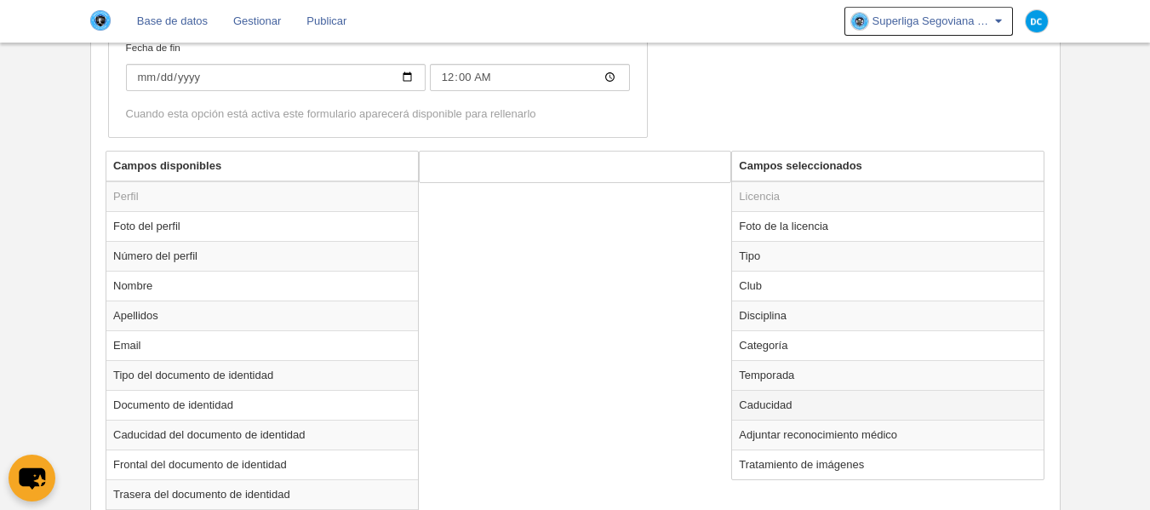
click at [798, 408] on td "Caducidad" at bounding box center [888, 405] width 312 height 30
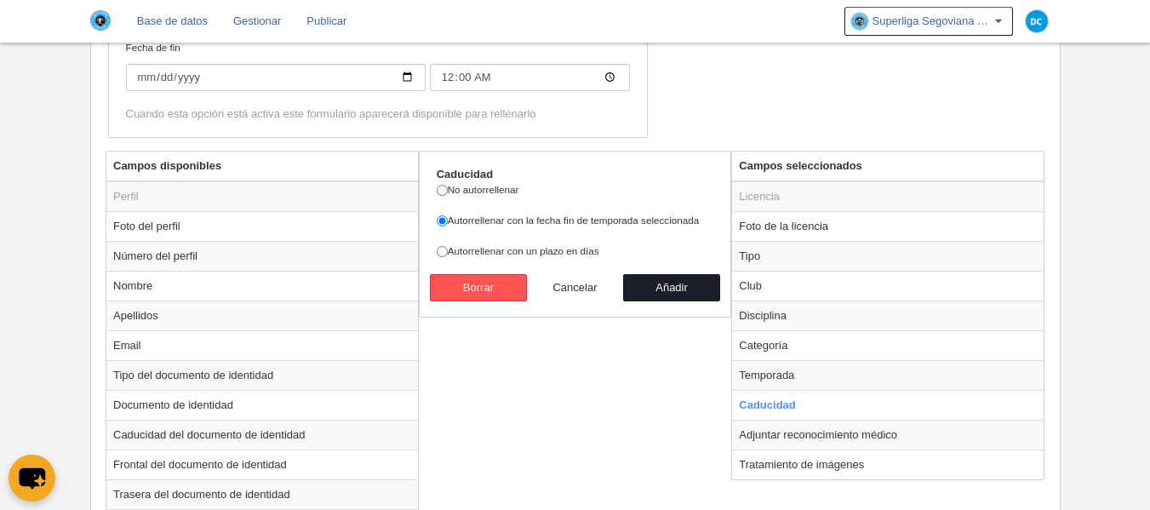
click at [556, 285] on button "Cancelar" at bounding box center [575, 287] width 97 height 27
radio input "false"
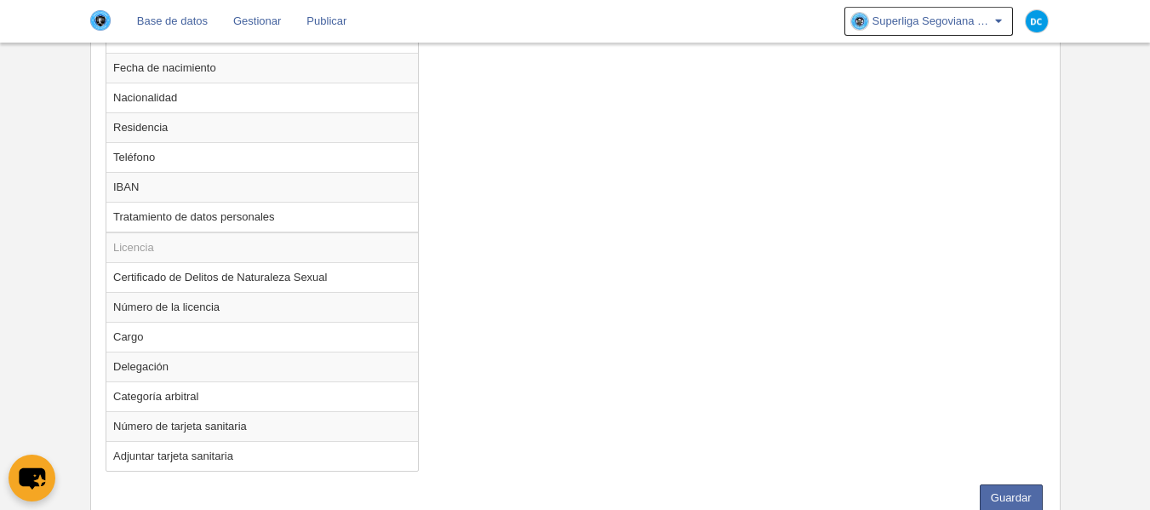
scroll to position [1104, 0]
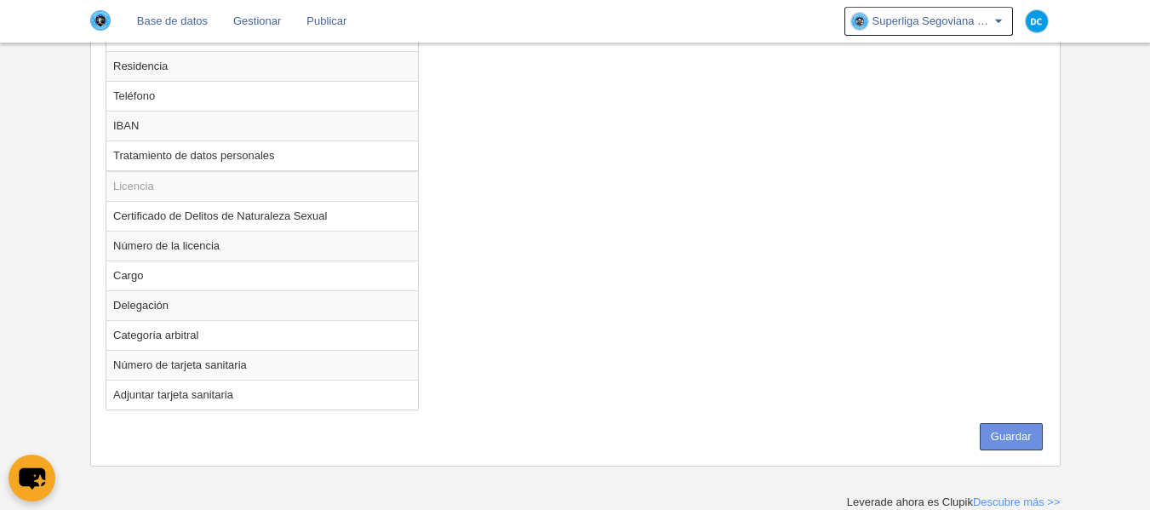
click at [991, 429] on button "Guardar" at bounding box center [1011, 436] width 63 height 27
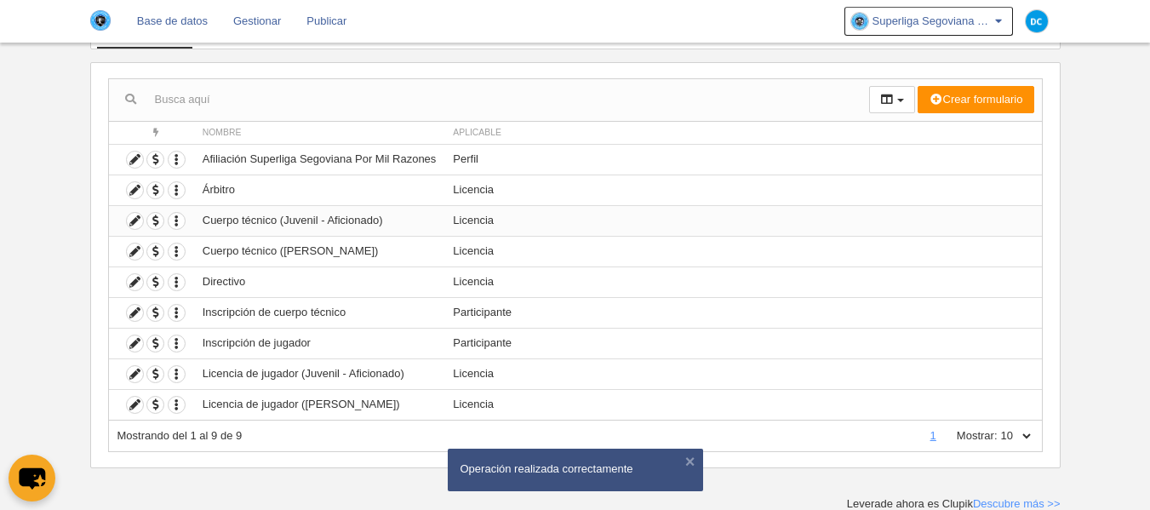
scroll to position [139, 0]
click at [131, 401] on icon at bounding box center [135, 403] width 16 height 16
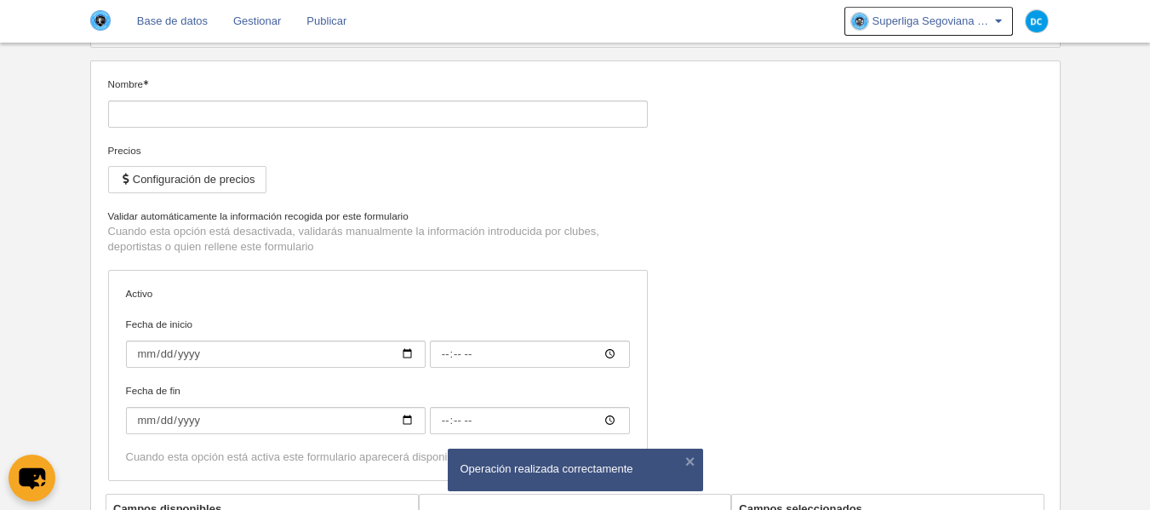
type input "Licencia de jugador ([PERSON_NAME])"
checkbox input "true"
type input "[DATE]"
type input "00:00"
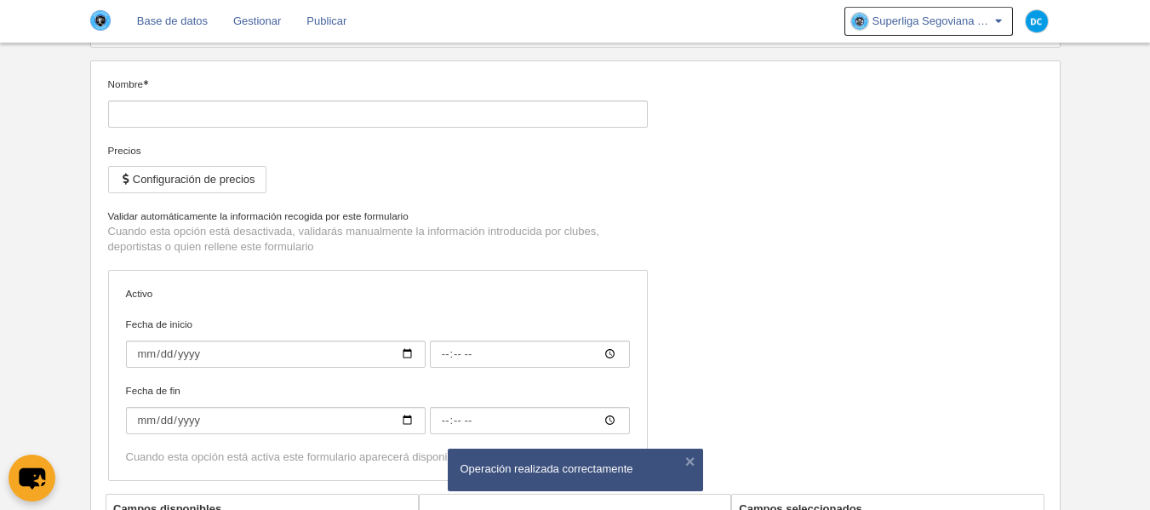
type input "[DATE]"
type input "00:00"
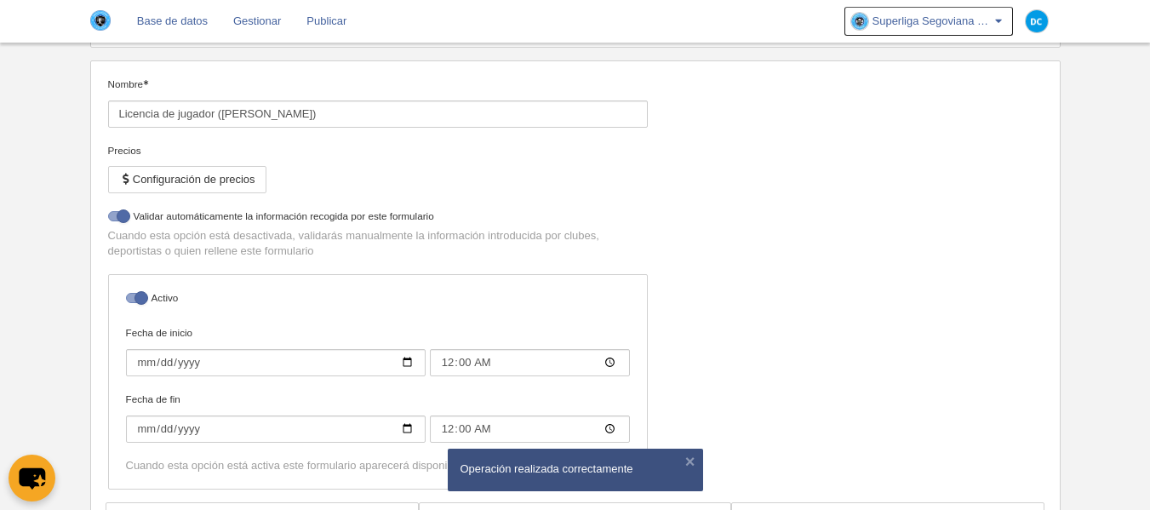
select select "selected"
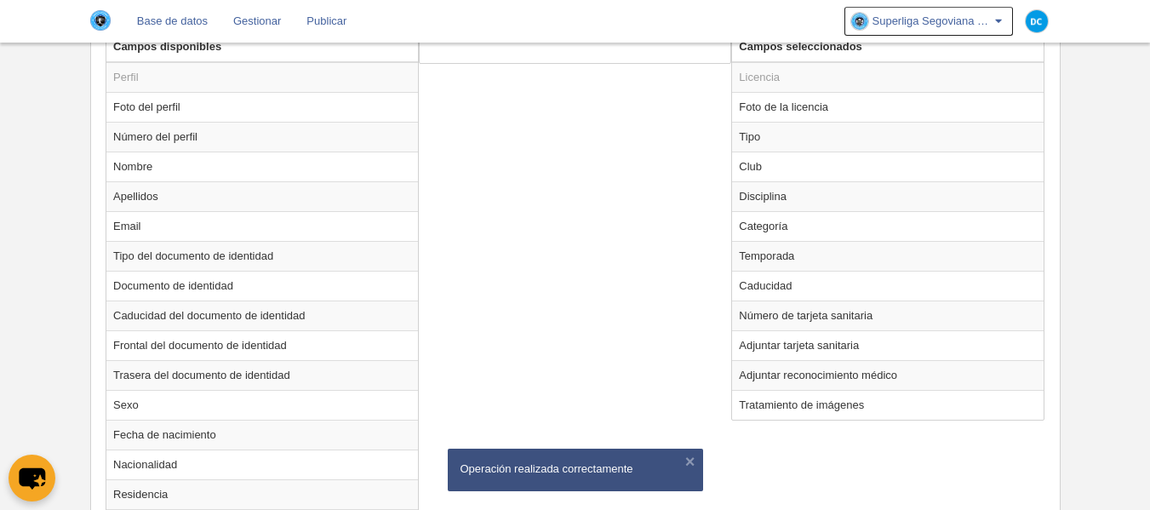
scroll to position [557, 0]
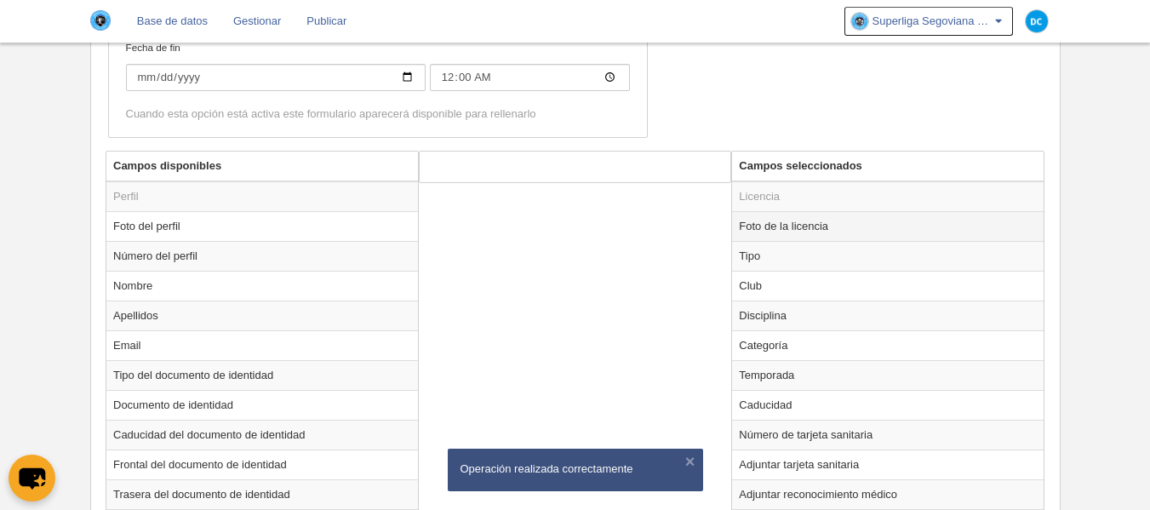
click at [800, 225] on td "Foto de la licencia" at bounding box center [888, 226] width 312 height 30
radio input "true"
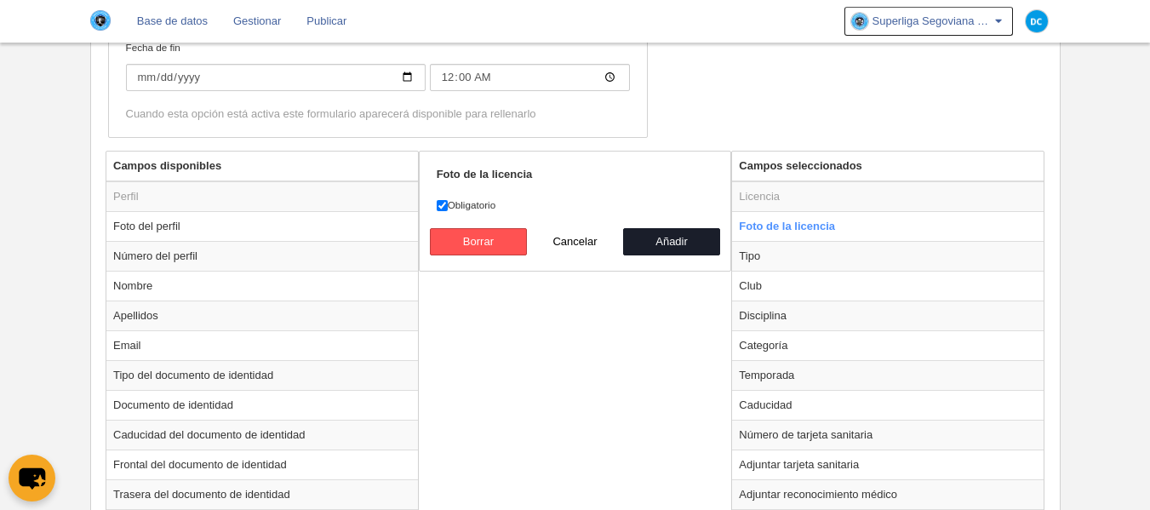
click at [482, 201] on label "Obligatorio" at bounding box center [575, 204] width 277 height 15
click at [448, 201] on input "Obligatorio" at bounding box center [442, 205] width 11 height 11
checkbox input "false"
click at [607, 229] on button "Cancelar" at bounding box center [575, 241] width 97 height 27
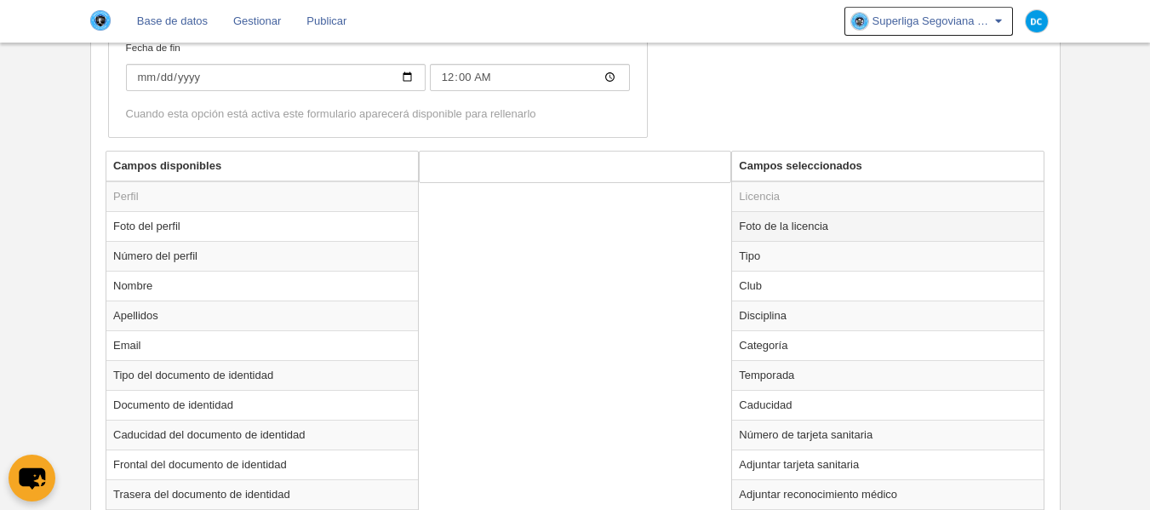
click at [844, 225] on td "Foto de la licencia" at bounding box center [888, 226] width 312 height 30
radio input "true"
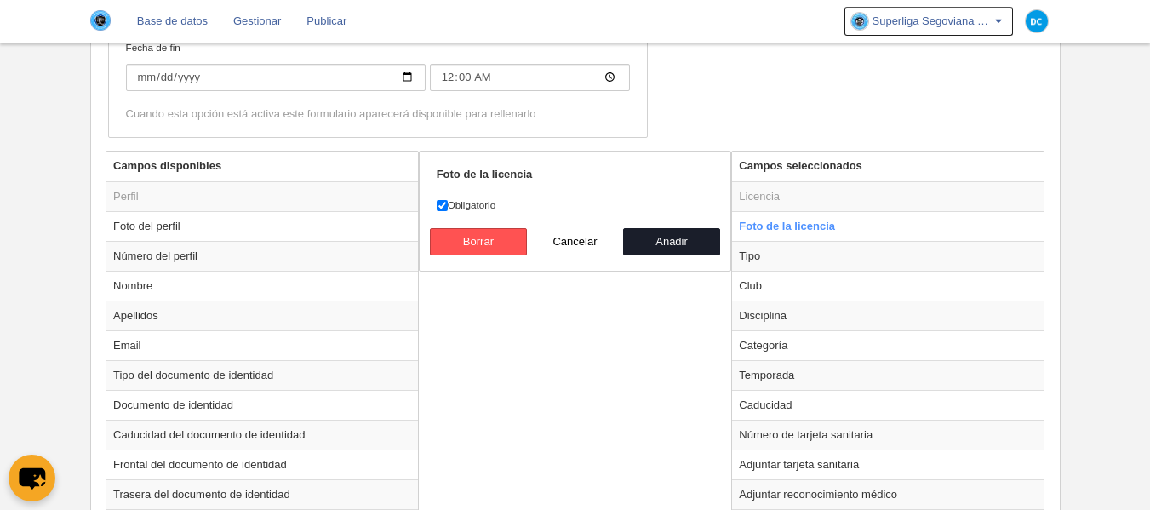
click at [466, 209] on label "Obligatorio" at bounding box center [575, 204] width 277 height 15
click at [448, 209] on input "Obligatorio" at bounding box center [442, 205] width 11 height 11
checkbox input "false"
click at [697, 243] on button "Añadir" at bounding box center [671, 241] width 97 height 27
radio input "false"
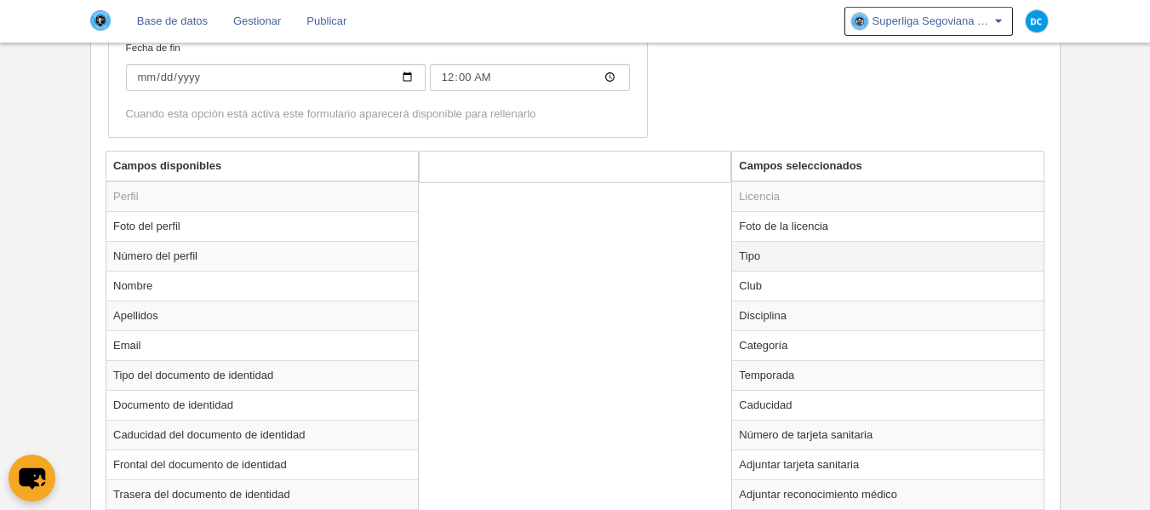
scroll to position [670, 0]
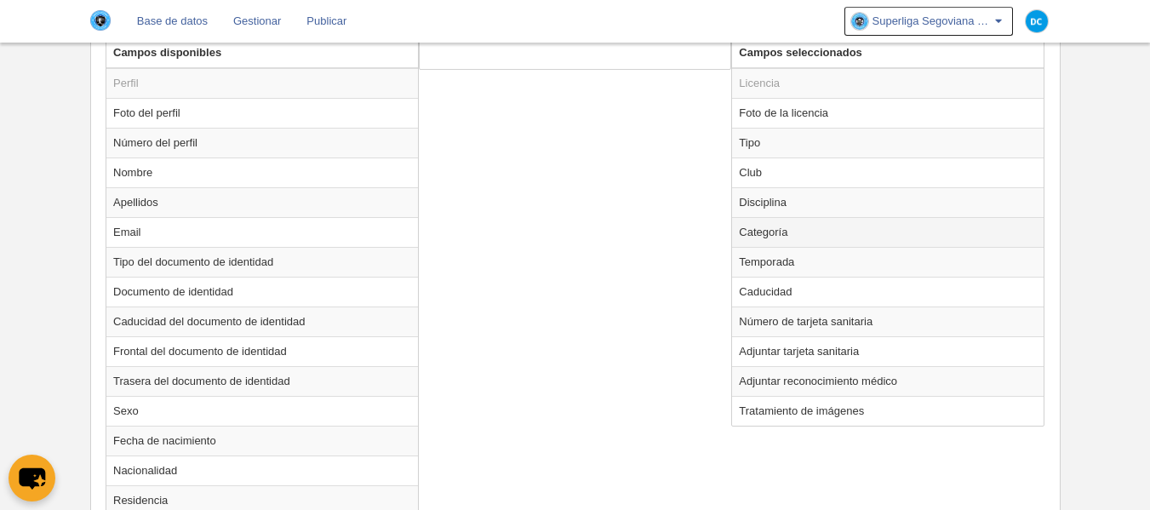
click at [775, 231] on td "Categoría" at bounding box center [888, 232] width 312 height 30
radio input "true"
select select
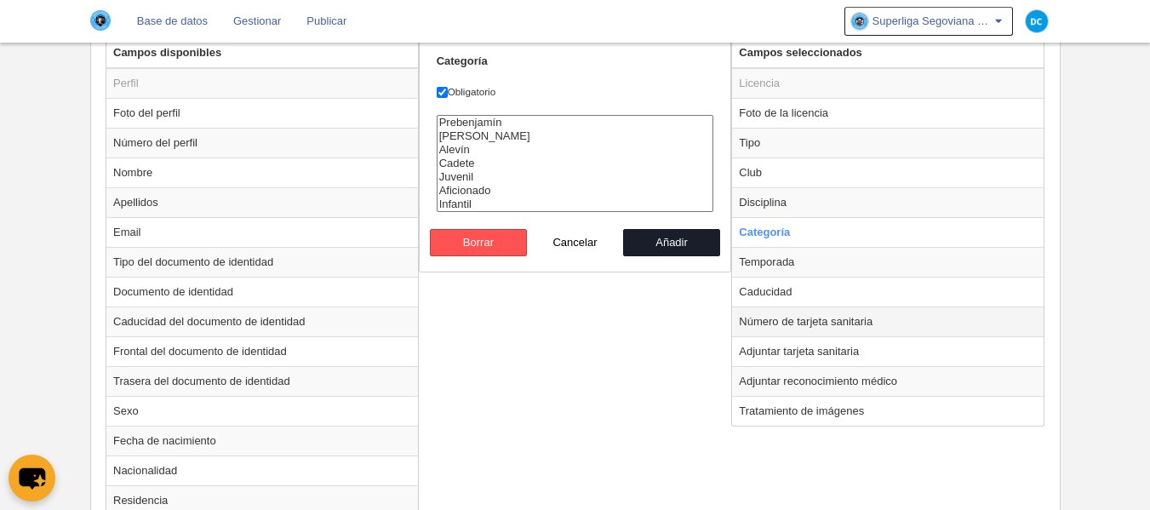
click at [798, 320] on td "Número de tarjeta sanitaria" at bounding box center [888, 321] width 312 height 30
radio input "false"
radio input "true"
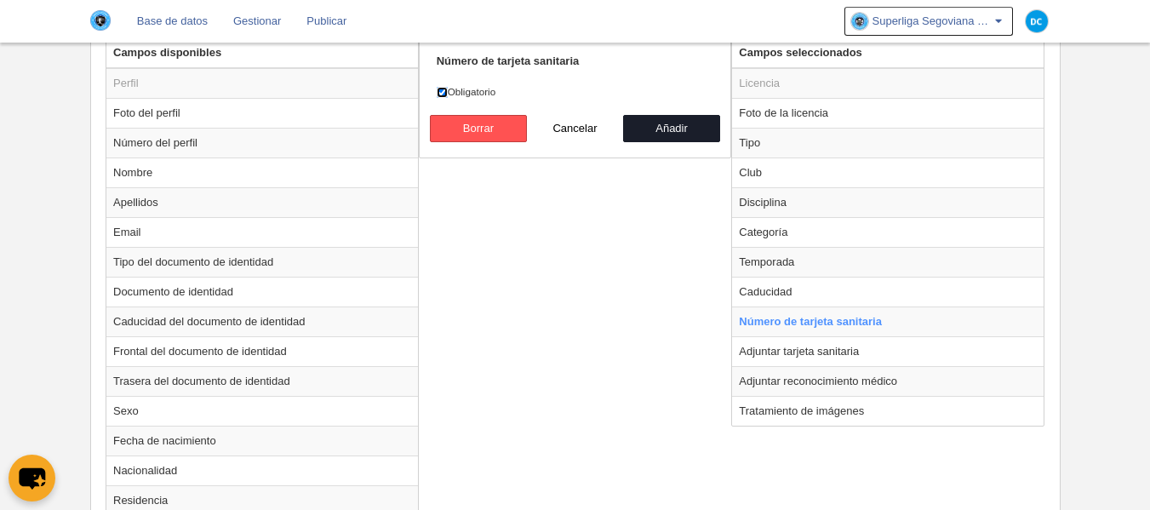
click at [441, 96] on input "Obligatorio" at bounding box center [442, 92] width 11 height 11
checkbox input "false"
click at [696, 120] on button "Añadir" at bounding box center [671, 128] width 97 height 27
radio input "false"
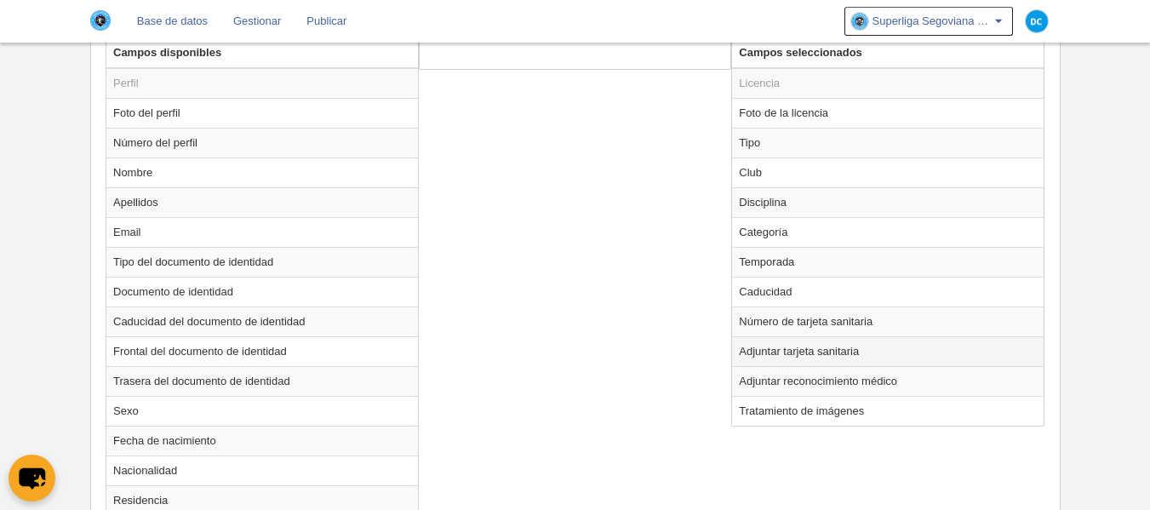
click at [797, 351] on td "Adjuntar tarjeta sanitaria" at bounding box center [888, 351] width 312 height 30
radio input "true"
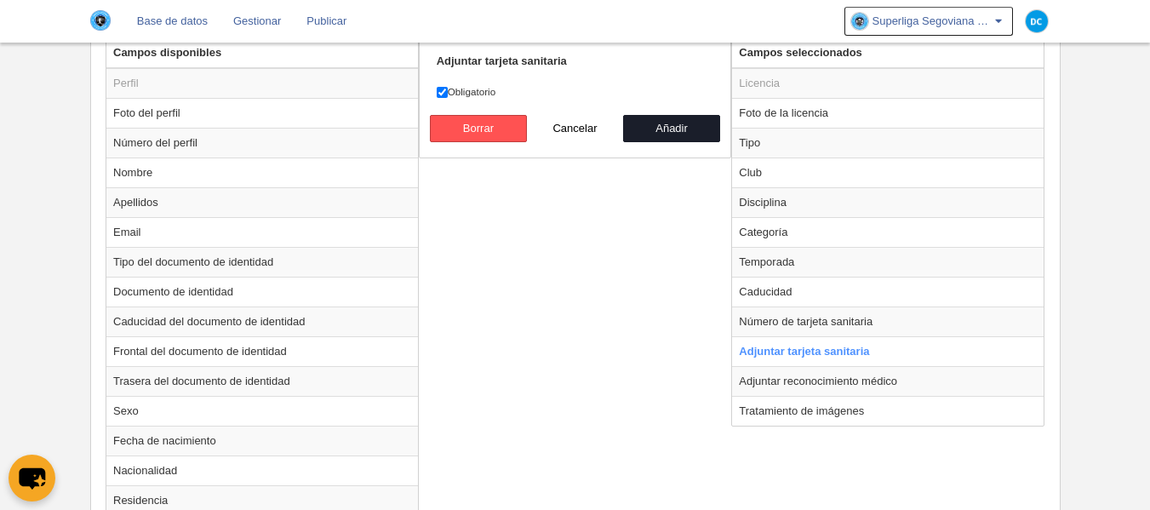
click at [500, 94] on label "Obligatorio" at bounding box center [575, 91] width 277 height 15
click at [448, 94] on input "Obligatorio" at bounding box center [442, 92] width 11 height 11
checkbox input "false"
click at [684, 124] on button "Añadir" at bounding box center [671, 128] width 97 height 27
radio input "false"
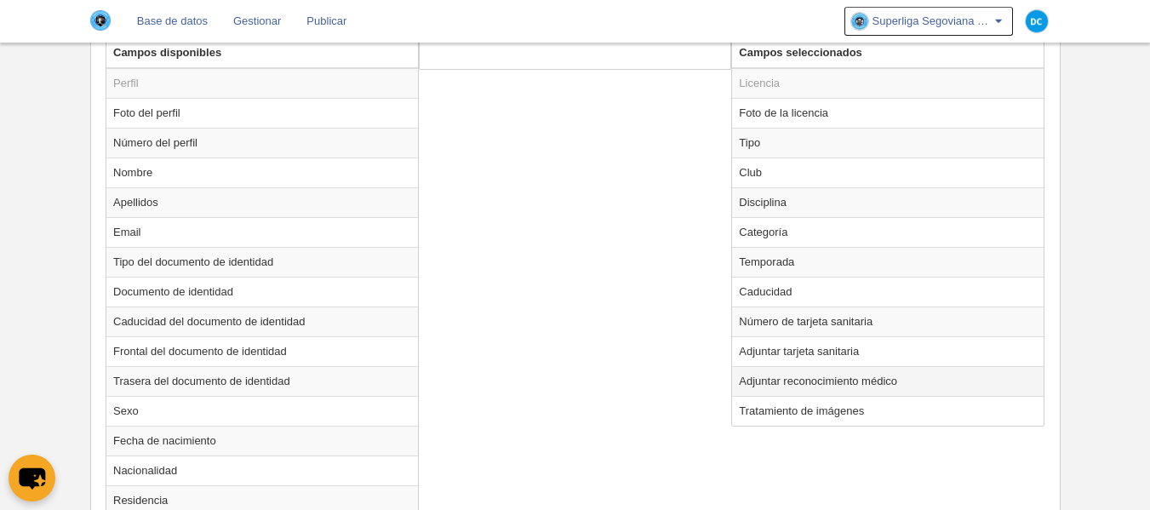
click at [834, 385] on td "Adjuntar reconocimiento médico" at bounding box center [888, 381] width 312 height 30
radio input "true"
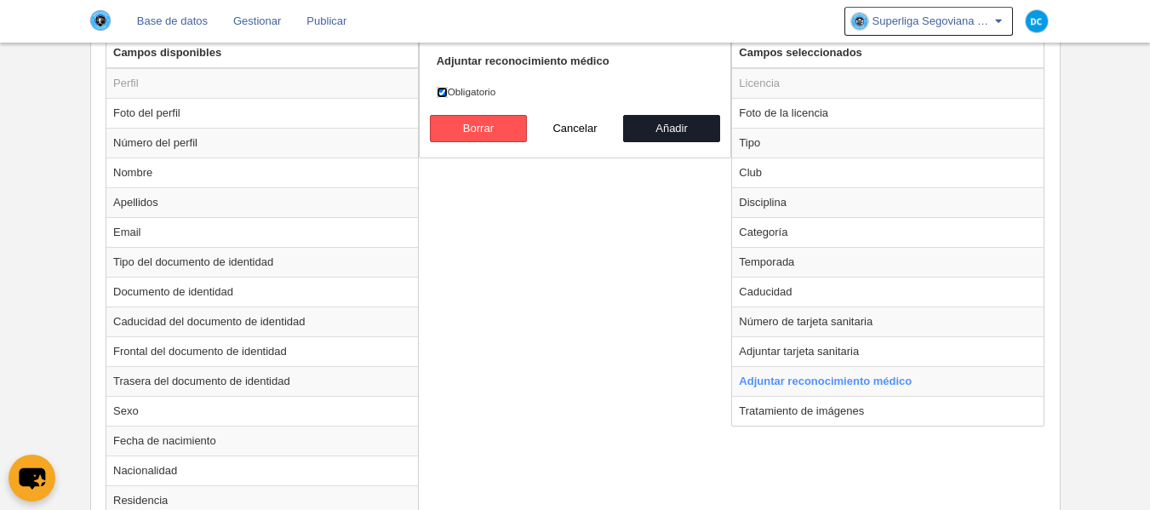
click at [447, 89] on input "Obligatorio" at bounding box center [442, 92] width 11 height 11
checkbox input "false"
click at [675, 137] on button "Añadir" at bounding box center [671, 128] width 97 height 27
radio input "false"
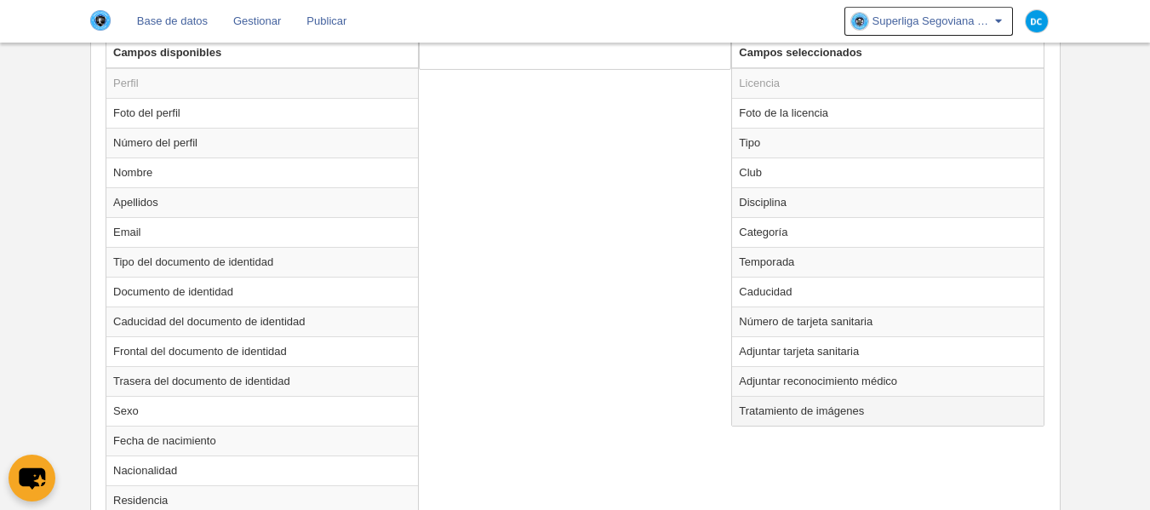
click at [812, 421] on td "Tratamiento de imágenes" at bounding box center [888, 411] width 312 height 30
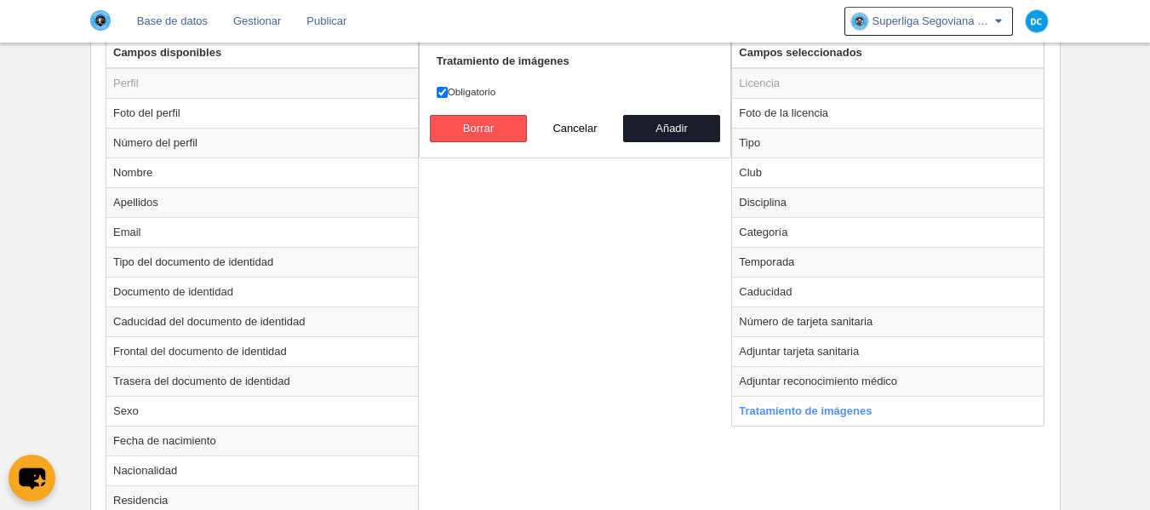
click at [633, 301] on div "Campos disponibles Perfil Foto del perfil Número del perfil Nombre Apellidos Em…" at bounding box center [574, 417] width 947 height 760
click at [620, 262] on div "Campos disponibles Perfil Foto del perfil Número del perfil Nombre Apellidos Em…" at bounding box center [574, 417] width 947 height 760
click at [586, 135] on button "Cancelar" at bounding box center [575, 128] width 97 height 27
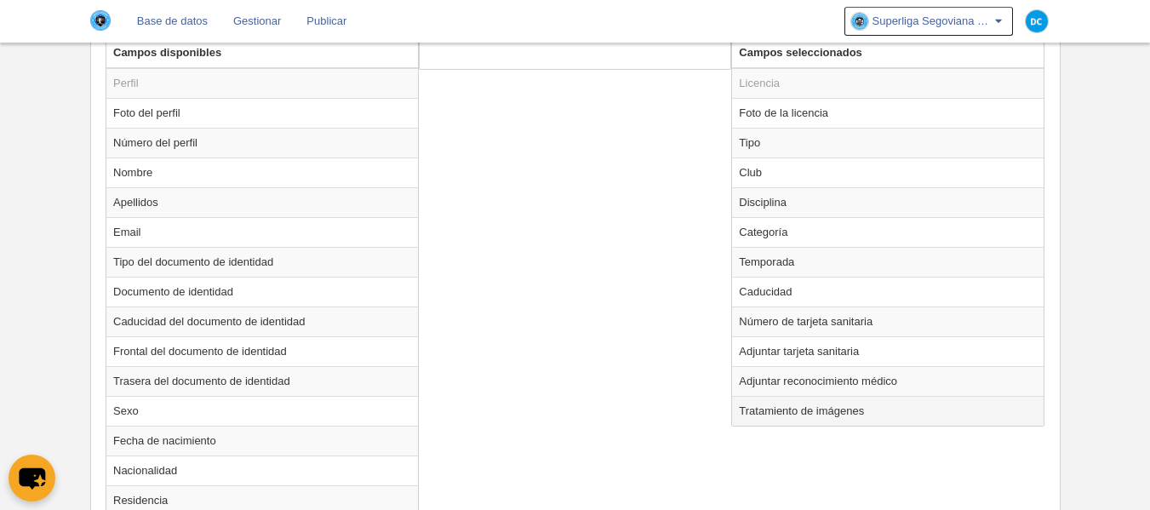
click at [798, 415] on td "Tratamiento de imágenes" at bounding box center [888, 411] width 312 height 30
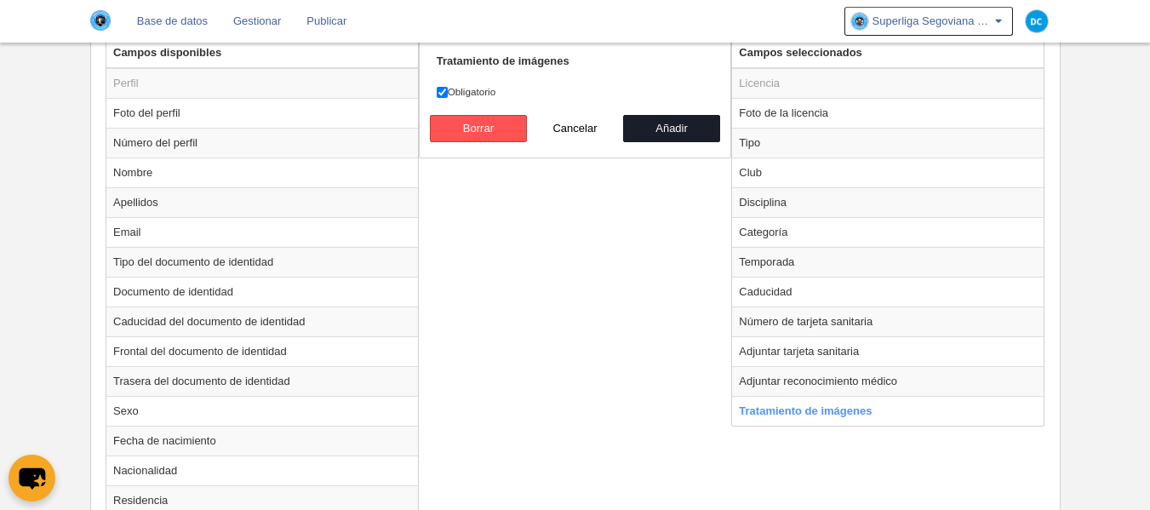
click at [648, 339] on div "Campos disponibles Perfil Foto del perfil Número del perfil Nombre Apellidos Em…" at bounding box center [574, 417] width 947 height 760
click at [588, 137] on button "Cancelar" at bounding box center [575, 128] width 97 height 27
radio input "false"
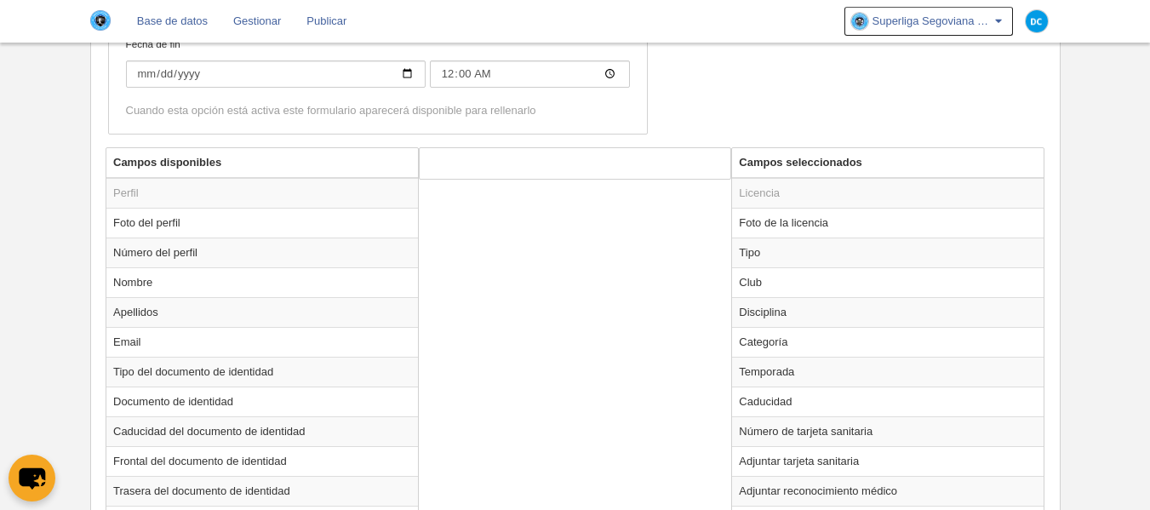
scroll to position [557, 0]
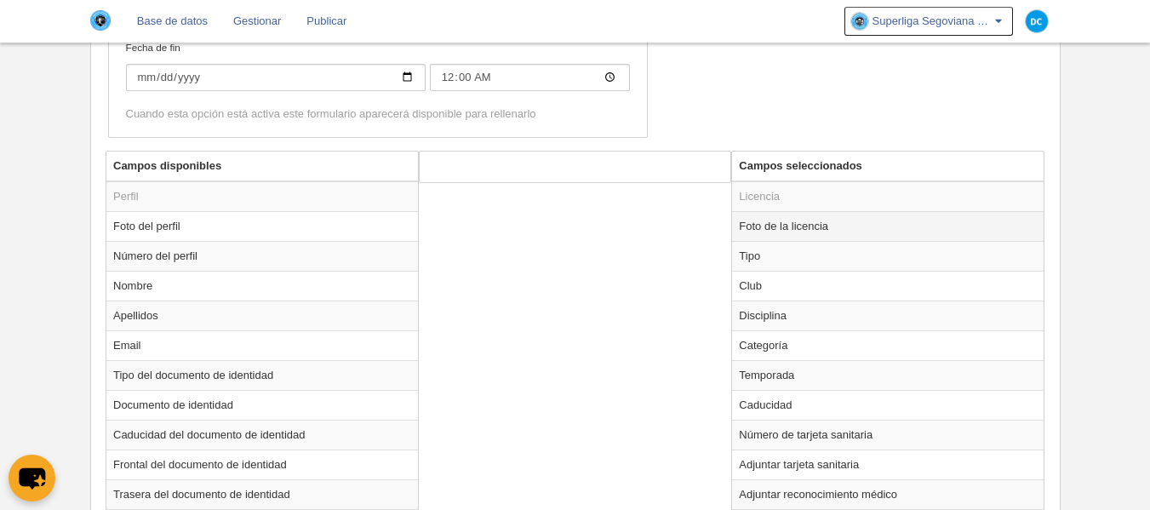
click at [786, 219] on td "Foto de la licencia" at bounding box center [888, 226] width 312 height 30
radio input "true"
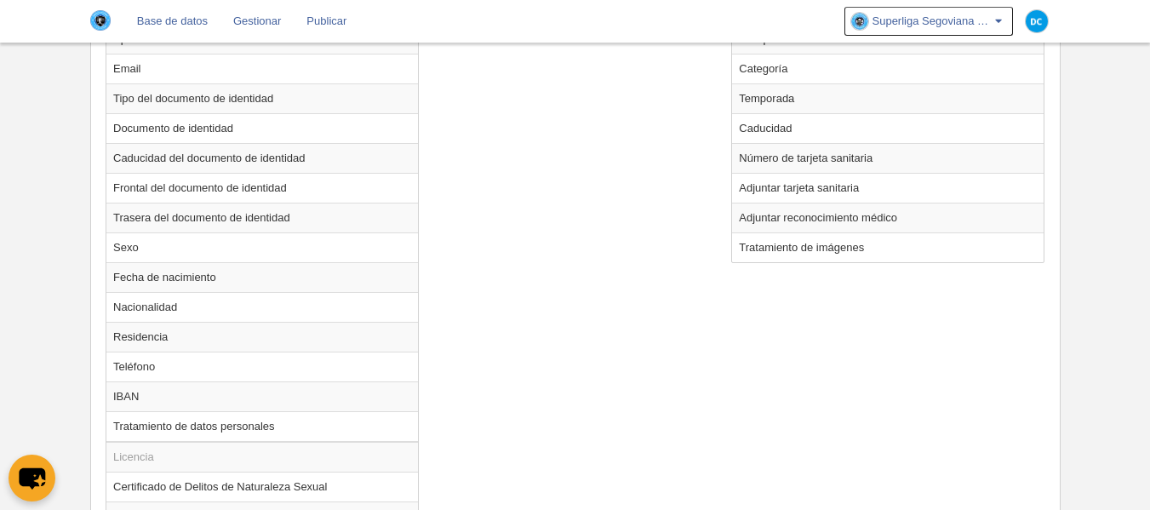
scroll to position [1010, 0]
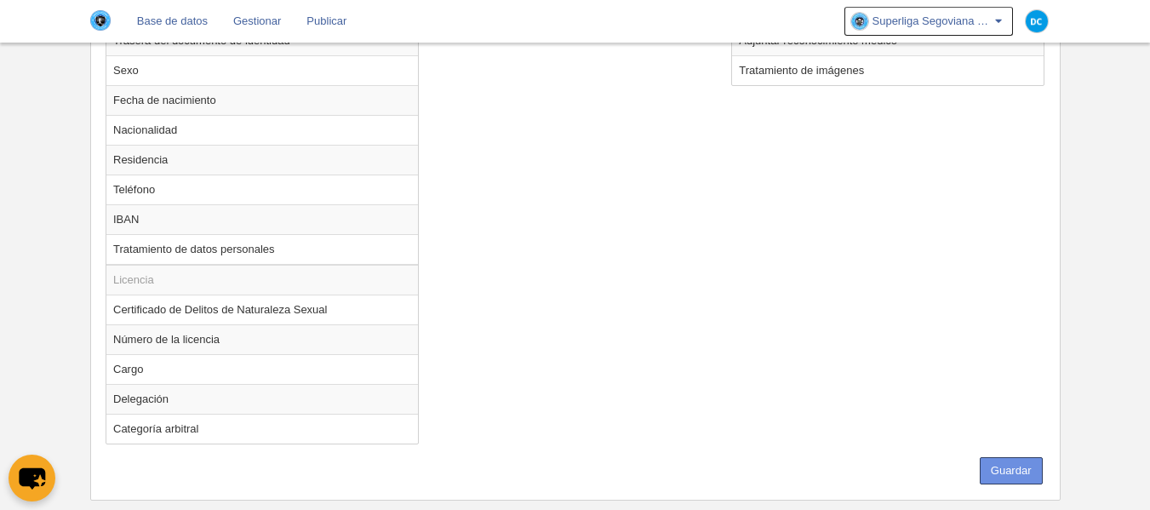
click at [1024, 478] on button "Guardar" at bounding box center [1011, 470] width 63 height 27
